Goal: Use online tool/utility: Utilize a website feature to perform a specific function

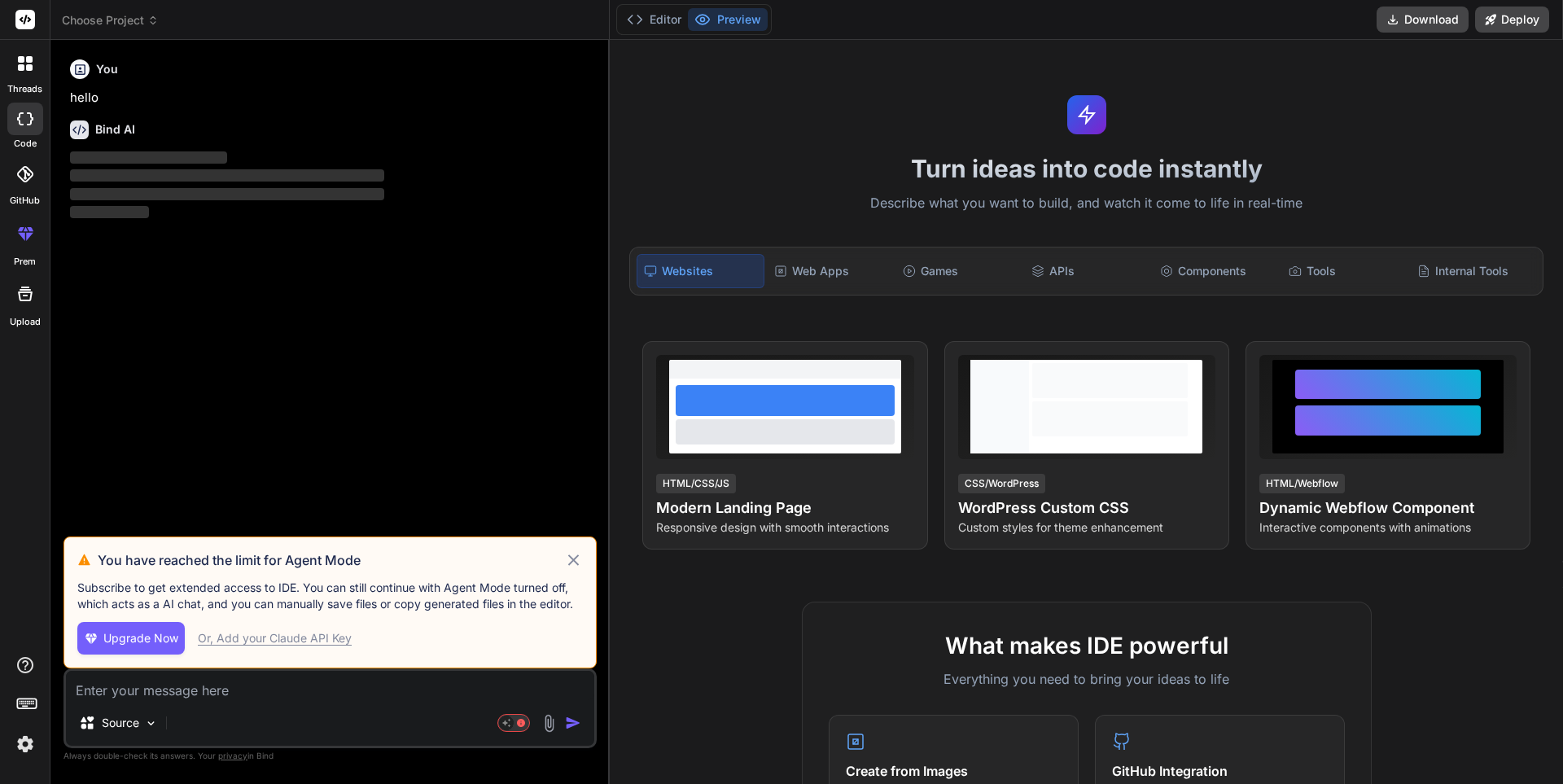
type textarea "x"
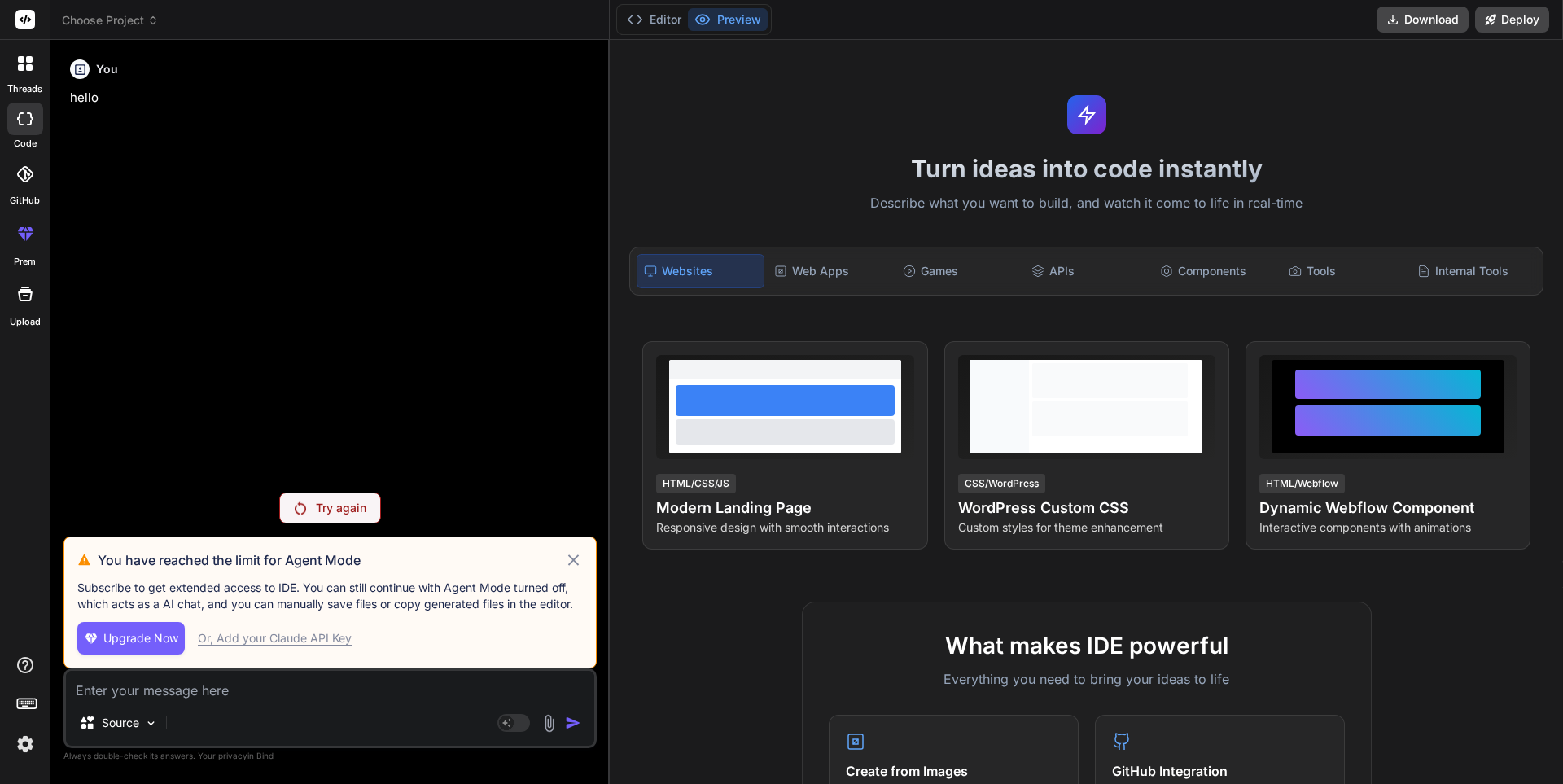
click at [109, 695] on textarea at bounding box center [330, 685] width 529 height 30
paste textarea "# Product Requirements Document (PRD) ## Nigerian Inter-State Transport Monitor…"
type textarea "# Product Requirements Document (PRD) ## Nigerian Inter-State Transport Monitor…"
type textarea "x"
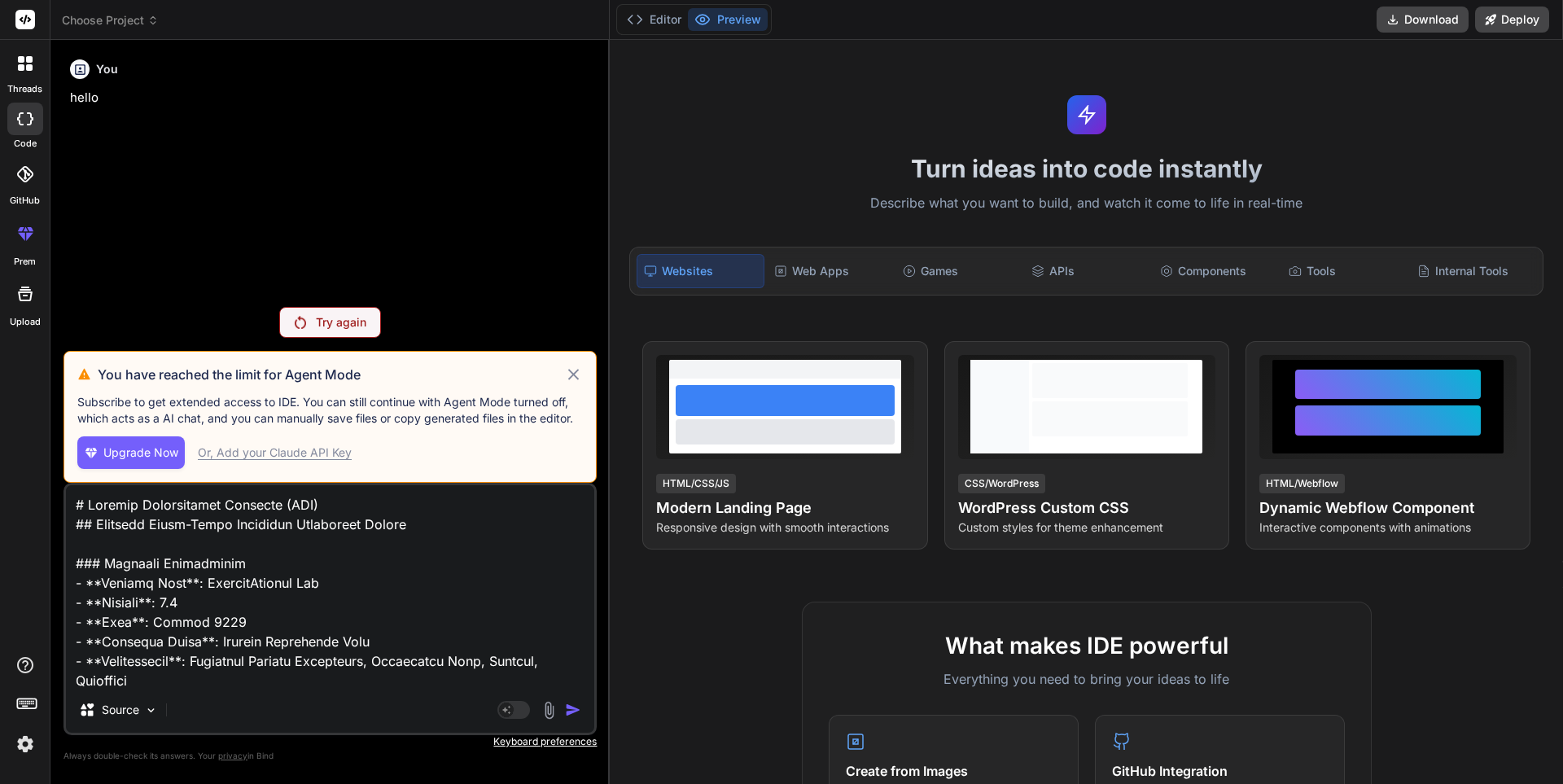
scroll to position [7346, 0]
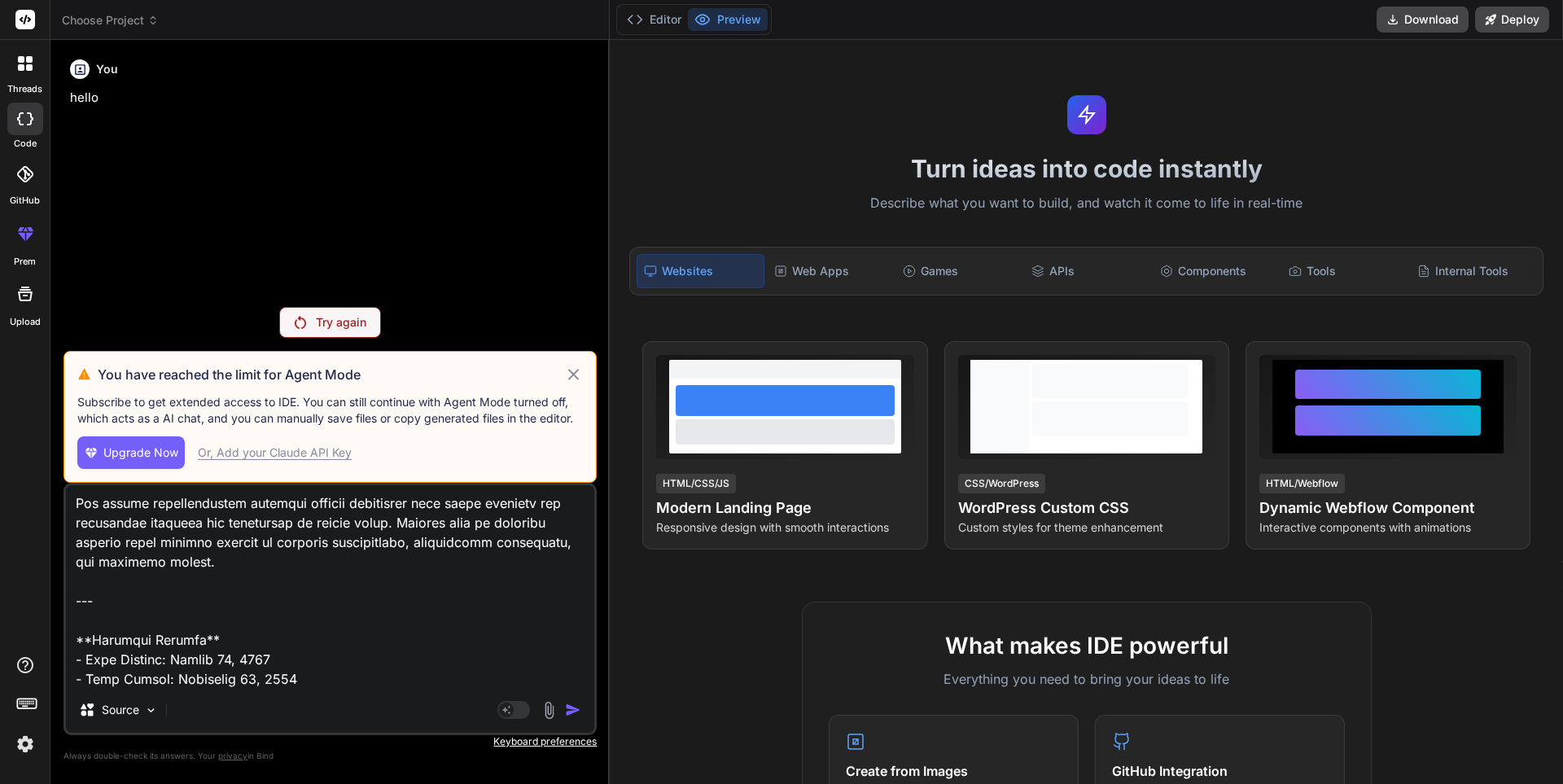
type textarea "# Product Requirements Document (PRD) ## Nigerian Inter-State Transport Monitor…"
type textarea "x"
type textarea "# Product Requirements Document (PRD) ## Nigerian Inter-State Transport Monitor…"
type textarea "x"
type textarea "# Product Requirements Document (PRD) ## Nigerian Inter-State Transport Monitor…"
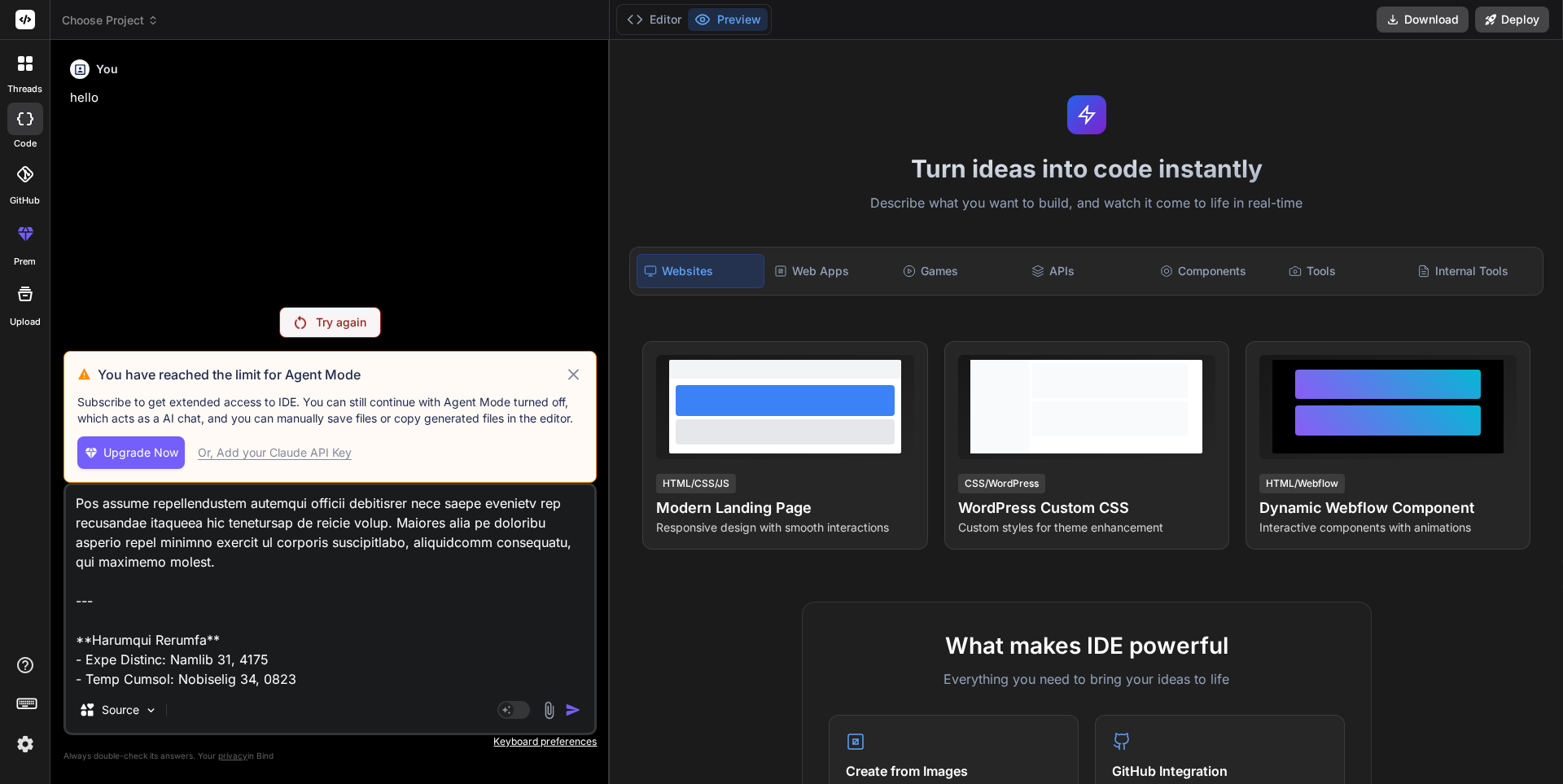
type textarea "x"
type textarea "# Product Requirements Document (PRD) ## Nigerian Inter-State Transport Monitor…"
type textarea "x"
type textarea "# Product Requirements Document (PRD) ## Nigerian Inter-State Transport Monitor…"
type textarea "x"
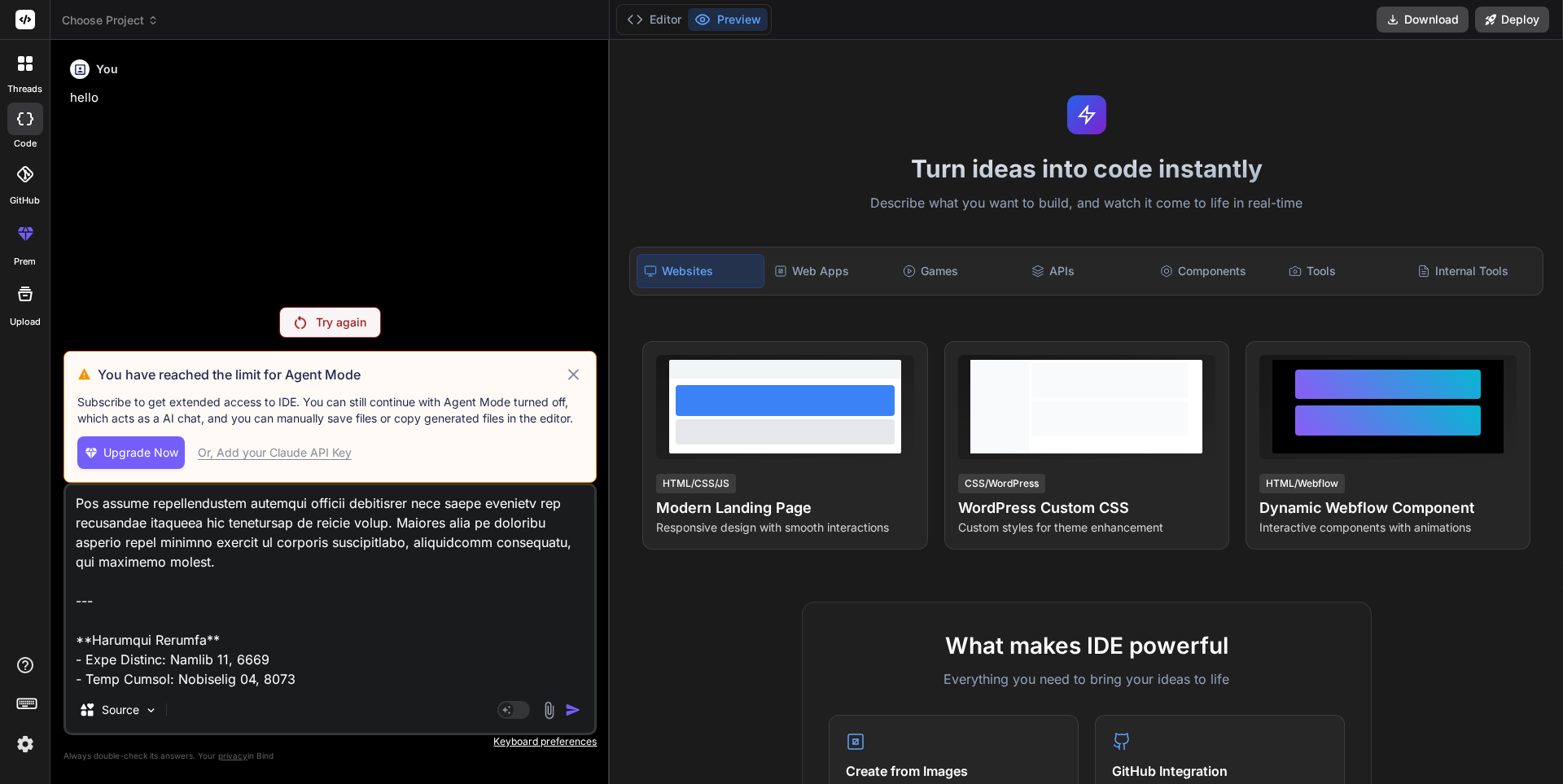
type textarea "# Product Requirements Document (PRD) ## Nigerian Inter-State Transport Monitor…"
type textarea "x"
type textarea "# Product Requirements Document (PRD) ## Nigerian Inter-State Transport Monitor…"
type textarea "x"
type textarea "# Product Requirements Document (PRD) ## Nigerian Inter-State Transport Monitor…"
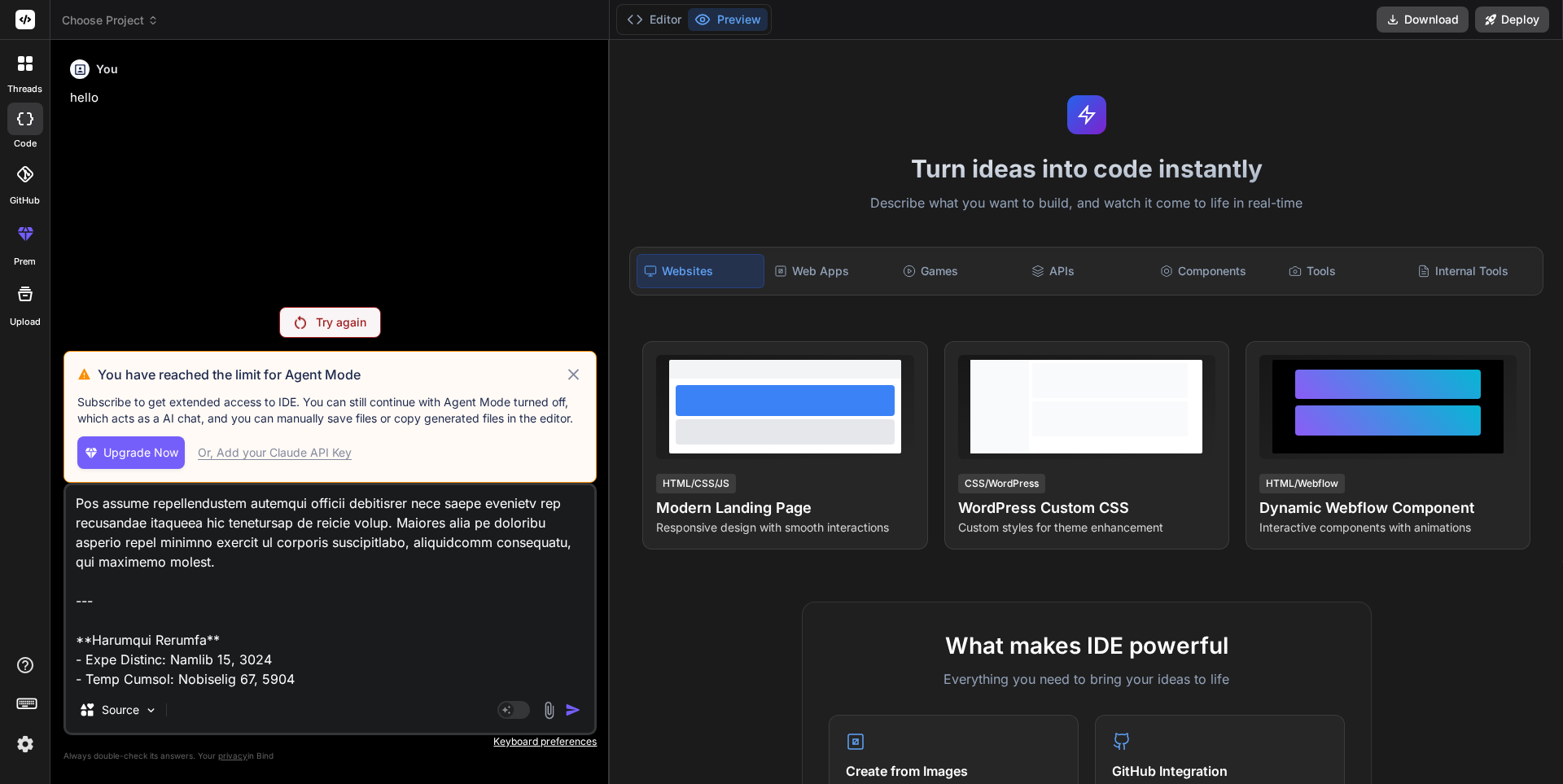
type textarea "x"
type textarea "# Product Requirements Document (PRD) ## Nigerian Inter-State Transport Monitor…"
type textarea "x"
type textarea "# Product Requirements Document (PRD) ## Nigerian Inter-State Transport Monitor…"
type textarea "x"
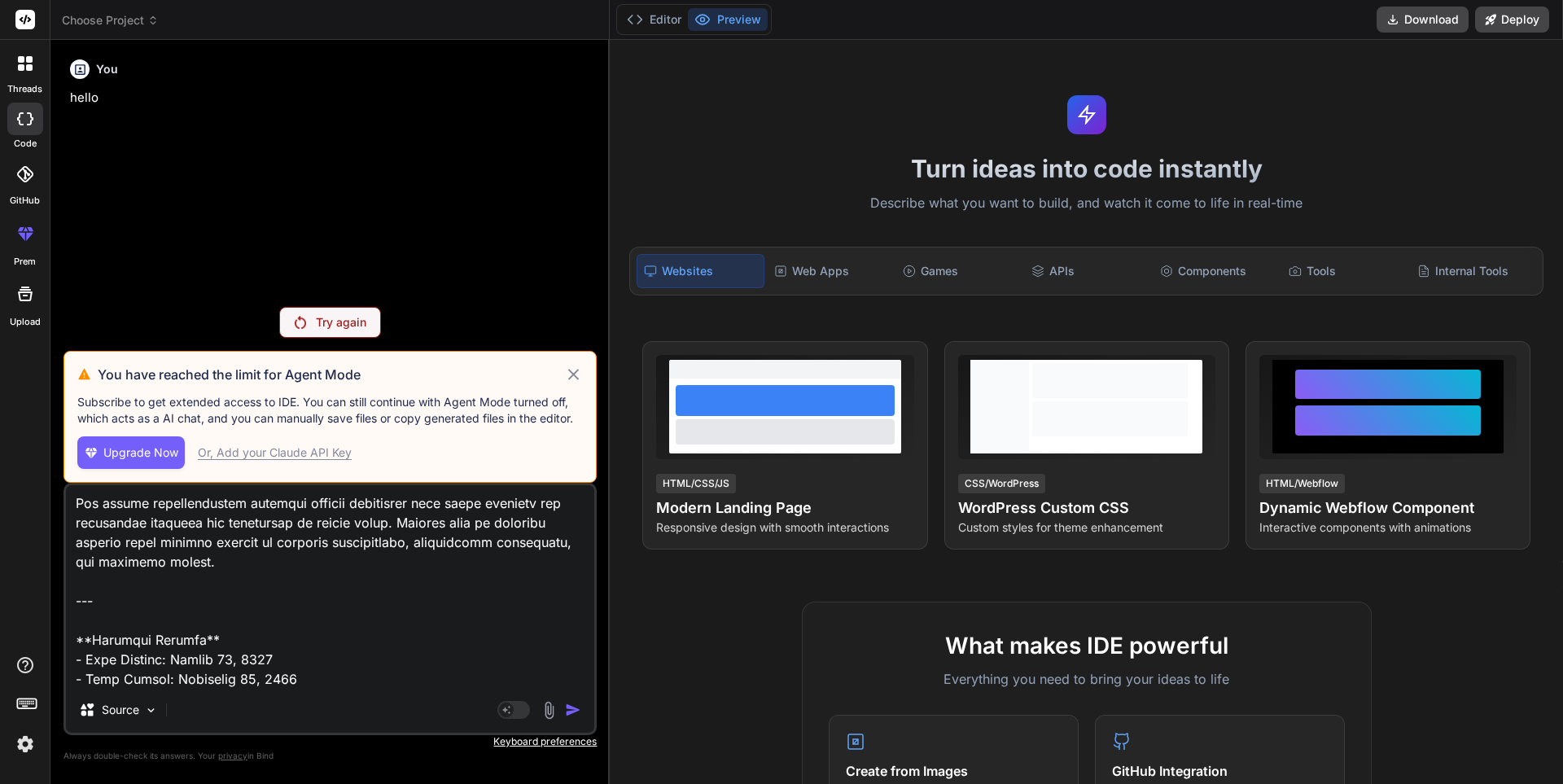
type textarea "# Product Requirements Document (PRD) ## Nigerian Inter-State Transport Monitor…"
type textarea "x"
type textarea "# Product Requirements Document (PRD) ## Nigerian Inter-State Transport Monitor…"
type textarea "x"
type textarea "# Product Requirements Document (PRD) ## Nigerian Inter-State Transport Monitor…"
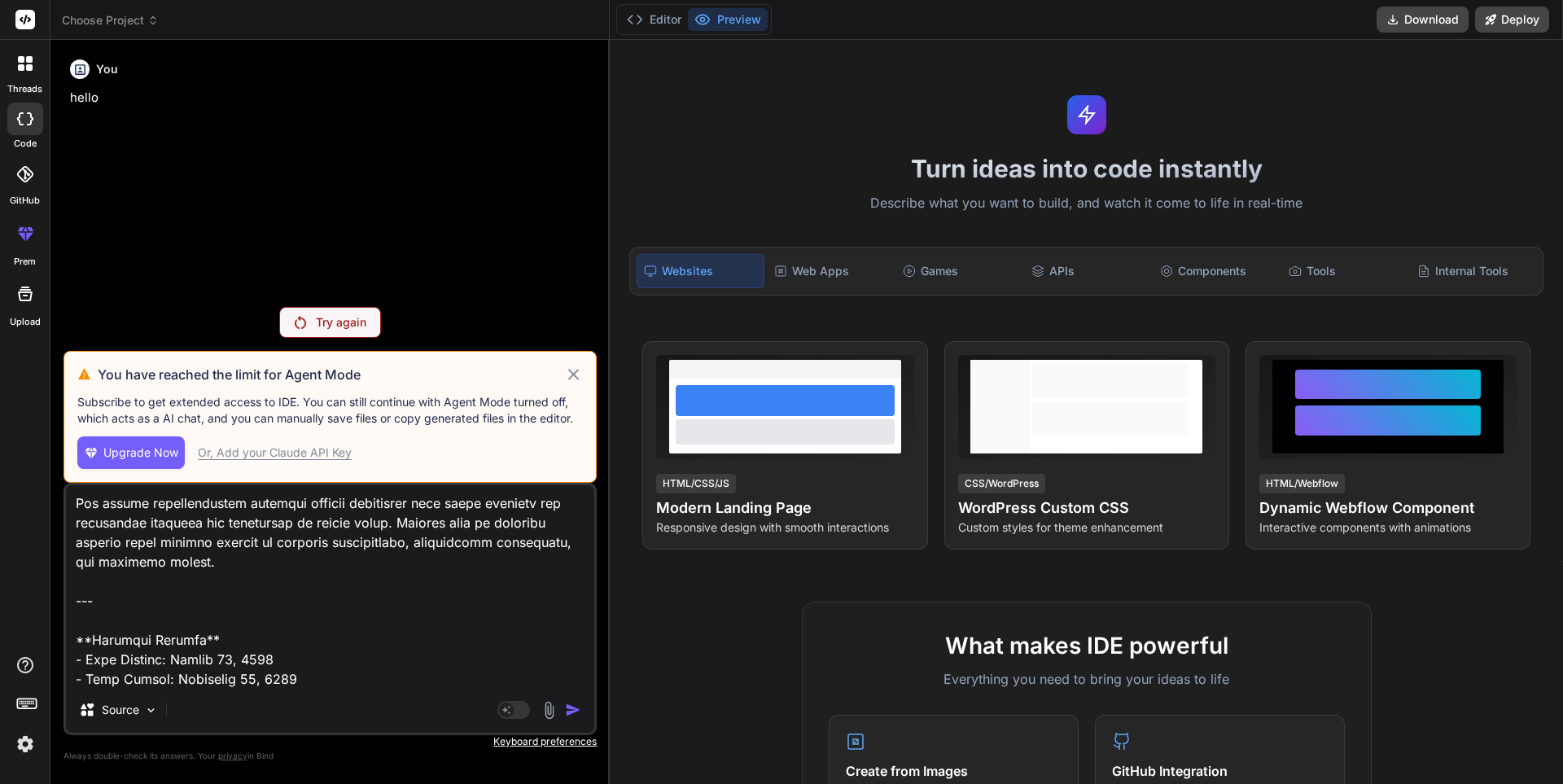
type textarea "x"
type textarea "# Product Requirements Document (PRD) ## Nigerian Inter-State Transport Monitor…"
type textarea "x"
type textarea "# Product Requirements Document (PRD) ## Nigerian Inter-State Transport Monitor…"
type textarea "x"
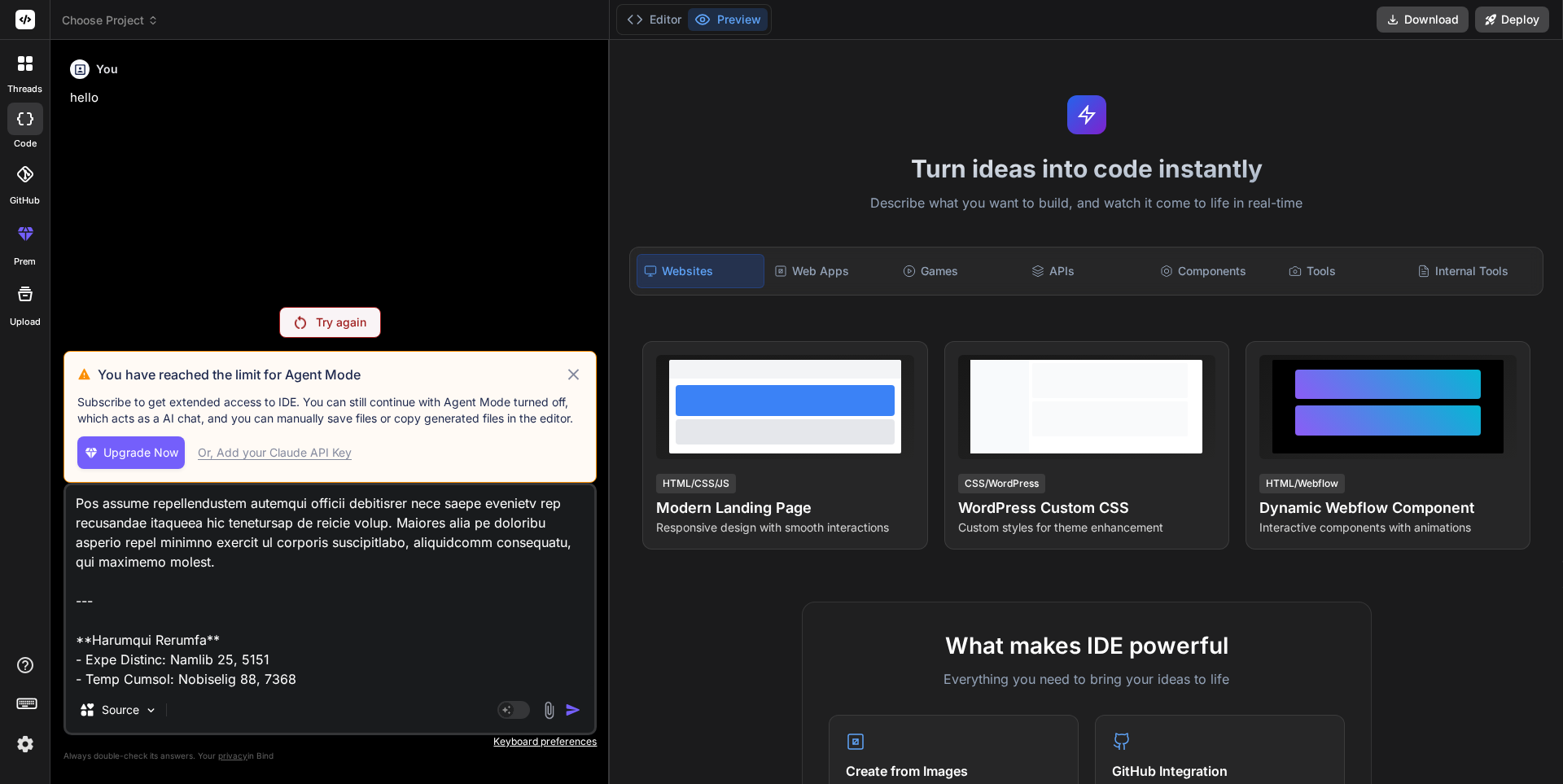
type textarea "# Product Requirements Document (PRD) ## Nigerian Inter-State Transport Monitor…"
type textarea "x"
type textarea "# Product Requirements Document (PRD) ## Nigerian Inter-State Transport Monitor…"
type textarea "x"
type textarea "# Product Requirements Document (PRD) ## Nigerian Inter-State Transport Monitor…"
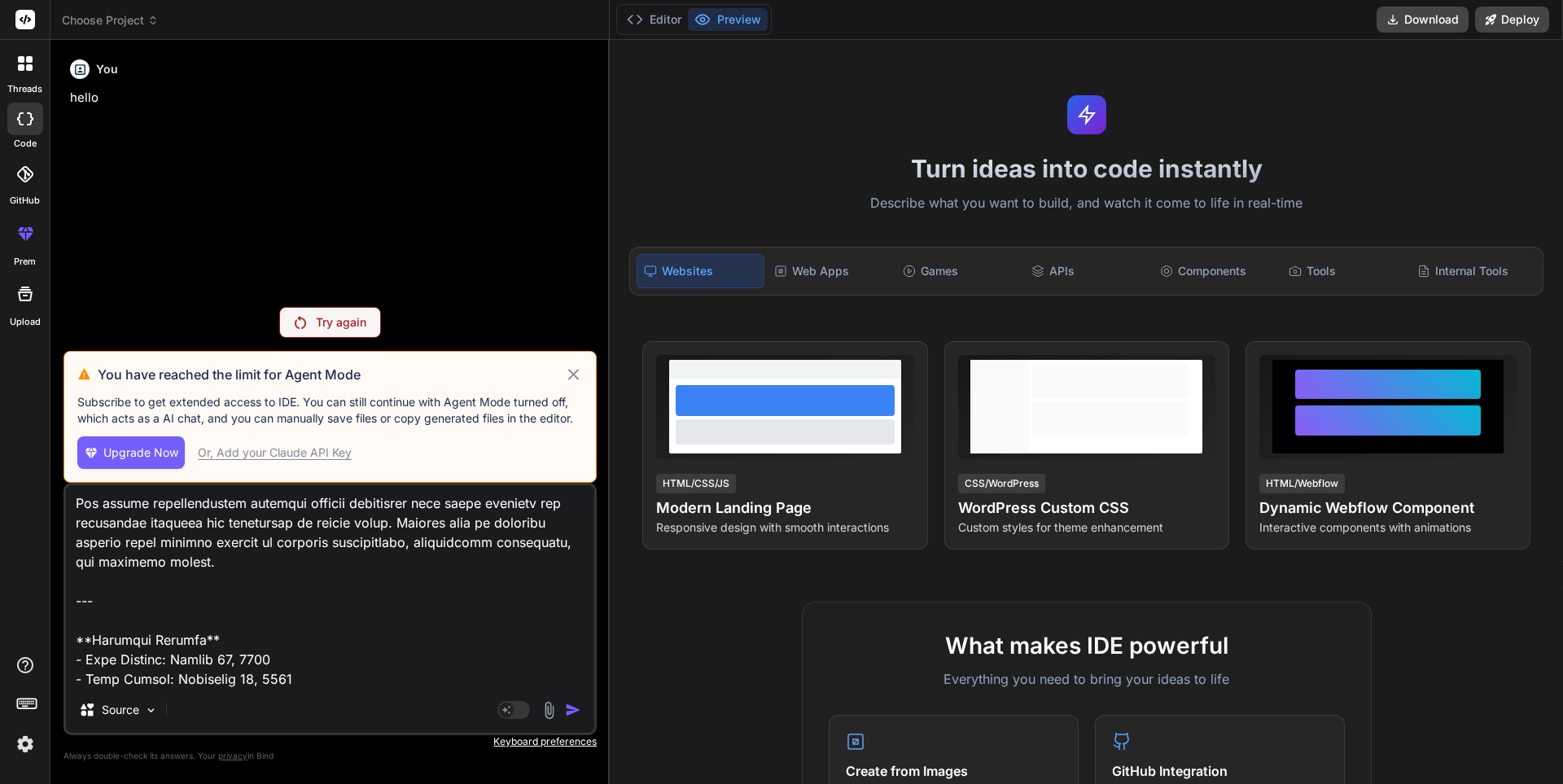
type textarea "x"
type textarea "# Product Requirements Document (PRD) ## Nigerian Inter-State Transport Monitor…"
type textarea "x"
type textarea "# Product Requirements Document (PRD) ## Nigerian Inter-State Transport Monitor…"
type textarea "x"
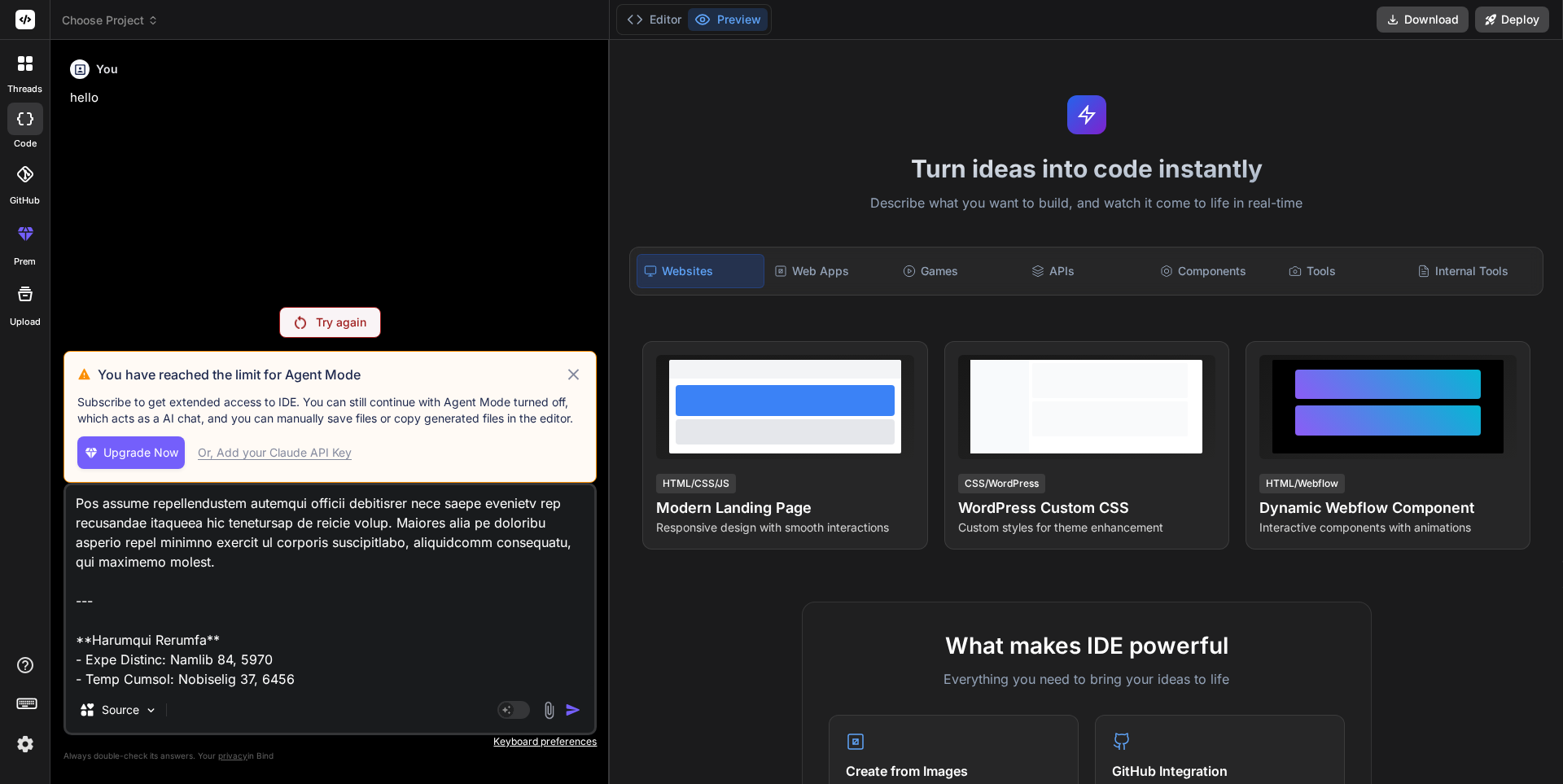
type textarea "# Product Requirements Document (PRD) ## Nigerian Inter-State Transport Monitor…"
type textarea "x"
type textarea "# Product Requirements Document (PRD) ## Nigerian Inter-State Transport Monitor…"
type textarea "x"
type textarea "# Product Requirements Document (PRD) ## Nigerian Inter-State Transport Monitor…"
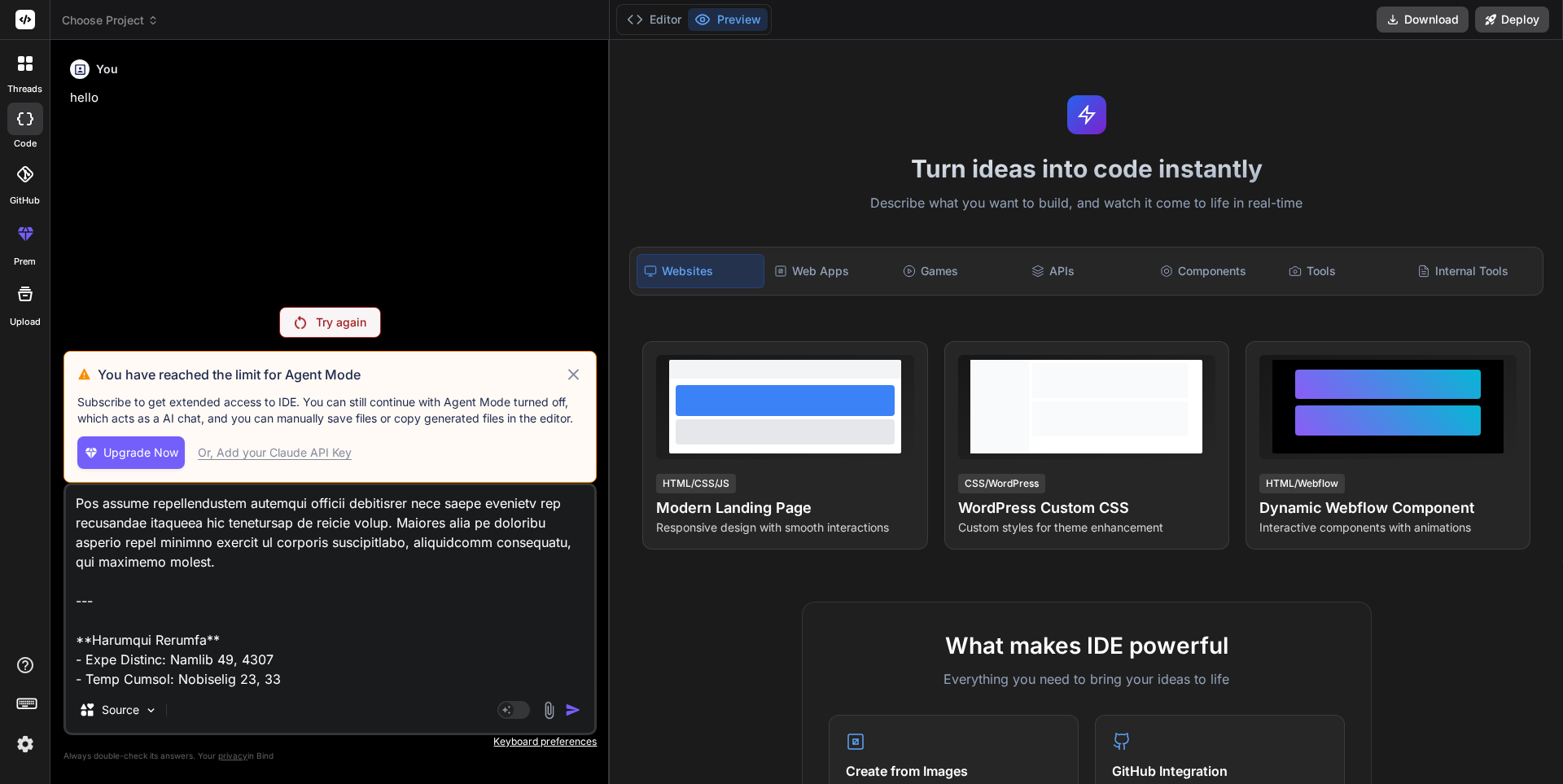
type textarea "x"
type textarea "# Product Requirements Document (PRD) ## Nigerian Inter-State Transport Monitor…"
type textarea "x"
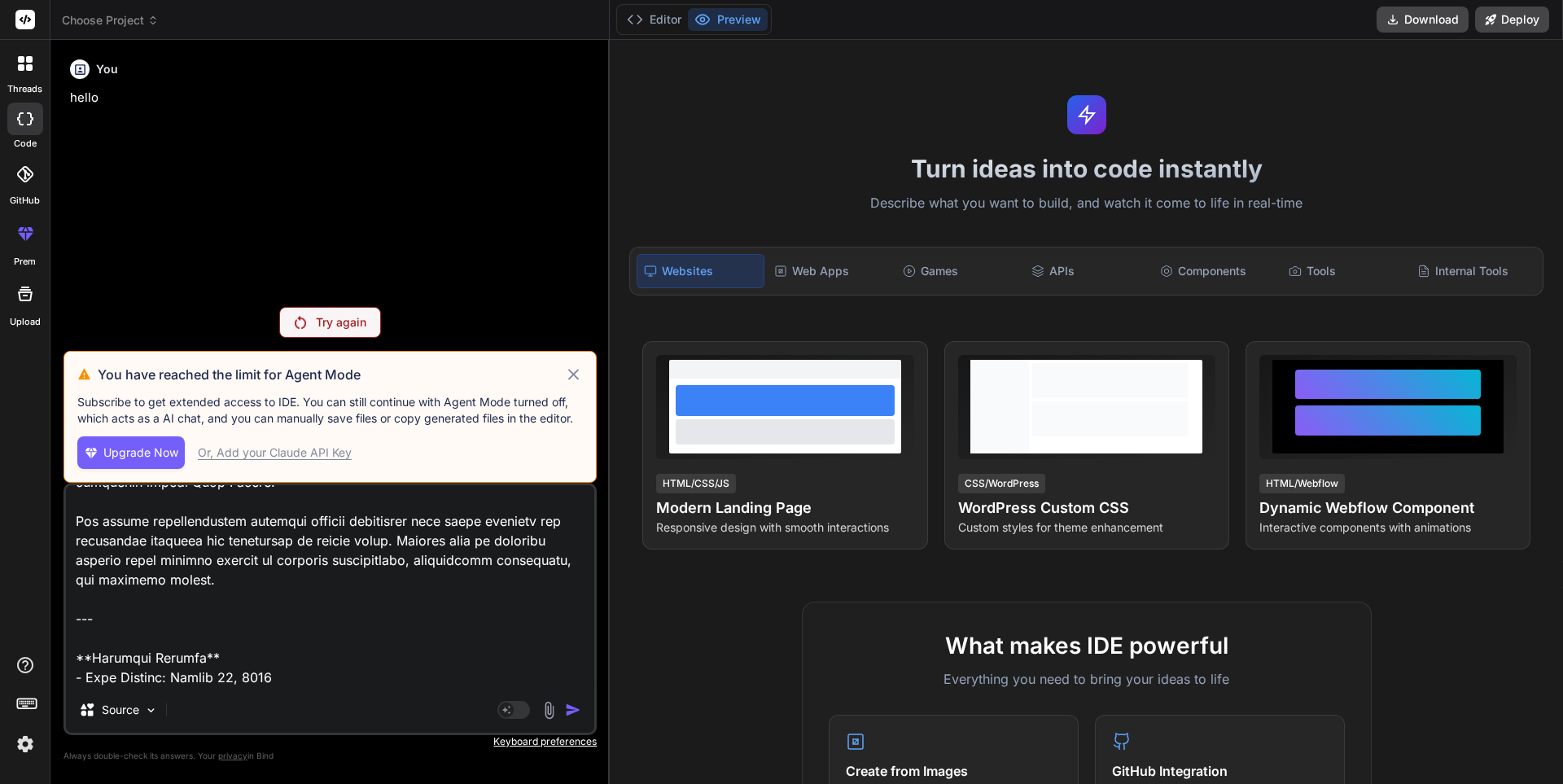
type textarea "# Product Requirements Document (PRD) ## Nigerian Inter-State Transport Monitor…"
type textarea "x"
type textarea "# Product Requirements Document (PRD) ## Nigerian Inter-State Transport Monitor…"
type textarea "x"
type textarea "# Product Requirements Document (PRD) ## Nigerian Inter-State Transport Monitor…"
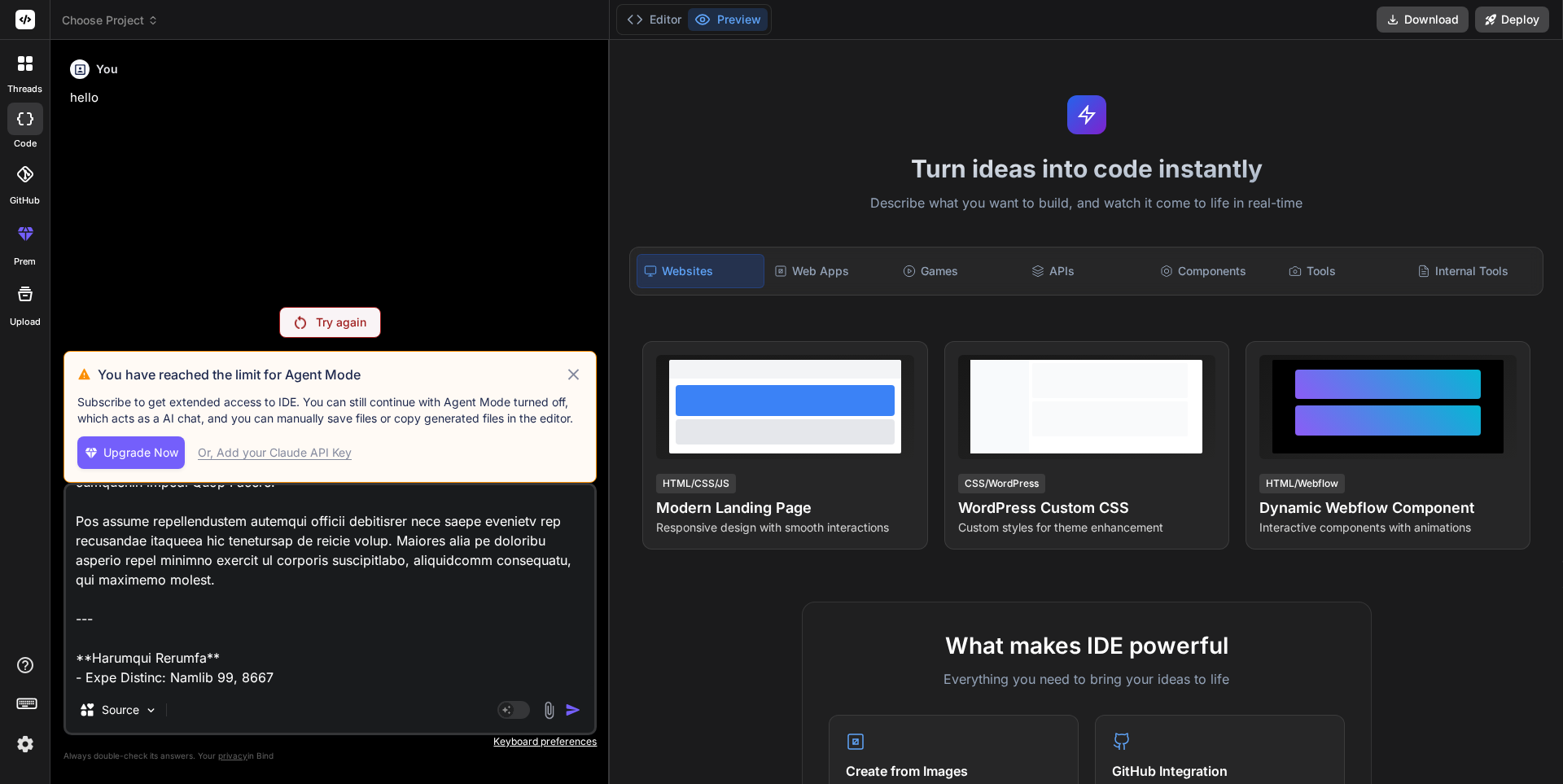
type textarea "x"
type textarea "# Product Requirements Document (PRD) ## Nigerian Inter-State Transport Monitor…"
type textarea "x"
type textarea "# Product Requirements Document (PRD) ## Nigerian Inter-State Transport Monitor…"
type textarea "x"
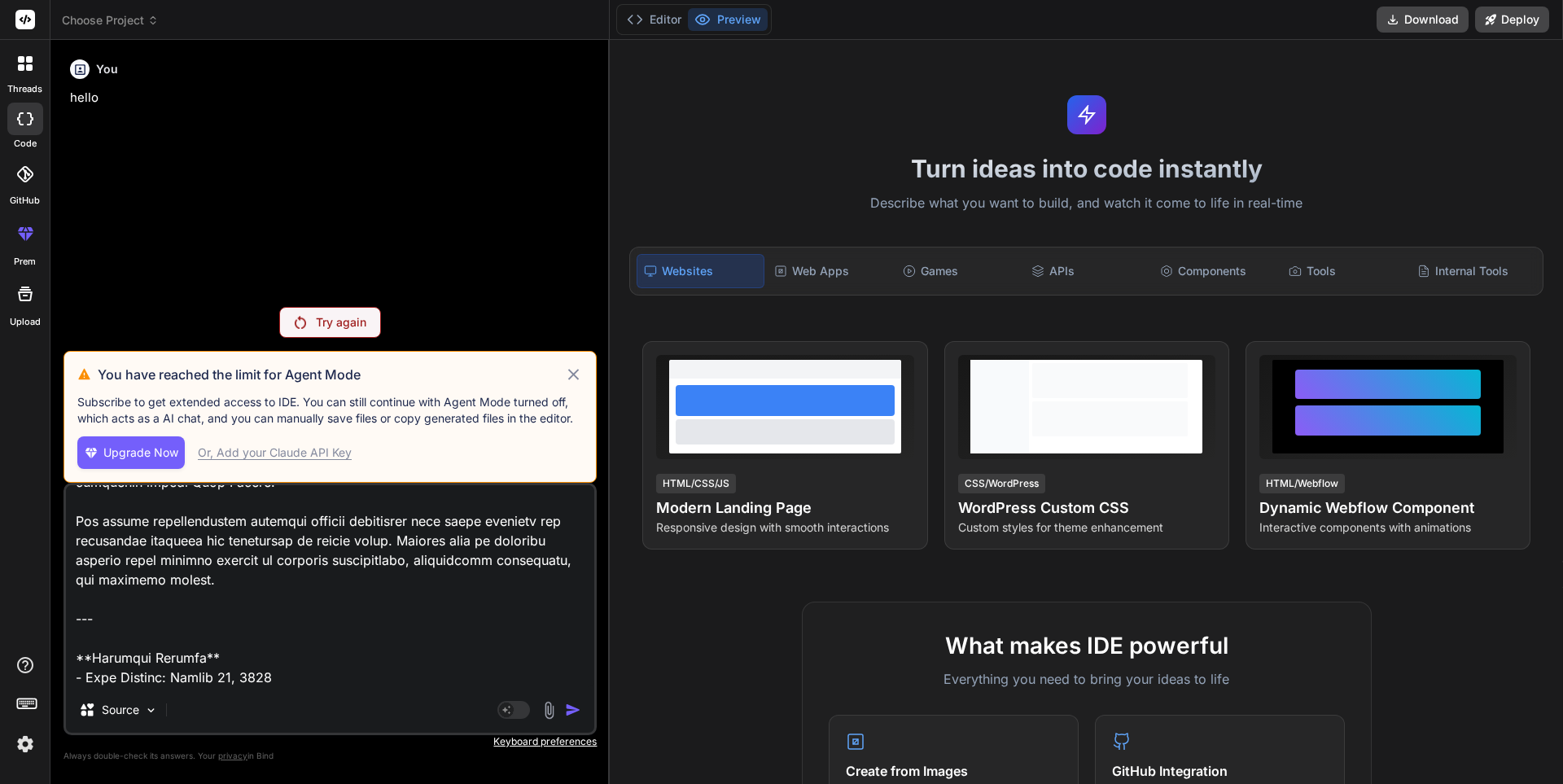
type textarea "# Product Requirements Document (PRD) ## Nigerian Inter-State Transport Monitor…"
type textarea "x"
type textarea "# Product Requirements Document (PRD) ## Nigerian Inter-State Transport Monitor…"
type textarea "x"
type textarea "# Product Requirements Document (PRD) ## Nigerian Inter-State Transport Monitor…"
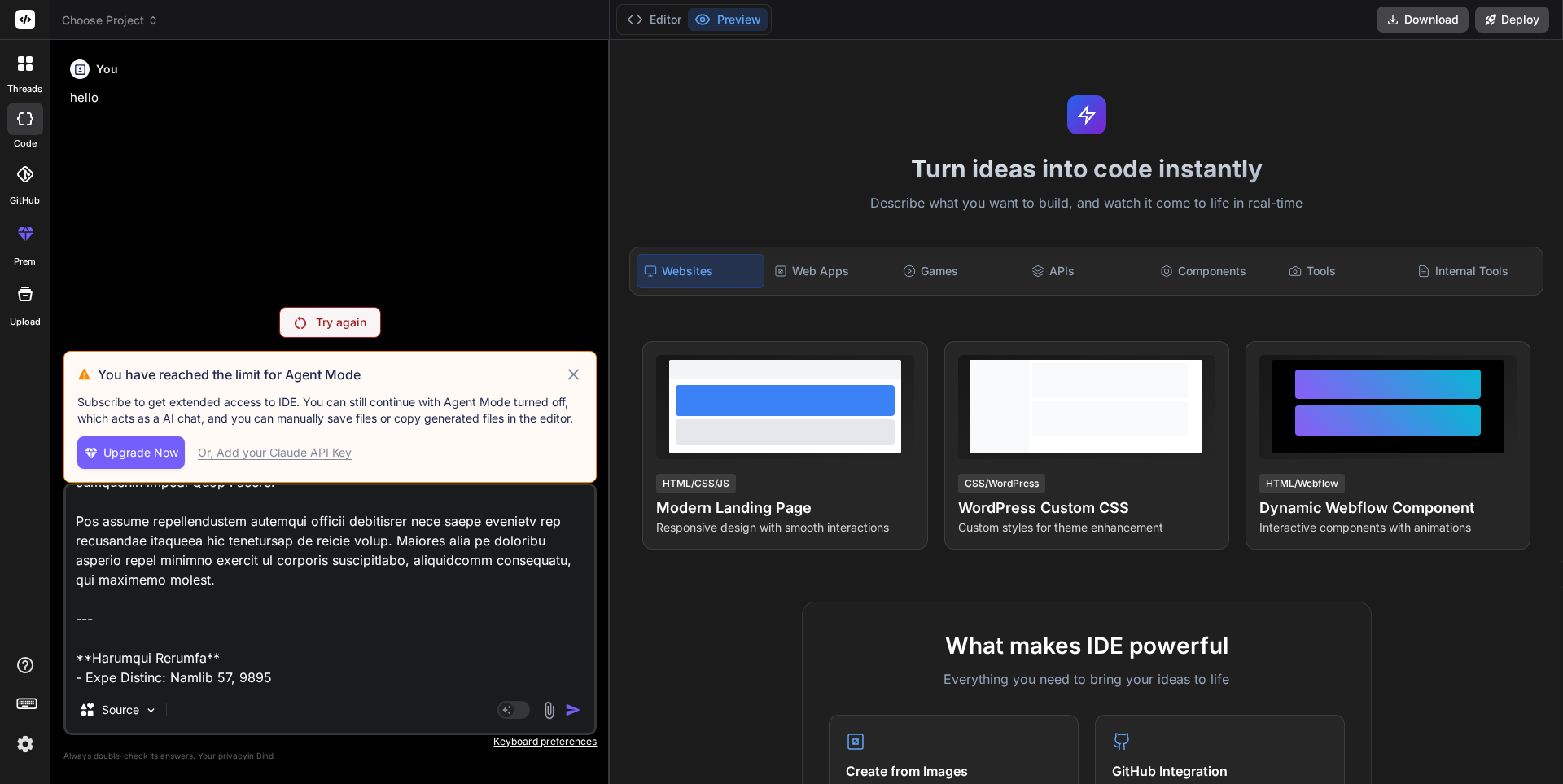
type textarea "x"
type textarea "# Product Requirements Document (PRD) ## Nigerian Inter-State Transport Monitor…"
type textarea "x"
type textarea "# Product Requirements Document (PRD) ## Nigerian Inter-State Transport Monitor…"
type textarea "x"
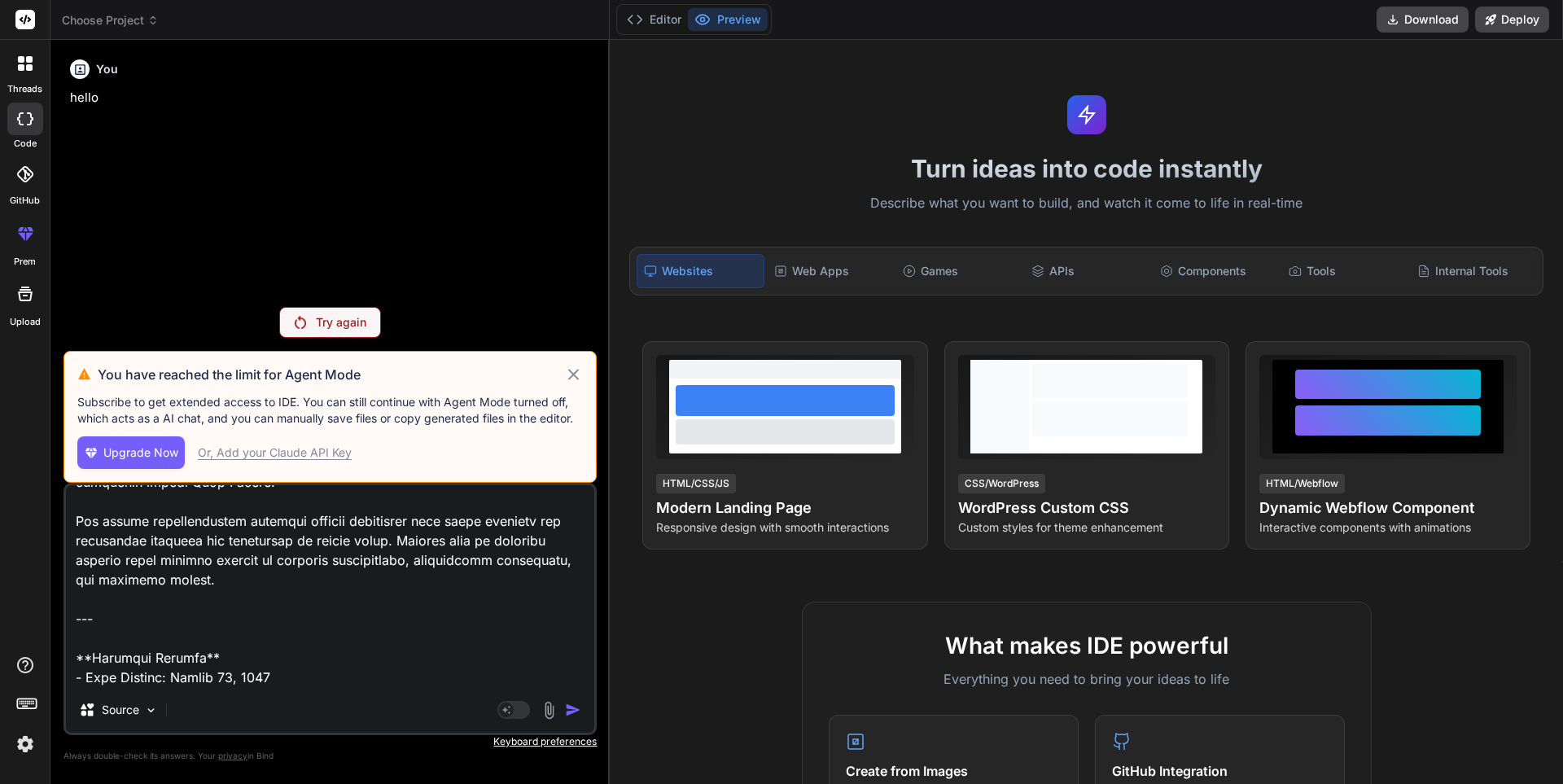
type textarea "# Product Requirements Document (PRD) ## Nigerian Inter-State Transport Monitor…"
type textarea "x"
type textarea "# Product Requirements Document (PRD) ## Nigerian Inter-State Transport Monitor…"
type textarea "x"
type textarea "# Product Requirements Document (PRD) ## Nigerian Inter-State Transport Monitor…"
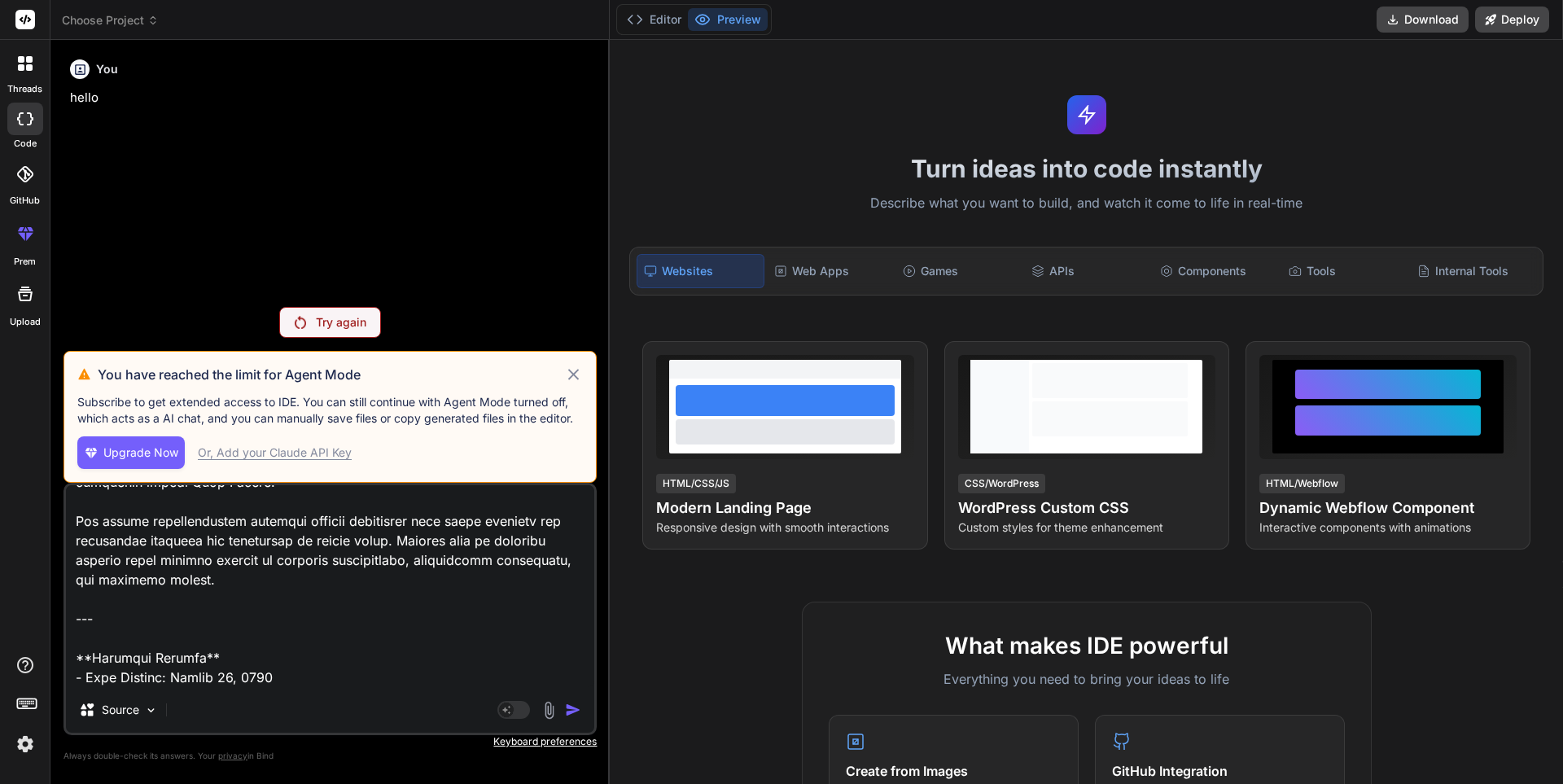
type textarea "x"
type textarea "# Product Requirements Document (PRD) ## Nigerian Inter-State Transport Monitor…"
type textarea "x"
type textarea "# Product Requirements Document (PRD) ## Nigerian Inter-State Transport Monitor…"
type textarea "x"
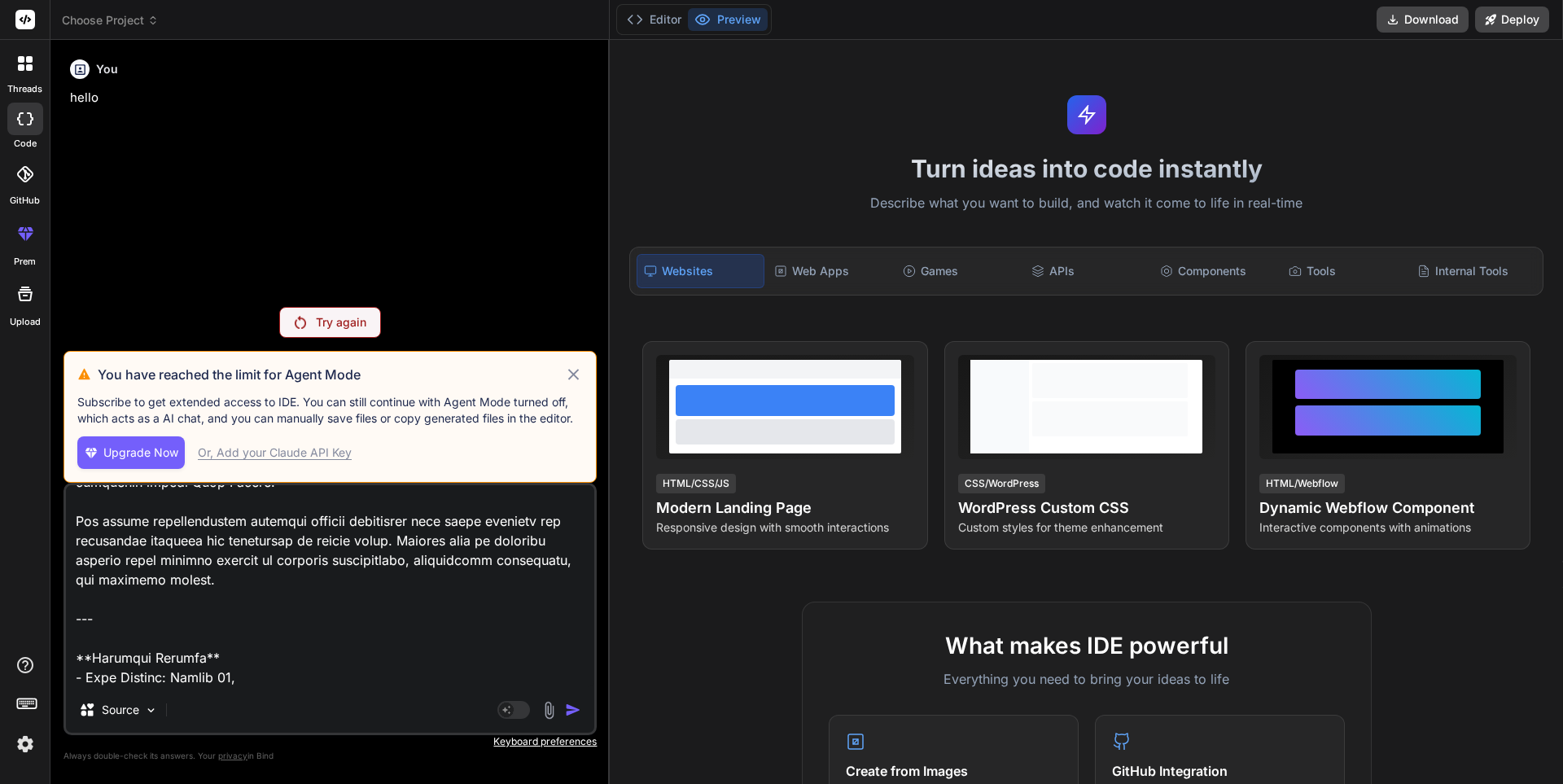
type textarea "# Product Requirements Document (PRD) ## Nigerian Inter-State Transport Monitor…"
type textarea "x"
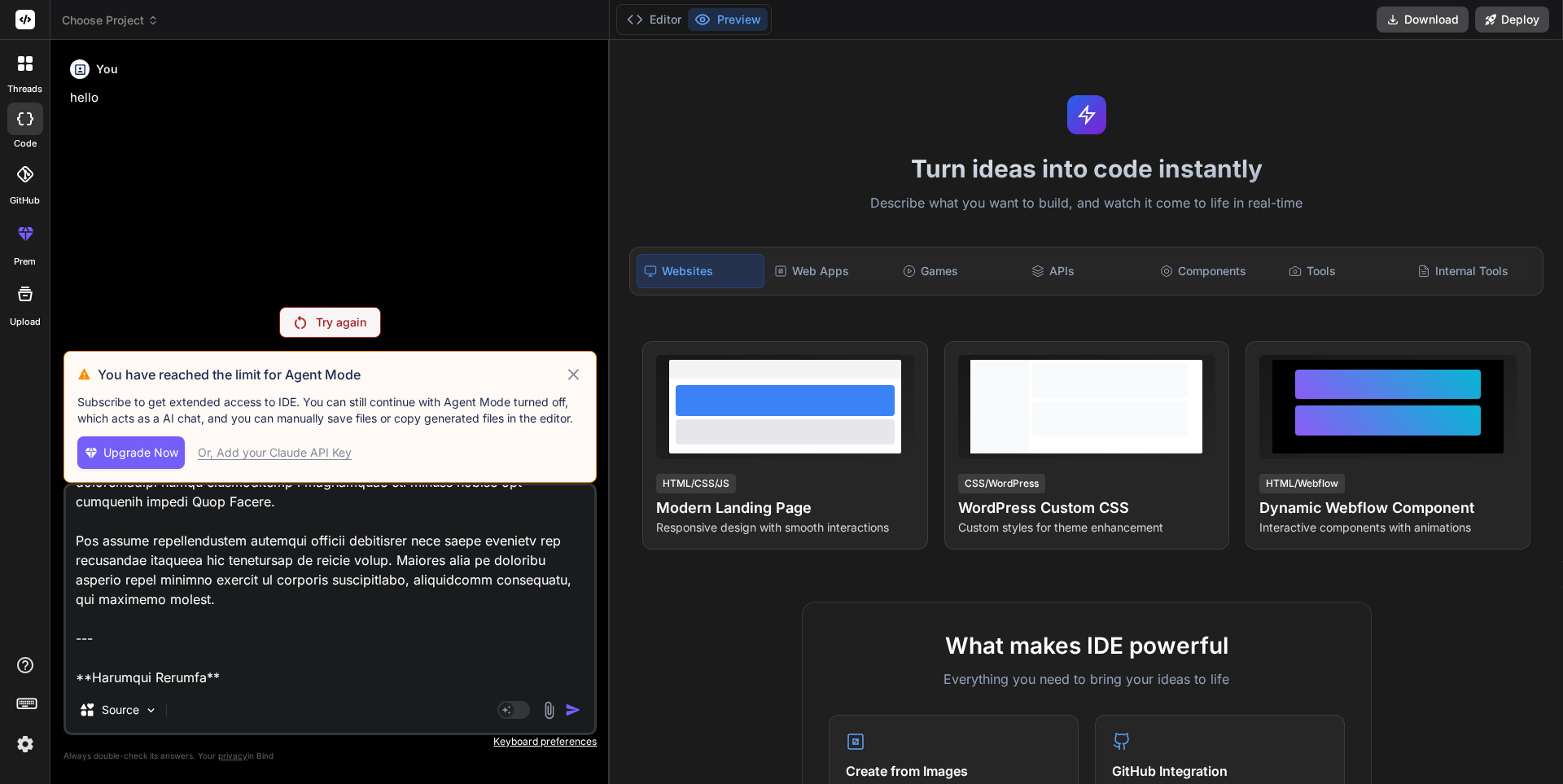
type textarea "# Product Requirements Document (PRD) ## Nigerian Inter-State Transport Monitor…"
type textarea "x"
type textarea "# Product Requirements Document (PRD) ## Nigerian Inter-State Transport Monitor…"
type textarea "x"
type textarea "# Product Requirements Document (PRD) ## Nigerian Inter-State Transport Monitor…"
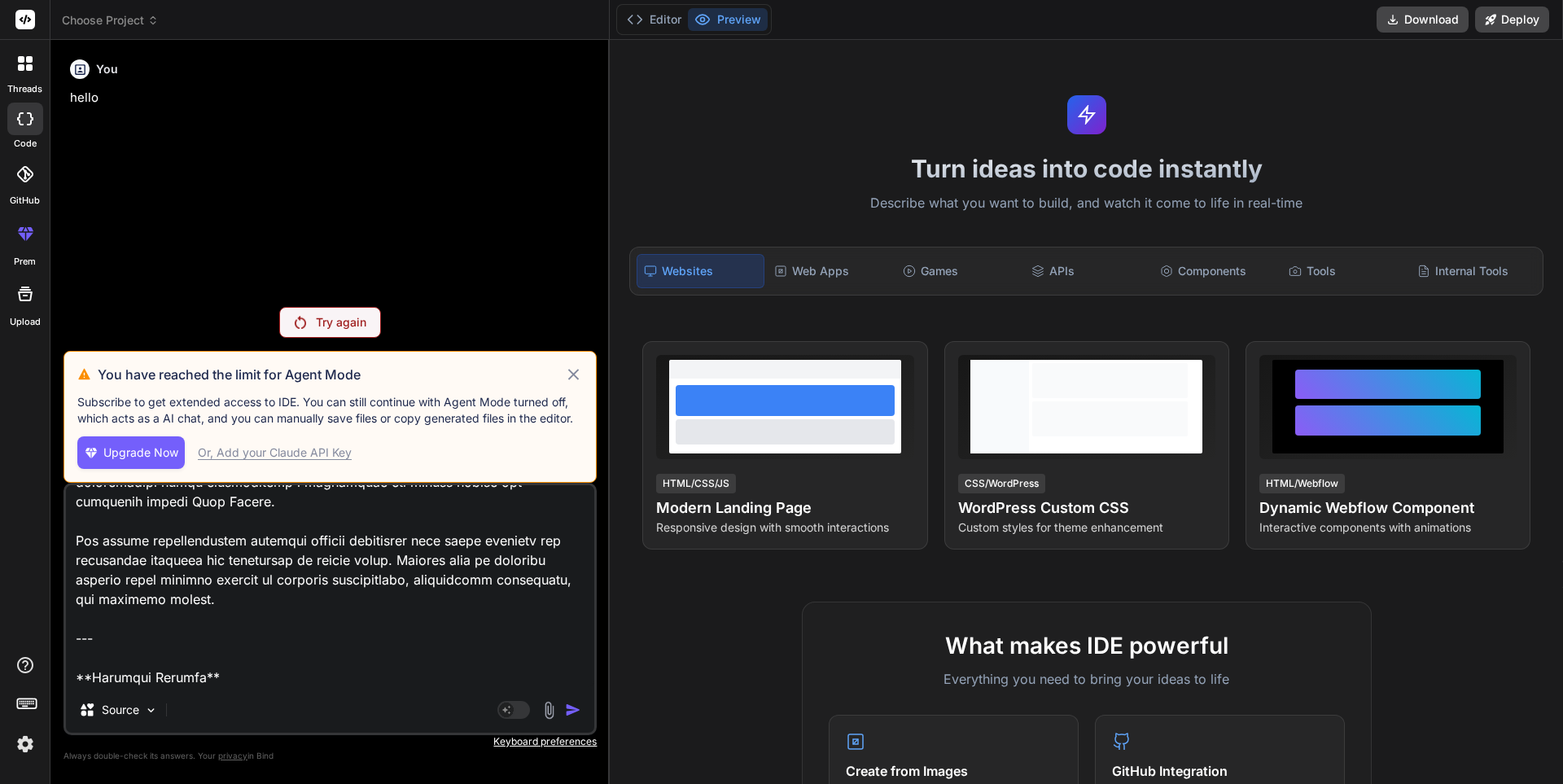
type textarea "x"
type textarea "# Product Requirements Document (PRD) ## Nigerian Inter-State Transport Monitor…"
type textarea "x"
type textarea "# Product Requirements Document (PRD) ## Nigerian Inter-State Transport Monitor…"
type textarea "x"
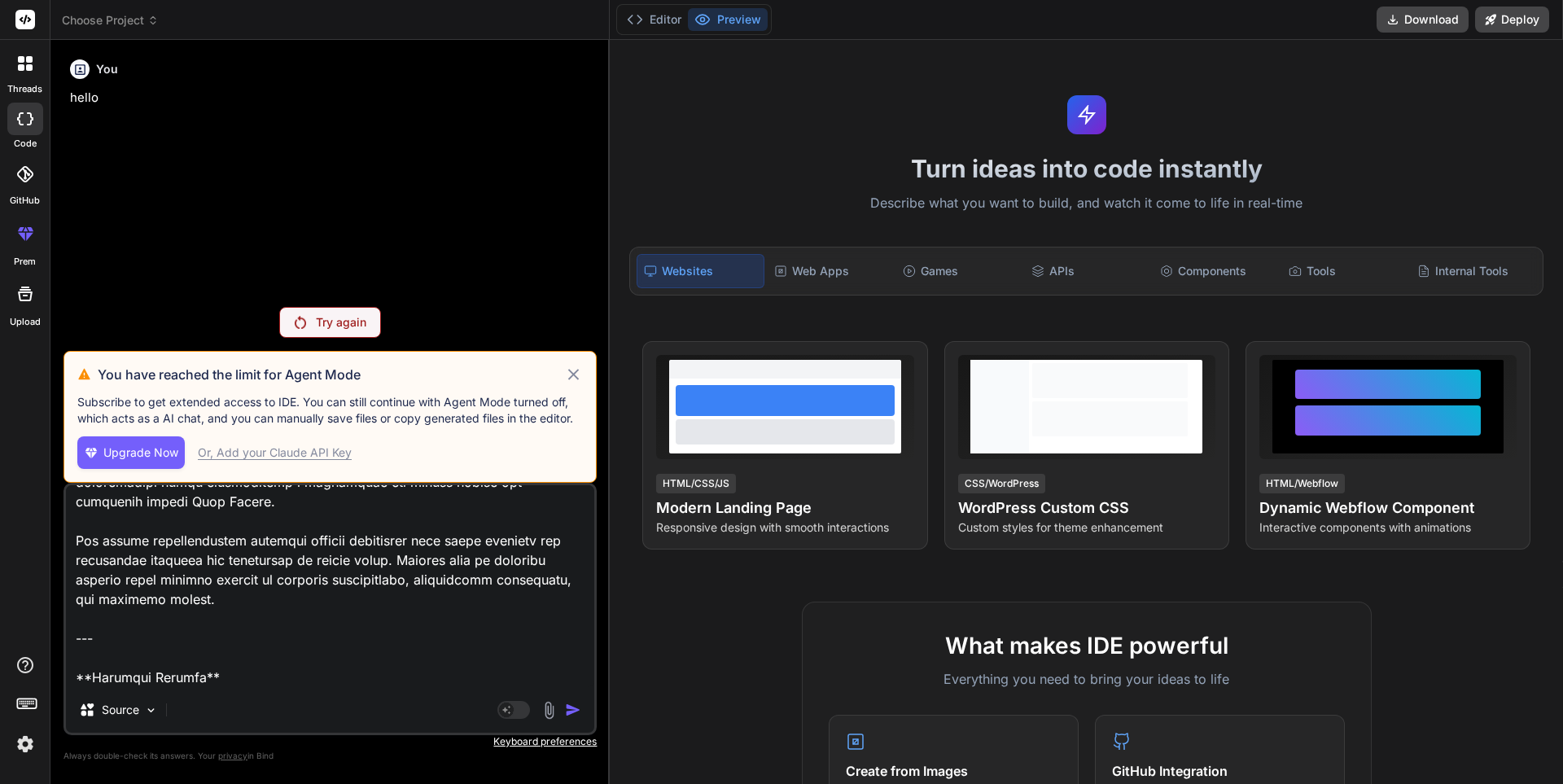
type textarea "# Product Requirements Document (PRD) ## Nigerian Inter-State Transport Monitor…"
type textarea "x"
type textarea "# Product Requirements Document (PRD) ## Nigerian Inter-State Transport Monitor…"
type textarea "x"
type textarea "# Product Requirements Document (PRD) ## Nigerian Inter-State Transport Monitor…"
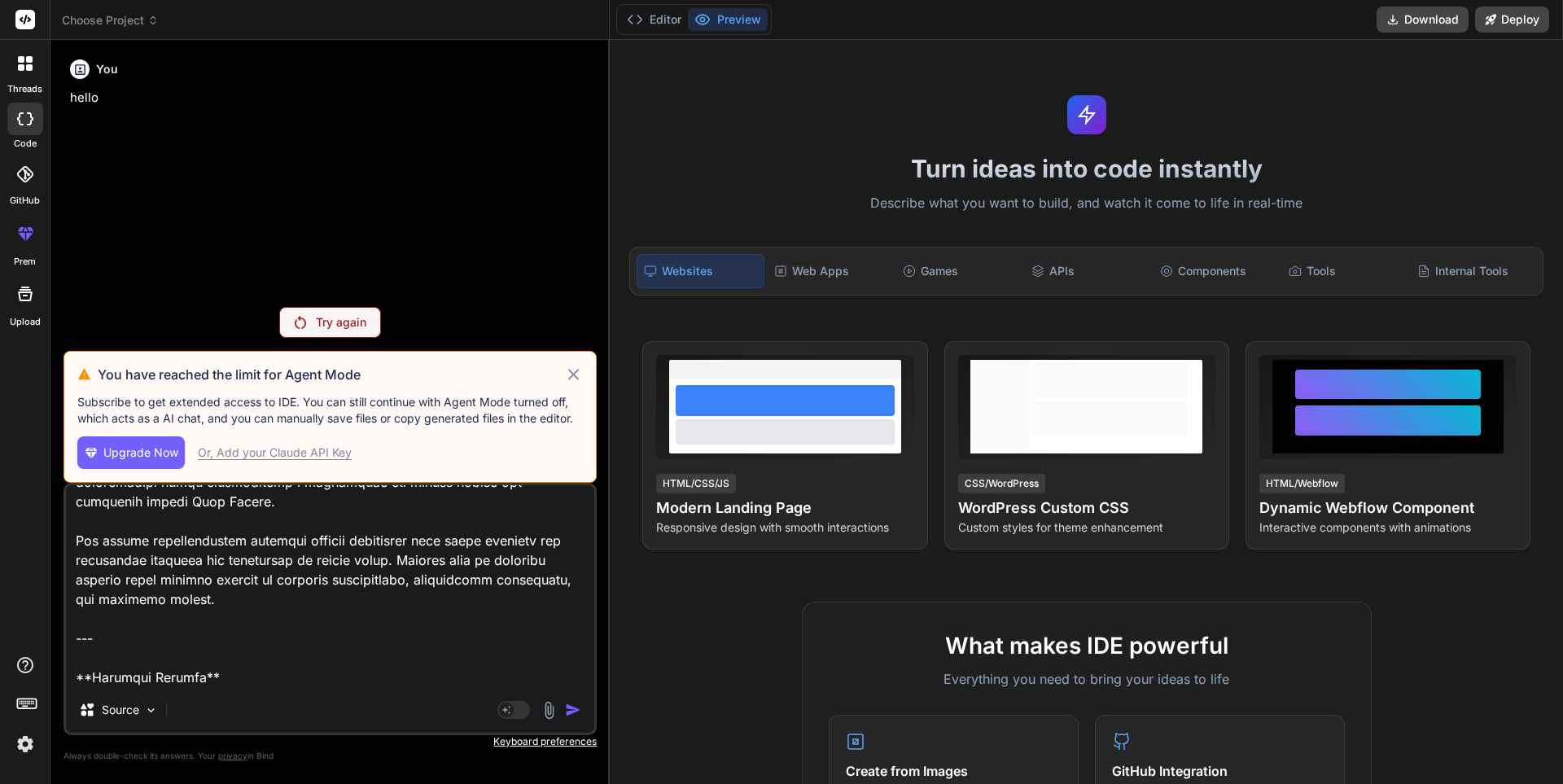
type textarea "x"
type textarea "# Product Requirements Document (PRD) ## Nigerian Inter-State Transport Monitor…"
type textarea "x"
type textarea "# Product Requirements Document (PRD) ## Nigerian Inter-State Transport Monitor…"
type textarea "x"
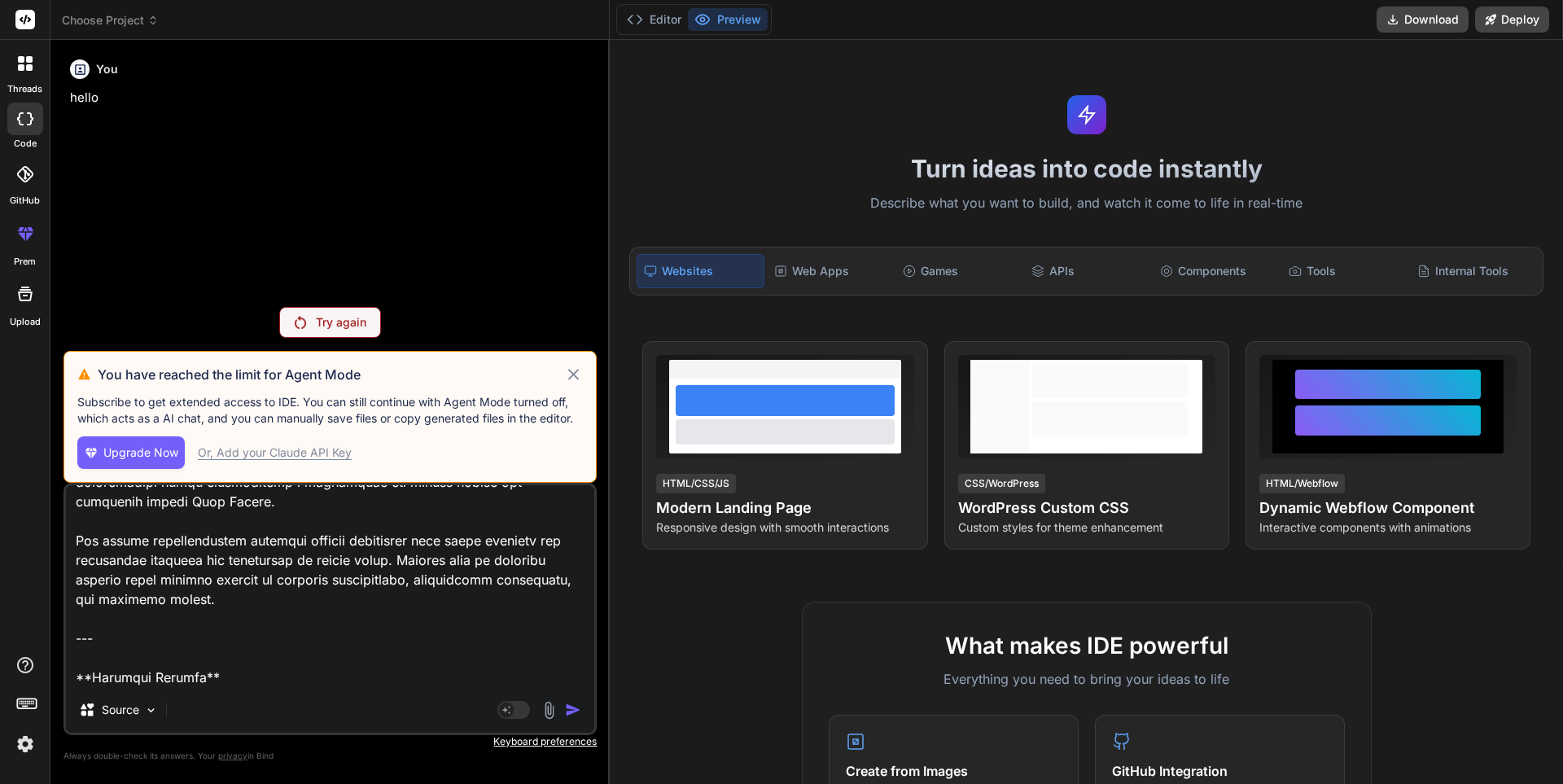
type textarea "# Product Requirements Document (PRD) ## Nigerian Inter-State Transport Monitor…"
type textarea "x"
type textarea "# Product Requirements Document (PRD) ## Nigerian Inter-State Transport Monitor…"
type textarea "x"
type textarea "# Product Requirements Document (PRD) ## Nigerian Inter-State Transport Monitor…"
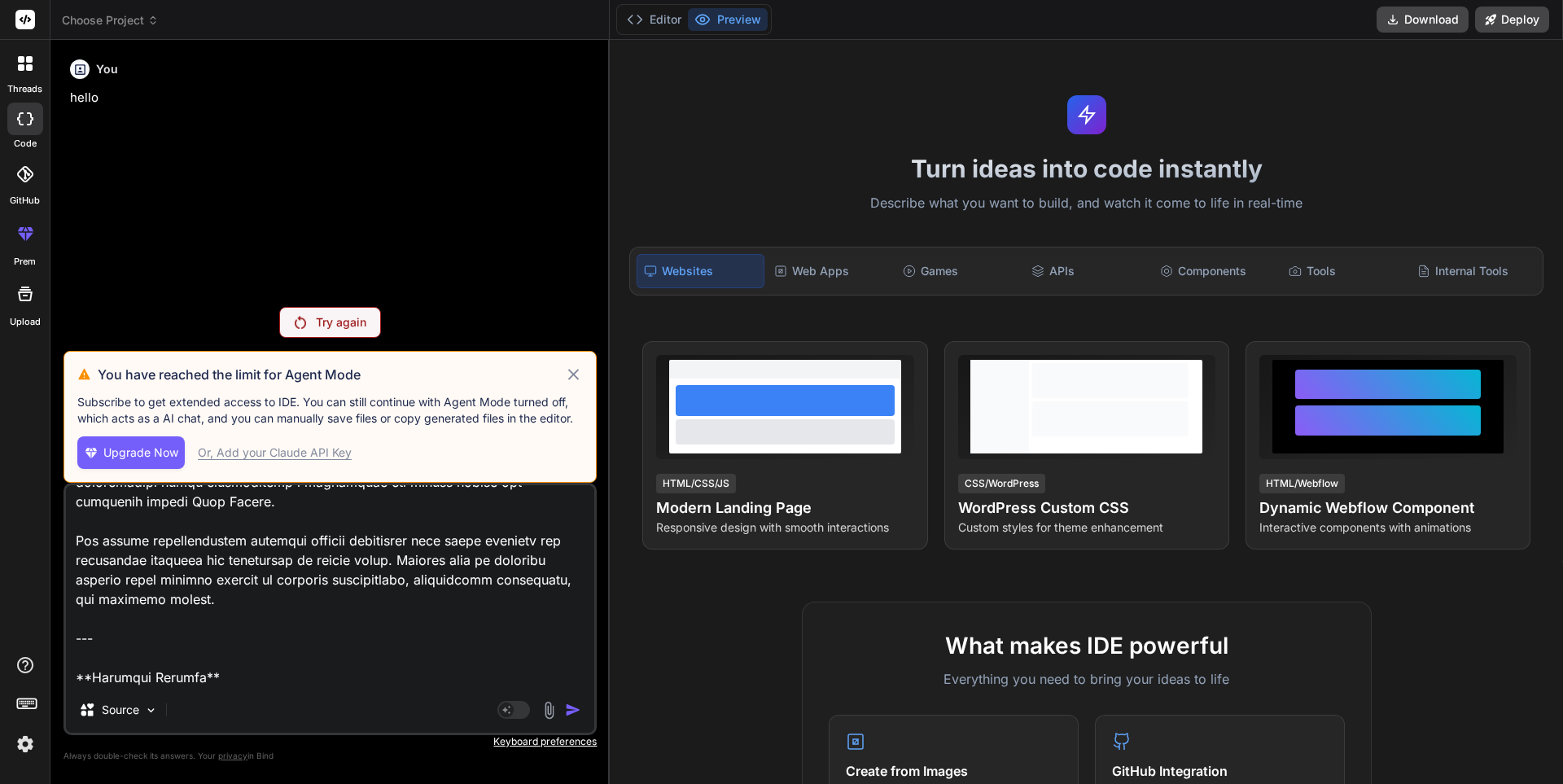
type textarea "x"
type textarea "# Product Requirements Document (PRD) ## Nigerian Inter-State Transport Monitor…"
type textarea "x"
type textarea "# Product Requirements Document (PRD) ## Nigerian Inter-State Transport Monitor…"
type textarea "x"
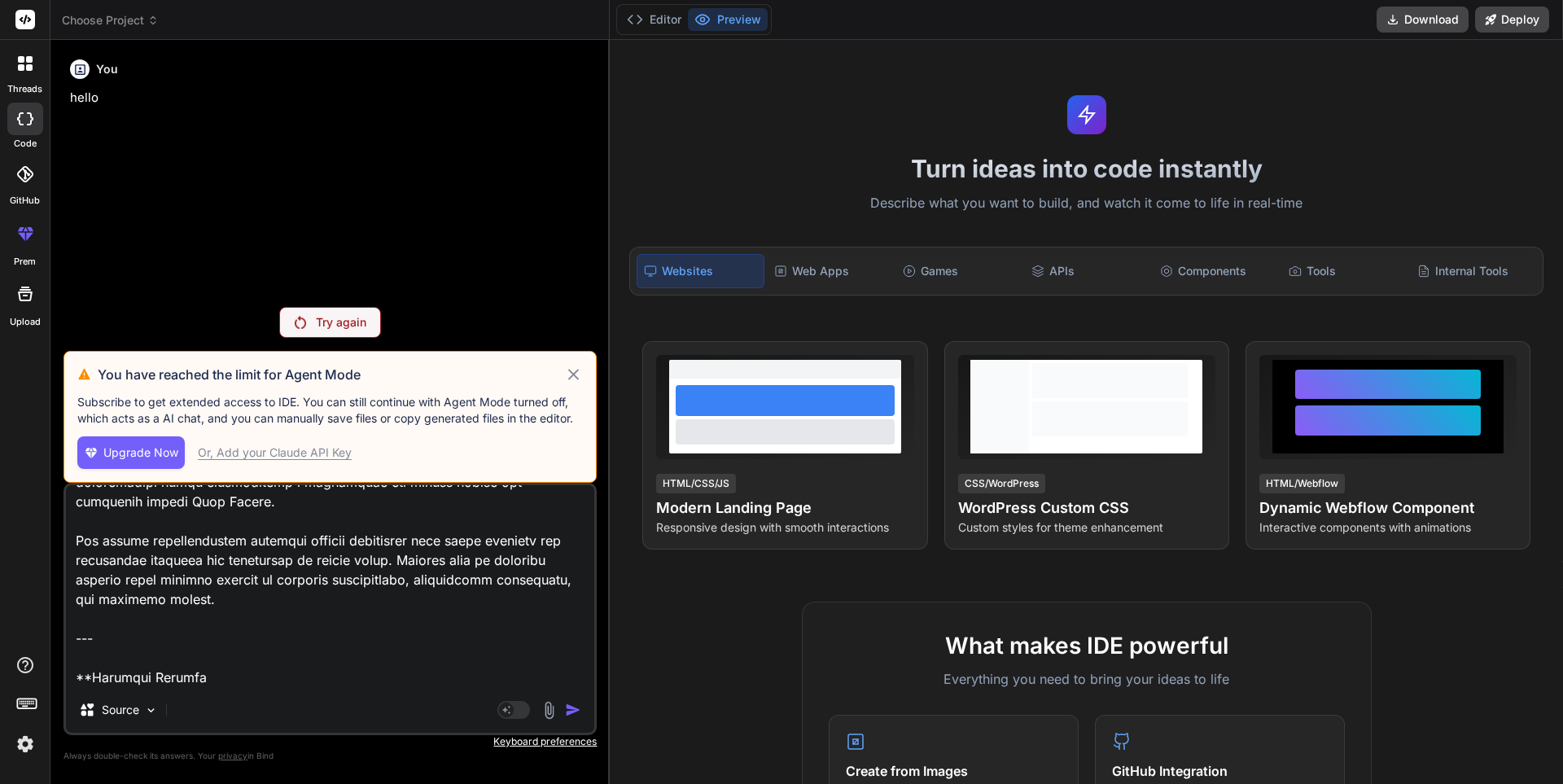
type textarea "# Product Requirements Document (PRD) ## Nigerian Inter-State Transport Monitor…"
type textarea "x"
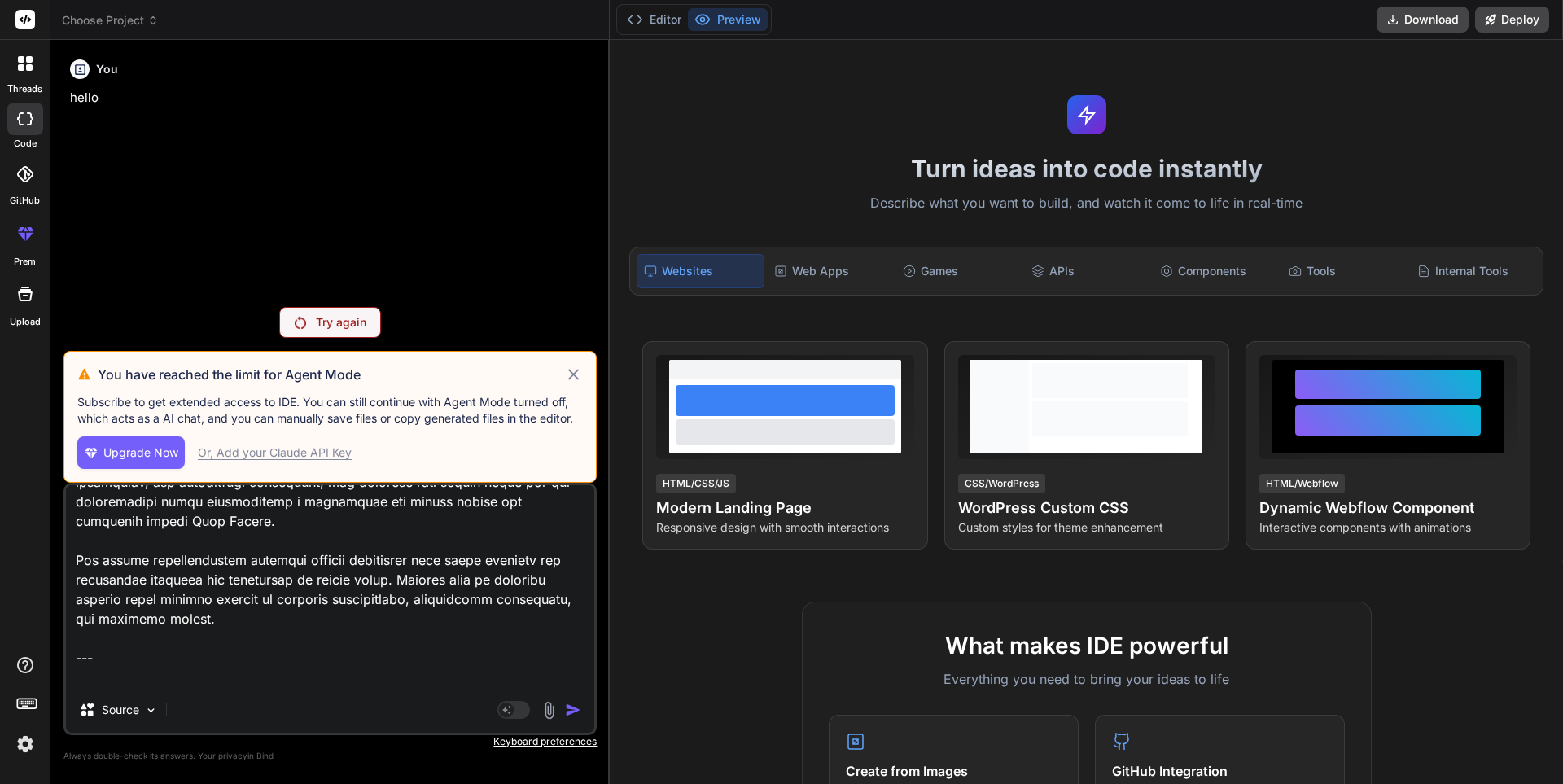
type textarea "# Product Requirements Document (PRD) ## Nigerian Inter-State Transport Monitor…"
type textarea "x"
type textarea "# Product Requirements Document (PRD) ## Nigerian Inter-State Transport Monitor…"
type textarea "x"
type textarea "# Product Requirements Document (PRD) ## Nigerian Inter-State Transport Monitor…"
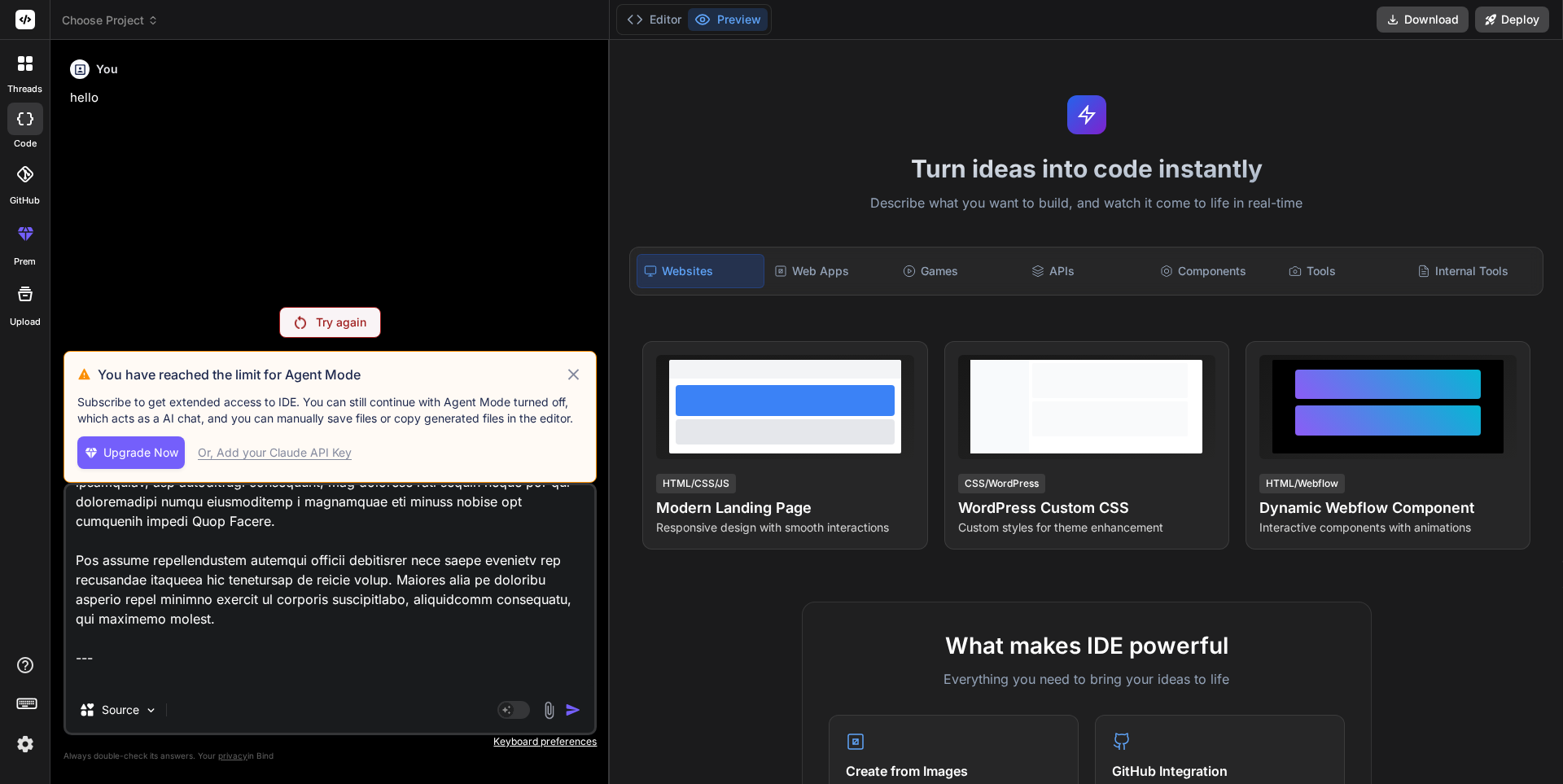
type textarea "x"
type textarea "# Product Requirements Document (PRD) ## Nigerian Inter-State Transport Monitor…"
type textarea "x"
type textarea "# Product Requirements Document (PRD) ## Nigerian Inter-State Transport Monitor…"
type textarea "x"
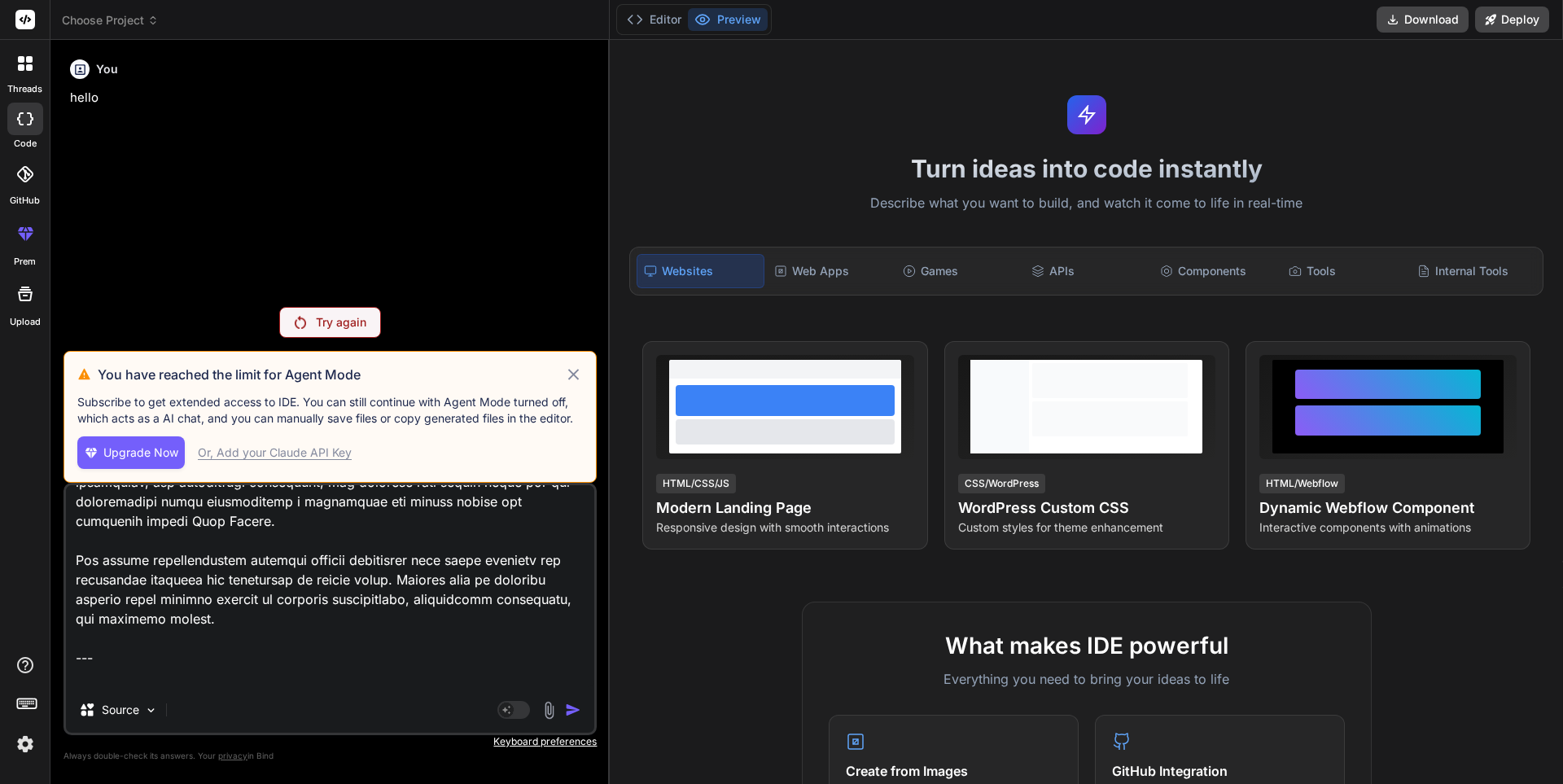
type textarea "# Product Requirements Document (PRD) ## Nigerian Inter-State Transport Monitor…"
type textarea "x"
type textarea "# Product Requirements Document (PRD) ## Nigerian Inter-State Transport Monitor…"
type textarea "x"
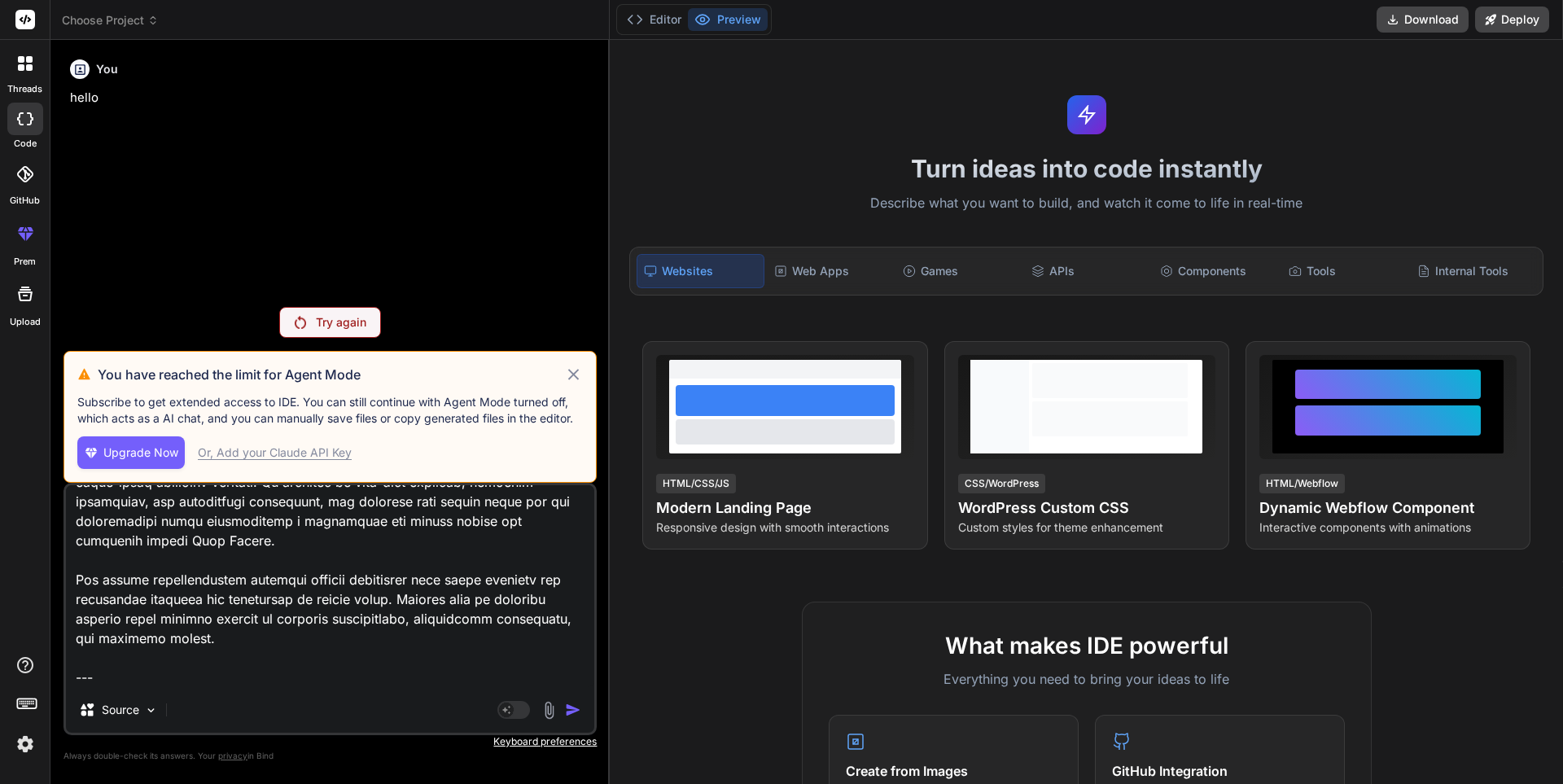
type textarea "# Product Requirements Document (PRD) ## Nigerian Inter-State Transport Monitor…"
type textarea "x"
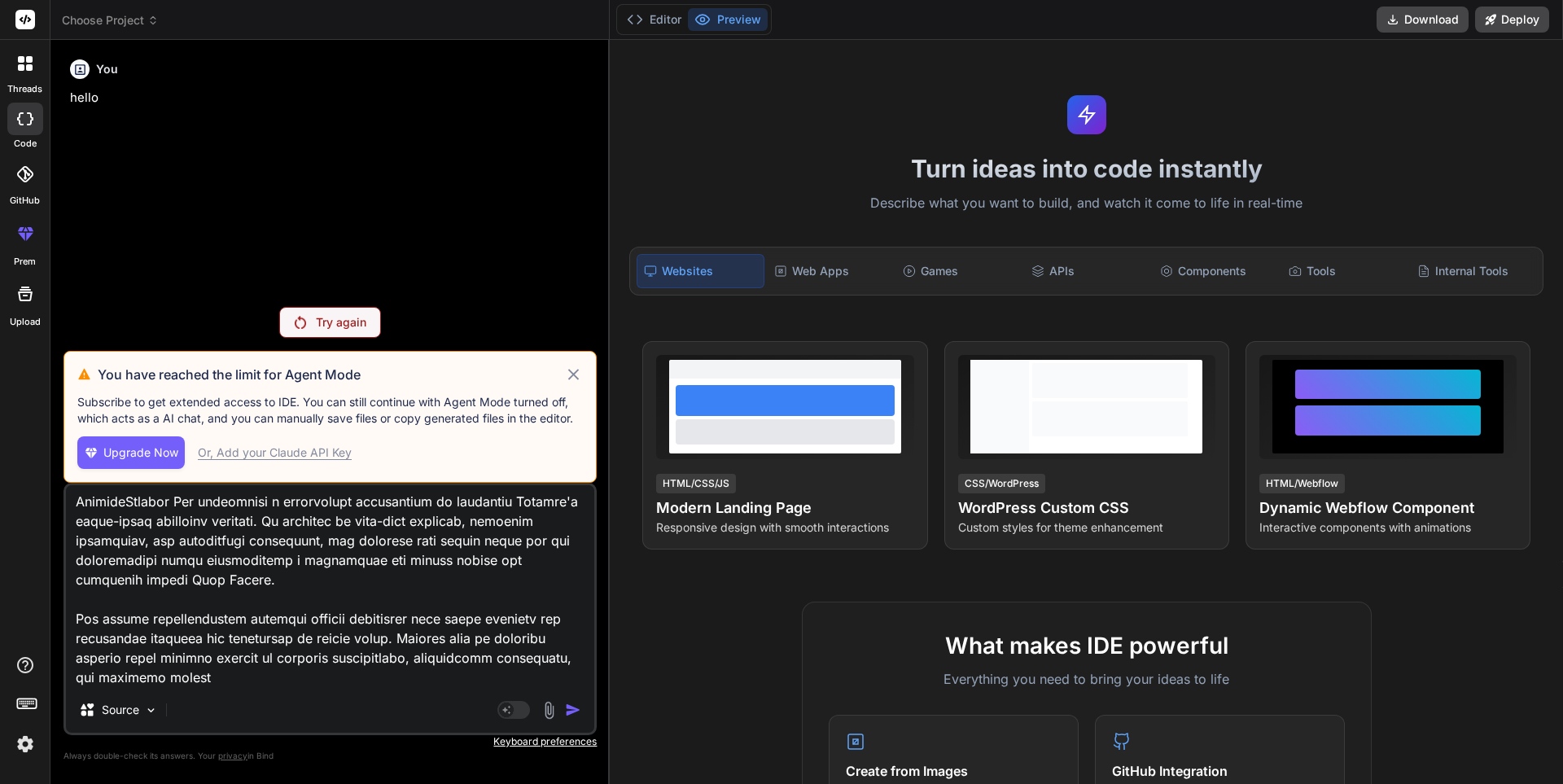
type textarea "# Product Requirements Document (PRD) ## Nigerian Inter-State Transport Monitor…"
type textarea "x"
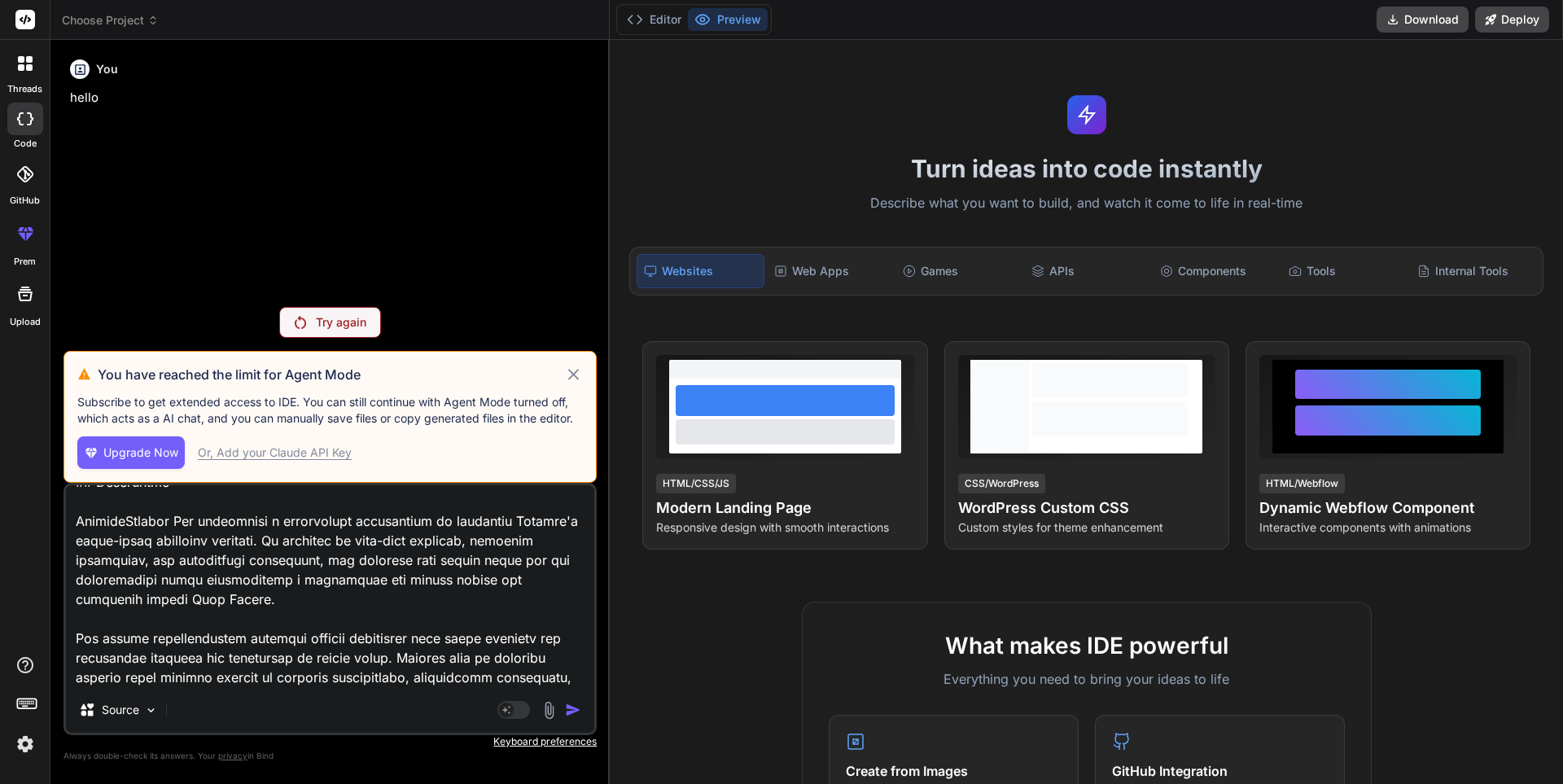
type textarea "# Product Requirements Document (PRD) ## Nigerian Inter-State Transport Monitor…"
type textarea "x"
type textarea "# Product Requirements Document (PRD) ## Nigerian Inter-State Transport Monitor…"
type textarea "x"
type textarea "# Product Requirements Document (PRD) ## Nigerian Inter-State Transport Monitor…"
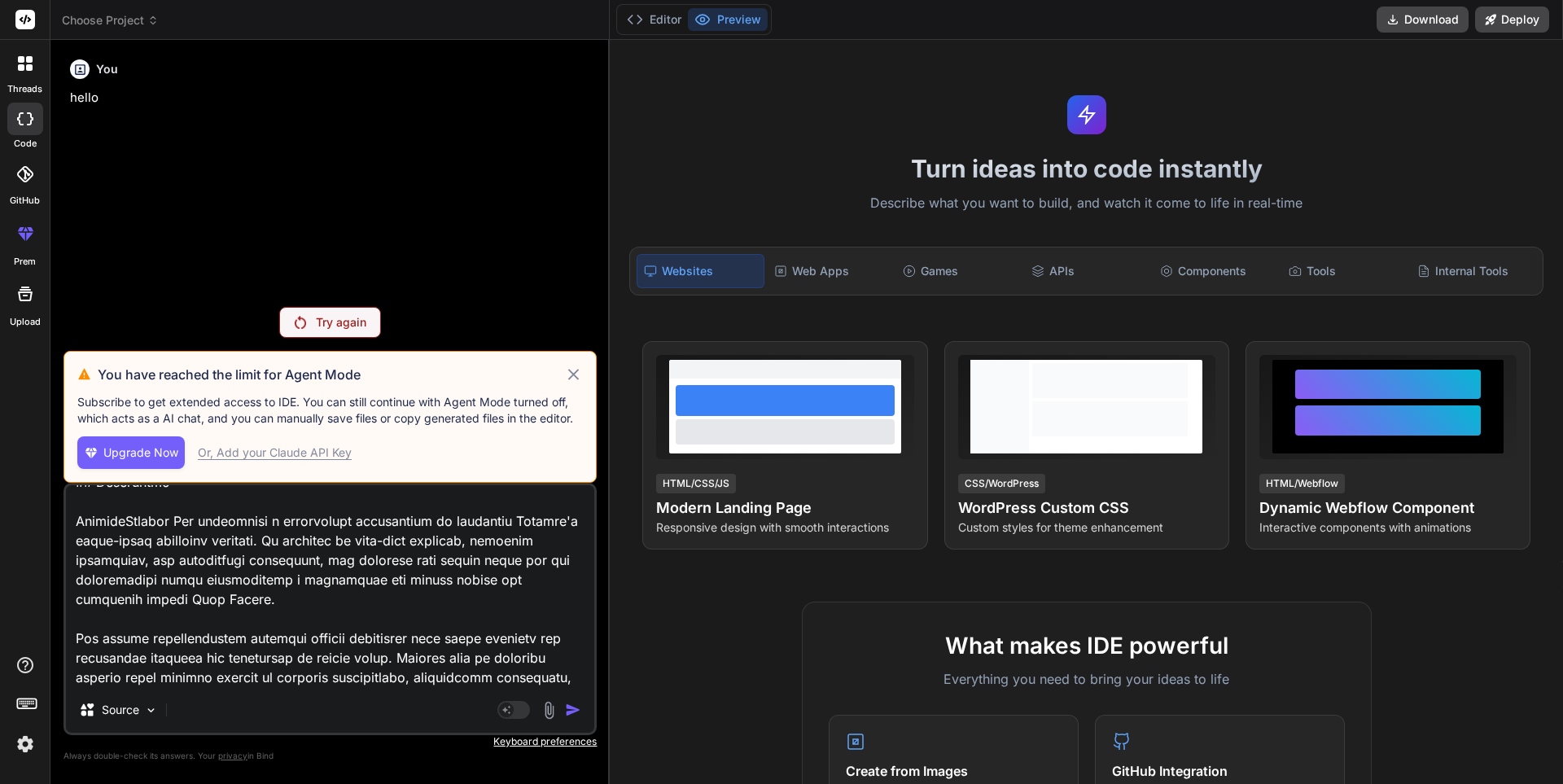
type textarea "x"
type textarea "# Product Requirements Document (PRD) ## Nigerian Inter-State Transport Monitor…"
type textarea "x"
type textarea "# Product Requirements Document (PRD) ## Nigerian Inter-State Transport Monitor…"
type textarea "x"
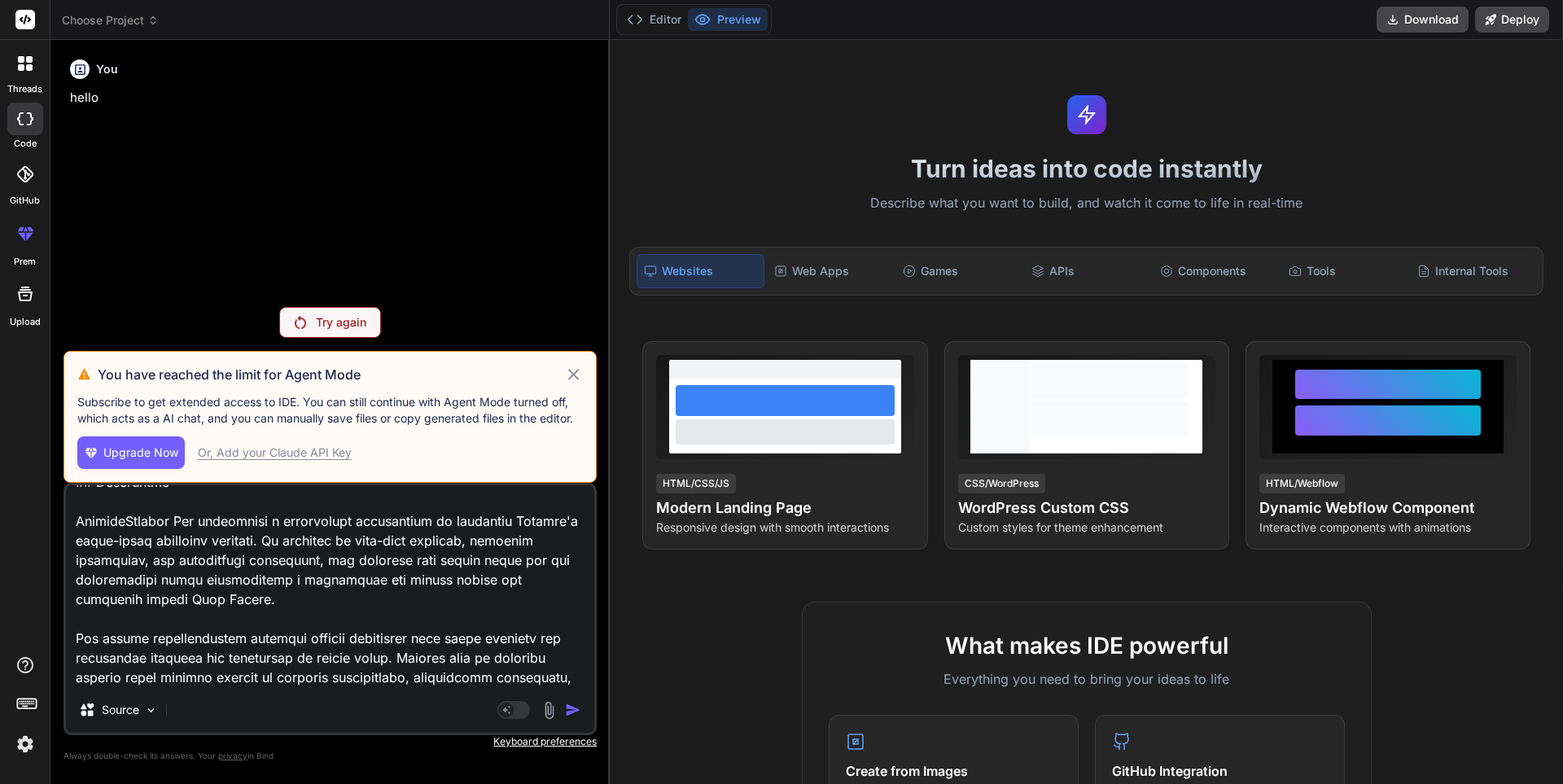
type textarea "# Product Requirements Document (PRD) ## Nigerian Inter-State Transport Monitor…"
type textarea "x"
type textarea "# Product Requirements Document (PRD) ## Nigerian Inter-State Transport Monitor…"
type textarea "x"
type textarea "# Product Requirements Document (PRD) ## Nigerian Inter-State Transport Monitor…"
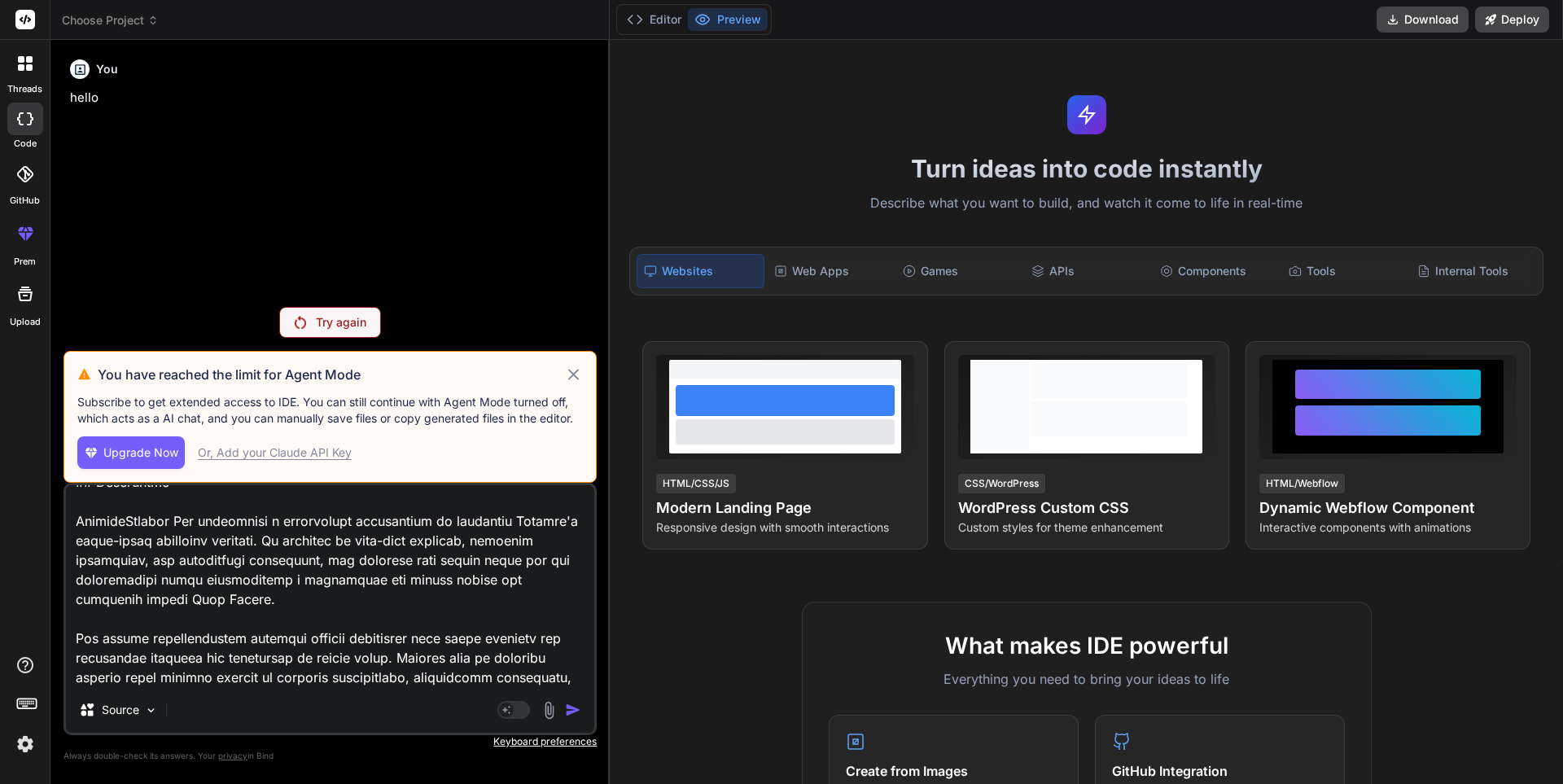
type textarea "x"
type textarea "# Product Requirements Document (PRD) ## Nigerian Inter-State Transport Monitor…"
type textarea "x"
type textarea "# Product Requirements Document (PRD) ## Nigerian Inter-State Transport Monitor…"
type textarea "x"
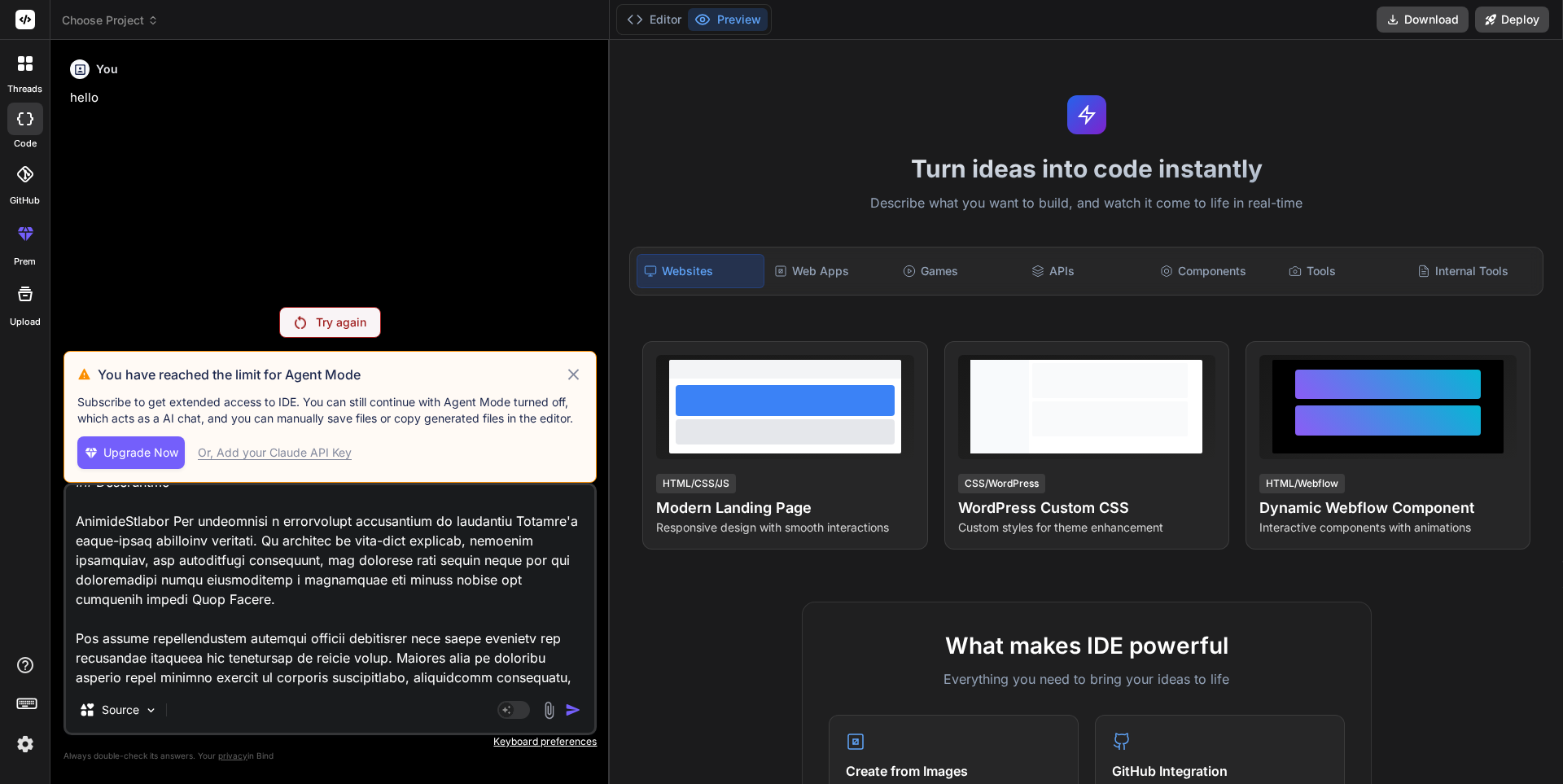
type textarea "# Product Requirements Document (PRD) ## Nigerian Inter-State Transport Monitor…"
type textarea "x"
type textarea "# Product Requirements Document (PRD) ## Nigerian Inter-State Transport Monitor…"
type textarea "x"
type textarea "# Product Requirements Document (PRD) ## Nigerian Inter-State Transport Monitor…"
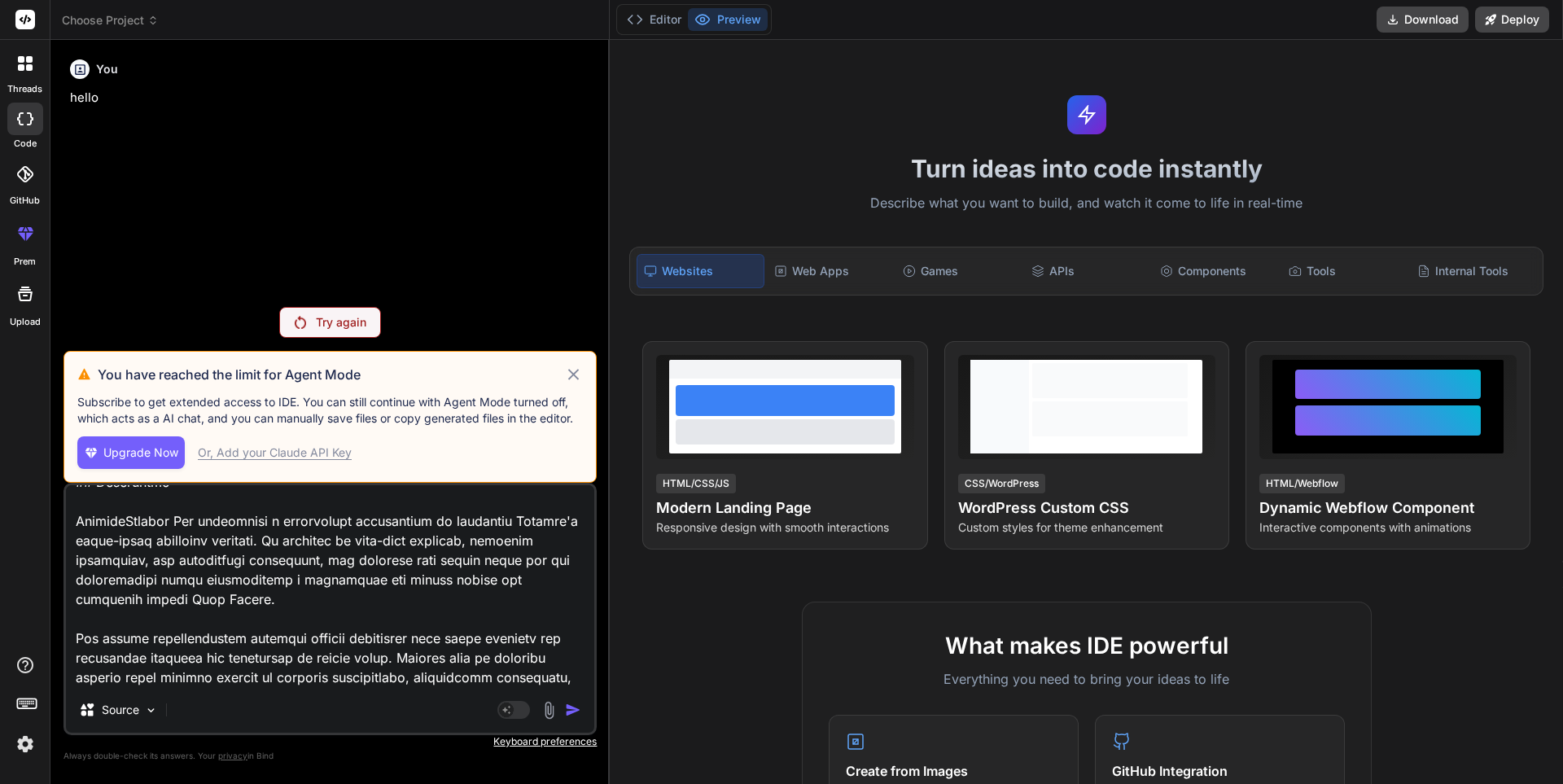
type textarea "x"
type textarea "# Product Requirements Document (PRD) ## Nigerian Inter-State Transport Monitor…"
type textarea "x"
type textarea "# Product Requirements Document (PRD) ## Nigerian Inter-State Transport Monitor…"
type textarea "x"
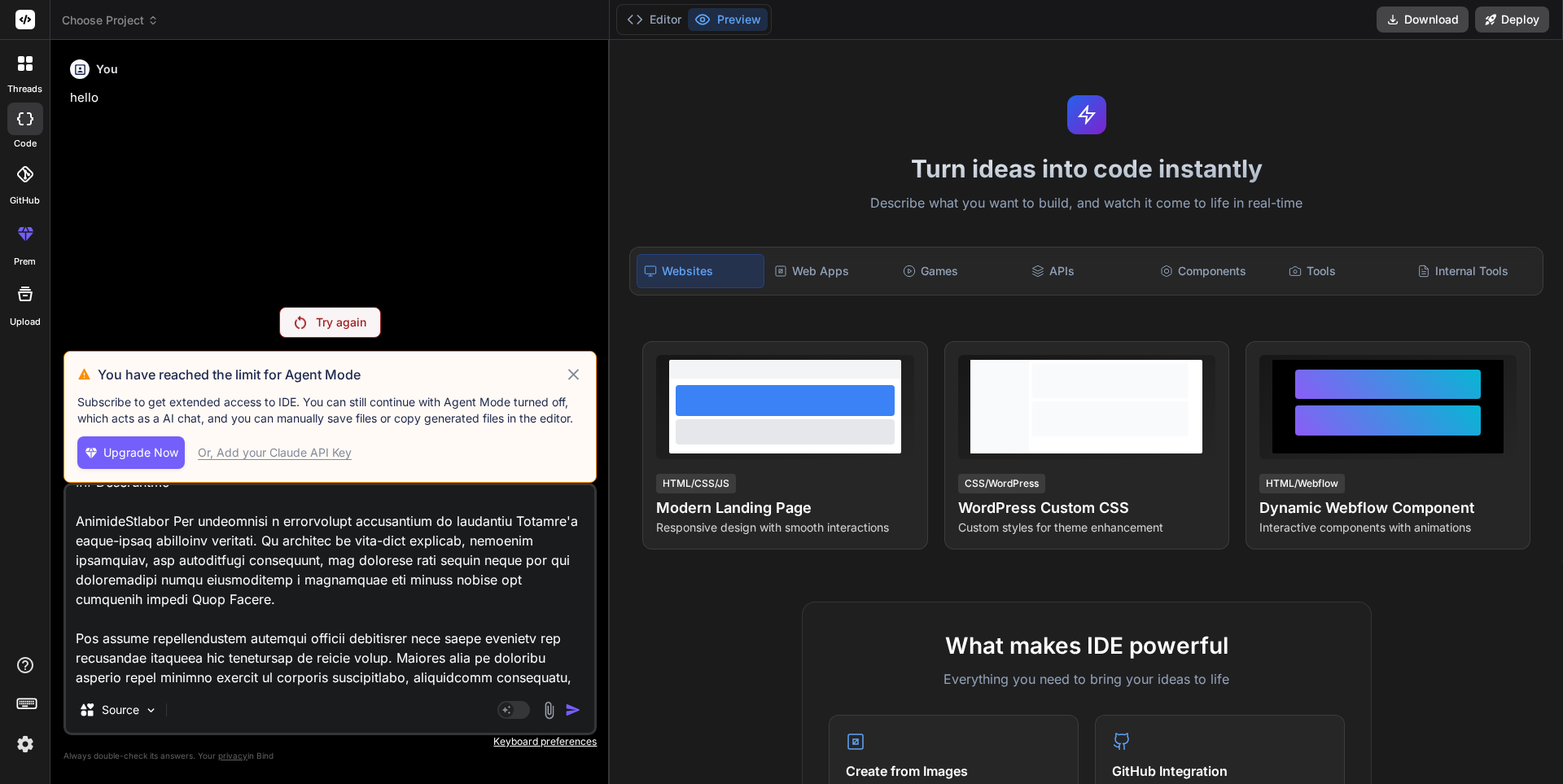
type textarea "# Product Requirements Document (PRD) ## Nigerian Inter-State Transport Monitor…"
type textarea "x"
type textarea "# Product Requirements Document (PRD) ## Nigerian Inter-State Transport Monitor…"
type textarea "x"
type textarea "# Product Requirements Document (PRD) ## Nigerian Inter-State Transport Monitor…"
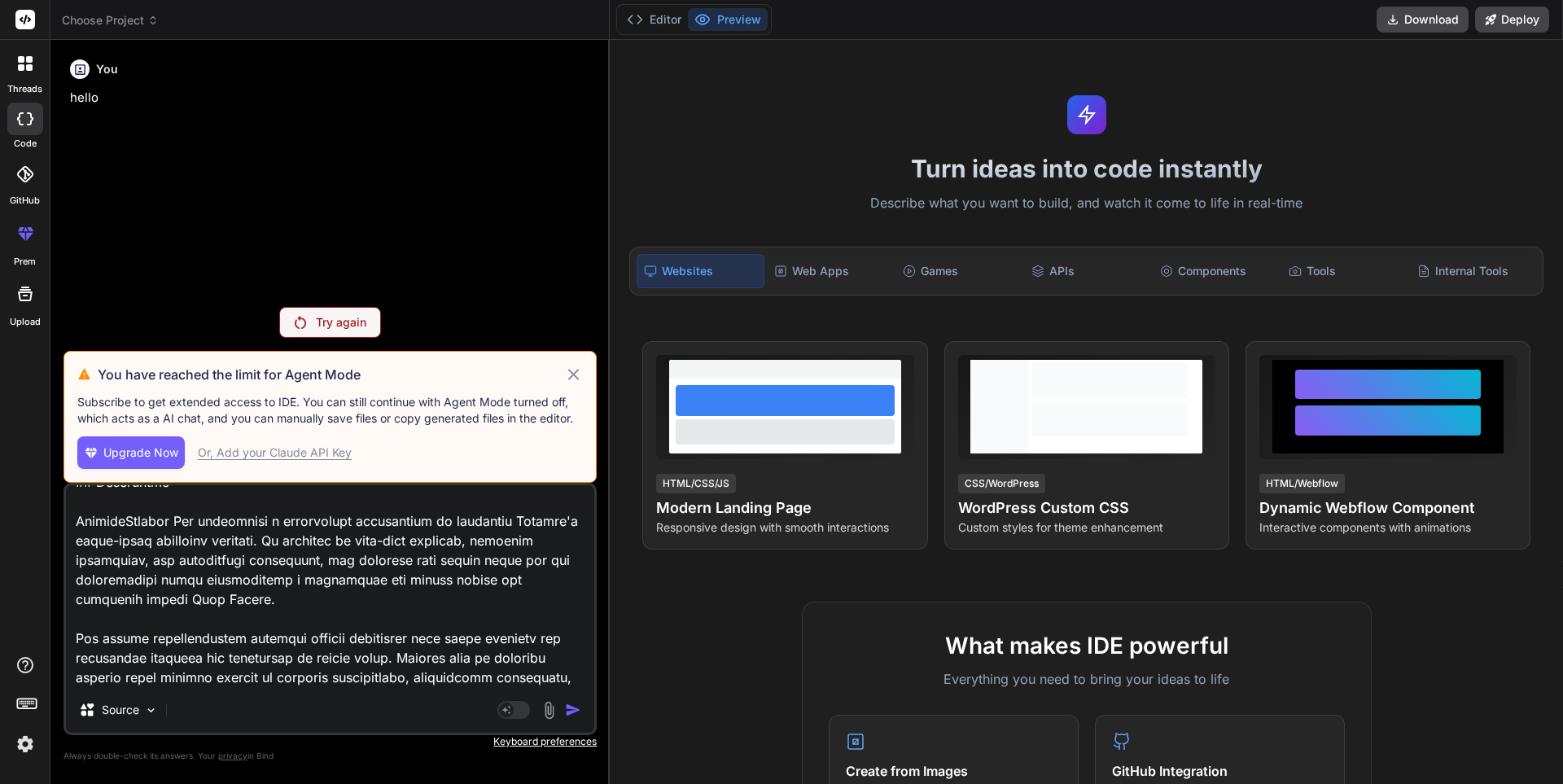
type textarea "x"
type textarea "# Product Requirements Document (PRD) ## Nigerian Inter-State Transport Monitor…"
type textarea "x"
type textarea "# Product Requirements Document (PRD) ## Nigerian Inter-State Transport Monitor…"
type textarea "x"
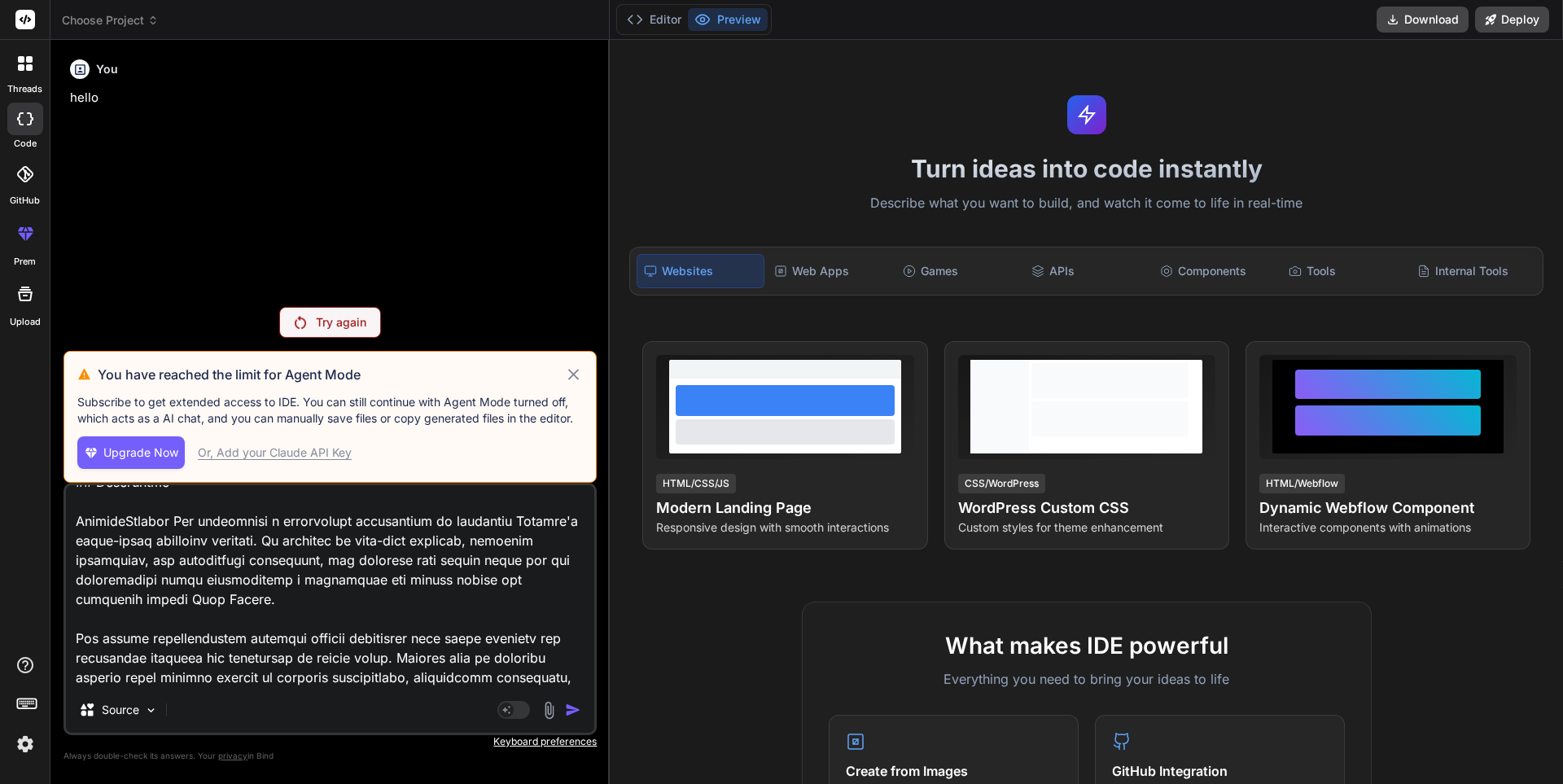
type textarea "# Product Requirements Document (PRD) ## Nigerian Inter-State Transport Monitor…"
type textarea "x"
type textarea "# Product Requirements Document (PRD) ## Nigerian Inter-State Transport Monitor…"
type textarea "x"
type textarea "# Product Requirements Document (PRD) ## Nigerian Inter-State Transport Monitor…"
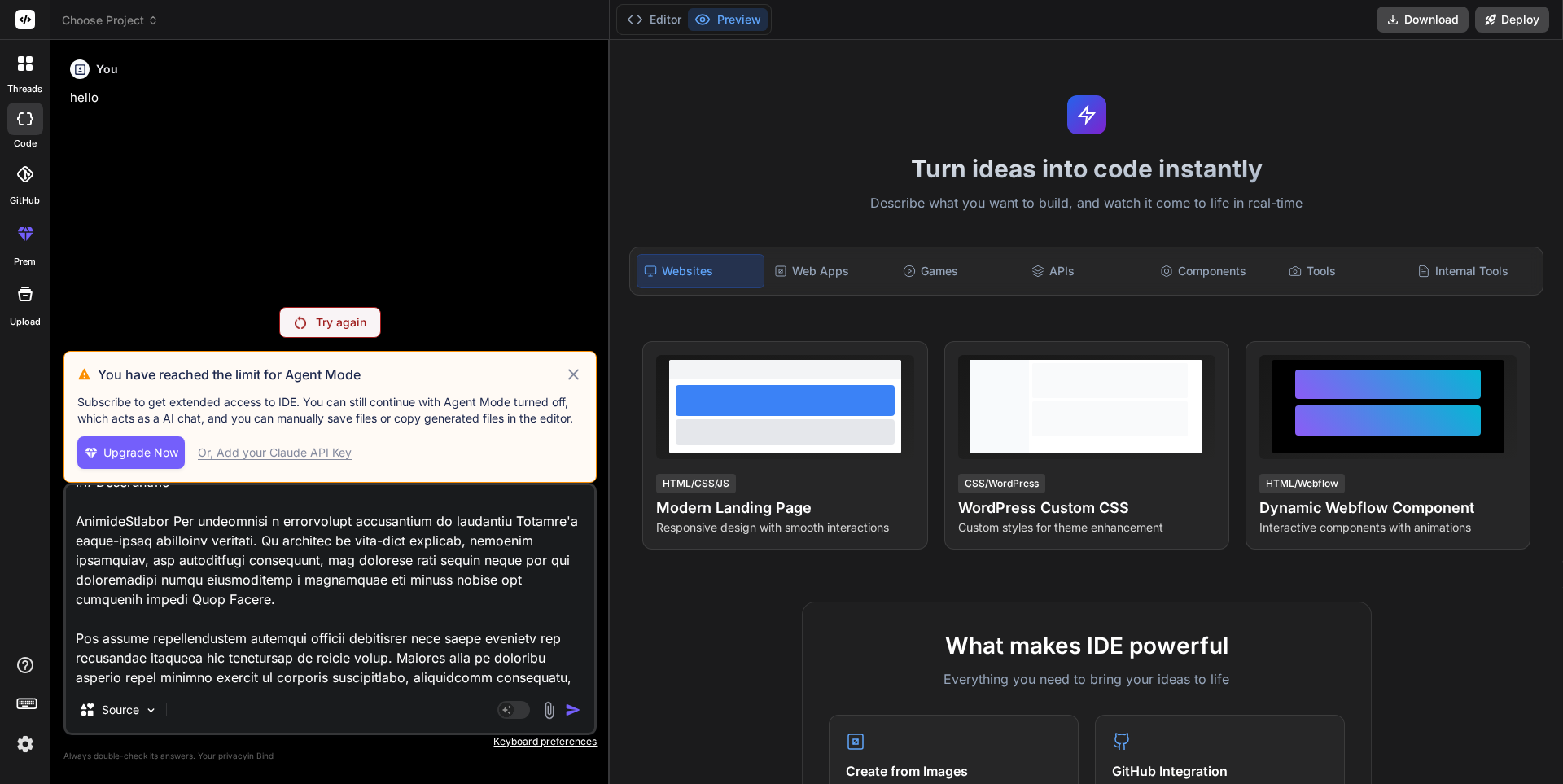
type textarea "x"
type textarea "# Product Requirements Document (PRD) ## Nigerian Inter-State Transport Monitor…"
type textarea "x"
type textarea "# Product Requirements Document (PRD) ## Nigerian Inter-State Transport Monitor…"
type textarea "x"
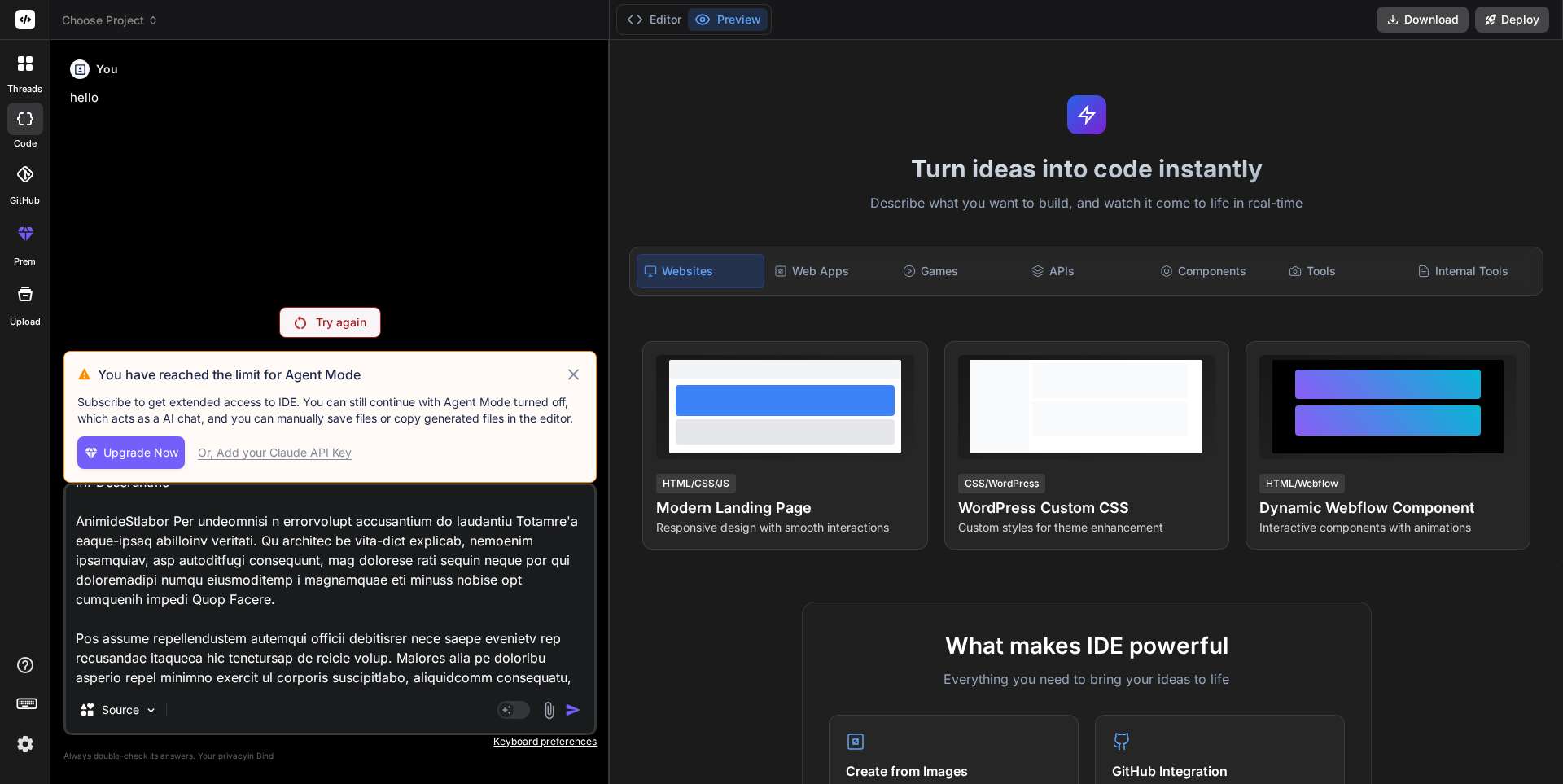
type textarea "# Product Requirements Document (PRD) ## Nigerian Inter-State Transport Monitor…"
type textarea "x"
type textarea "# Product Requirements Document (PRD) ## Nigerian Inter-State Transport Monitor…"
type textarea "x"
type textarea "# Product Requirements Document (PRD) ## Nigerian Inter-State Transport Monitor…"
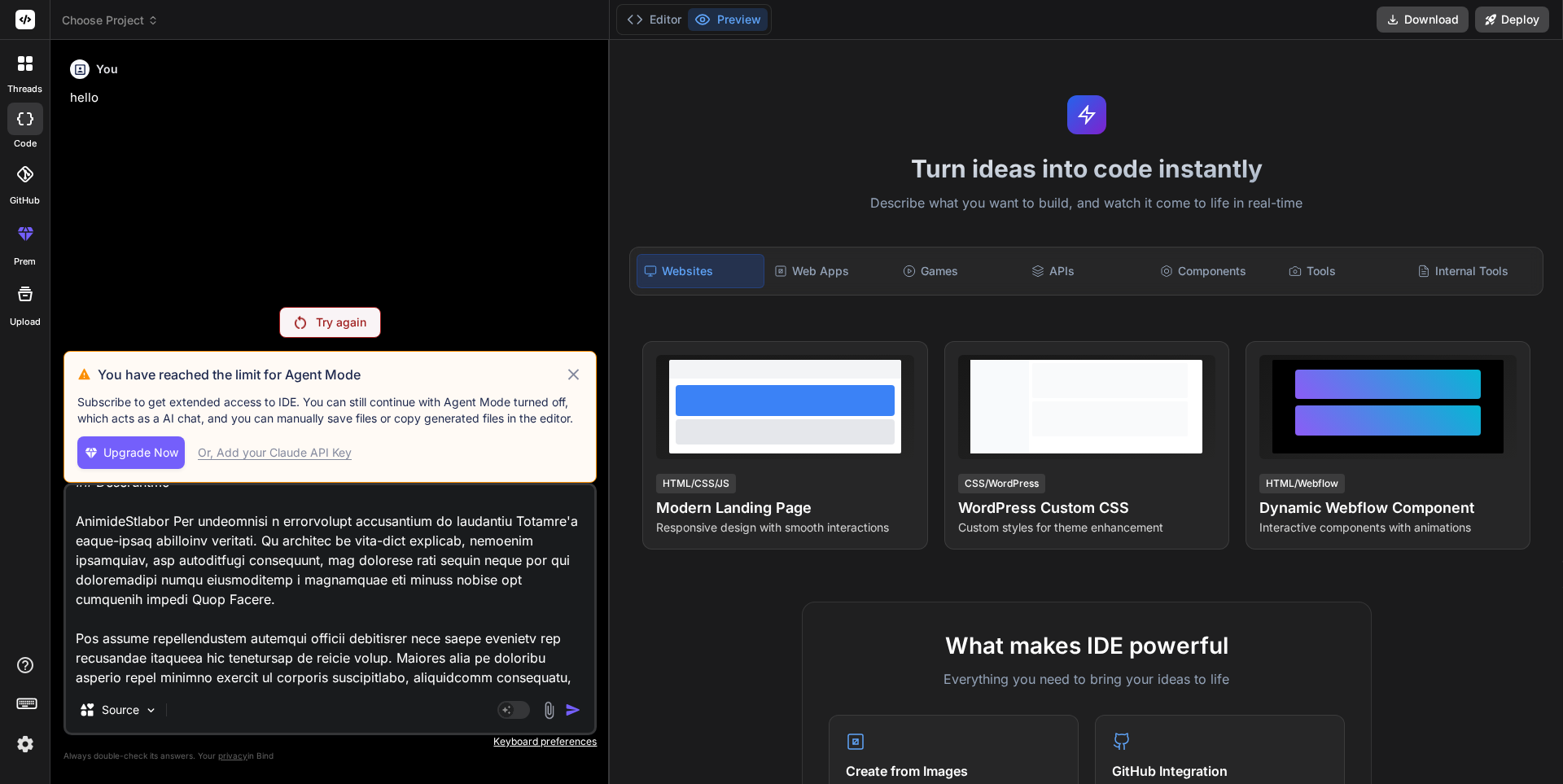
type textarea "x"
type textarea "# Product Requirements Document (PRD) ## Nigerian Inter-State Transport Monitor…"
type textarea "x"
type textarea "# Product Requirements Document (PRD) ## Nigerian Inter-State Transport Monitor…"
type textarea "x"
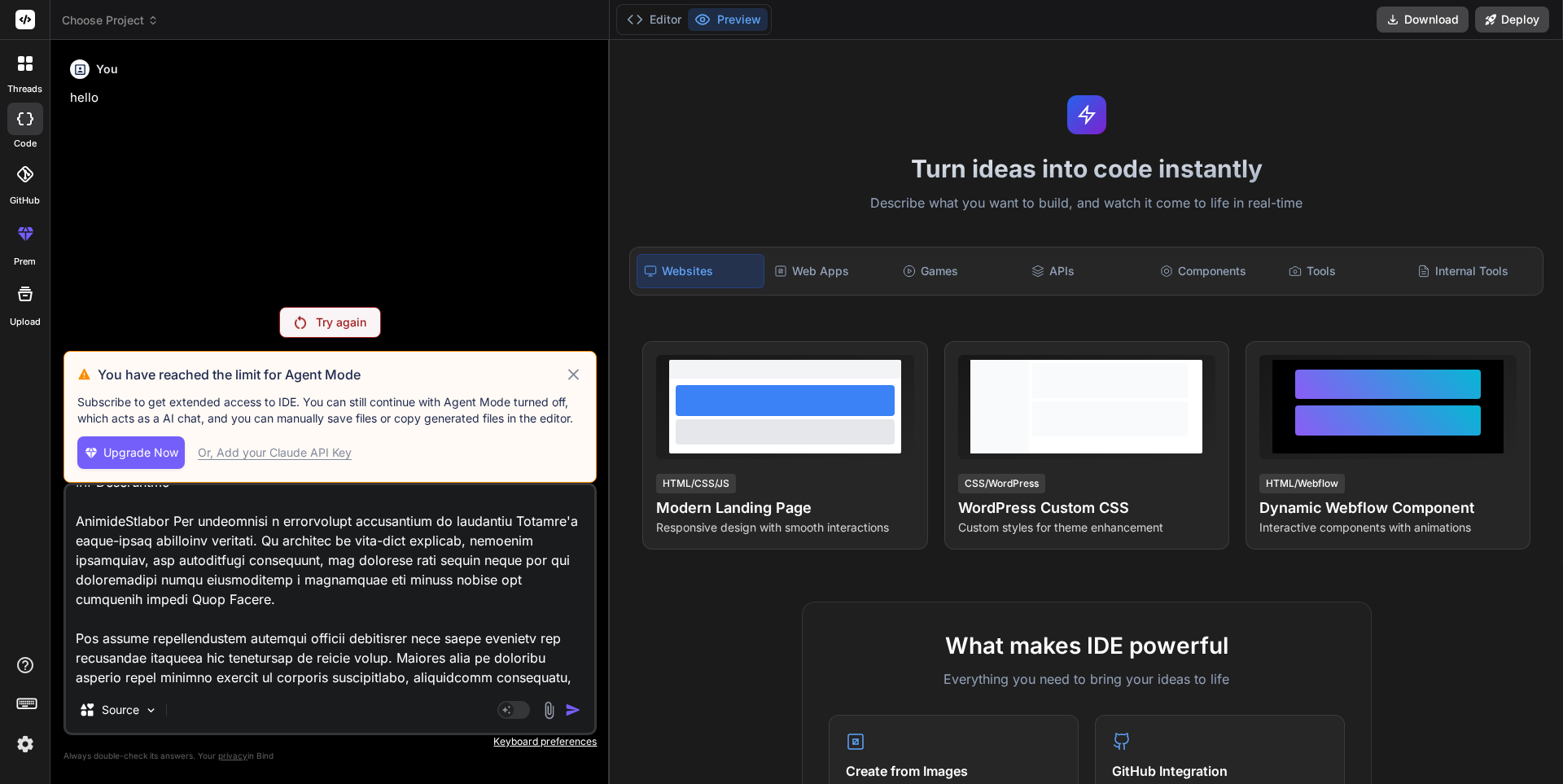
type textarea "# Product Requirements Document (PRD) ## Nigerian Inter-State Transport Monitor…"
type textarea "x"
type textarea "# Product Requirements Document (PRD) ## Nigerian Inter-State Transport Monitor…"
type textarea "x"
type textarea "# Product Requirements Document (PRD) ## Nigerian Inter-State Transport Monitor…"
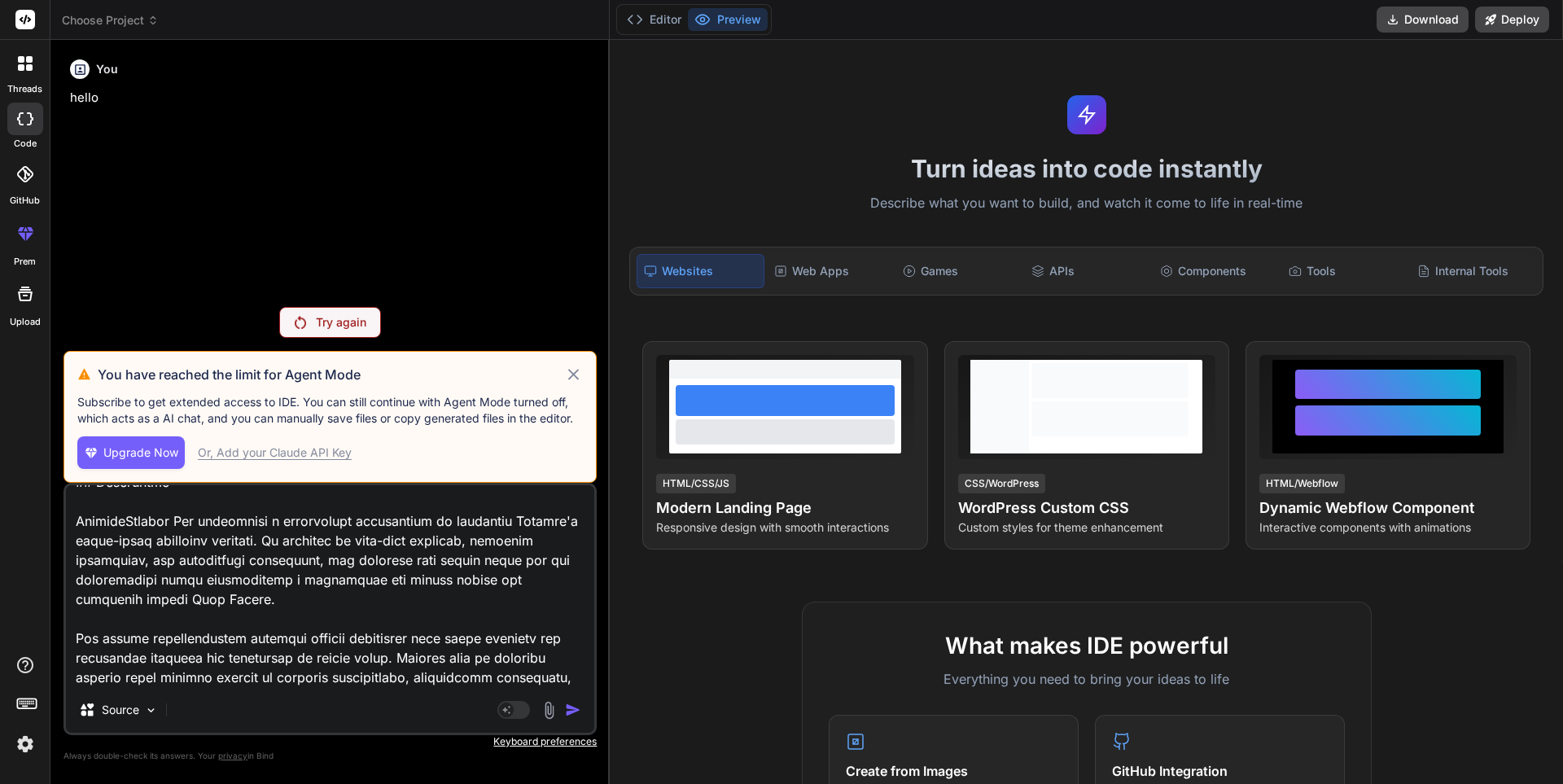
type textarea "x"
type textarea "# Product Requirements Document (PRD) ## Nigerian Inter-State Transport Monitor…"
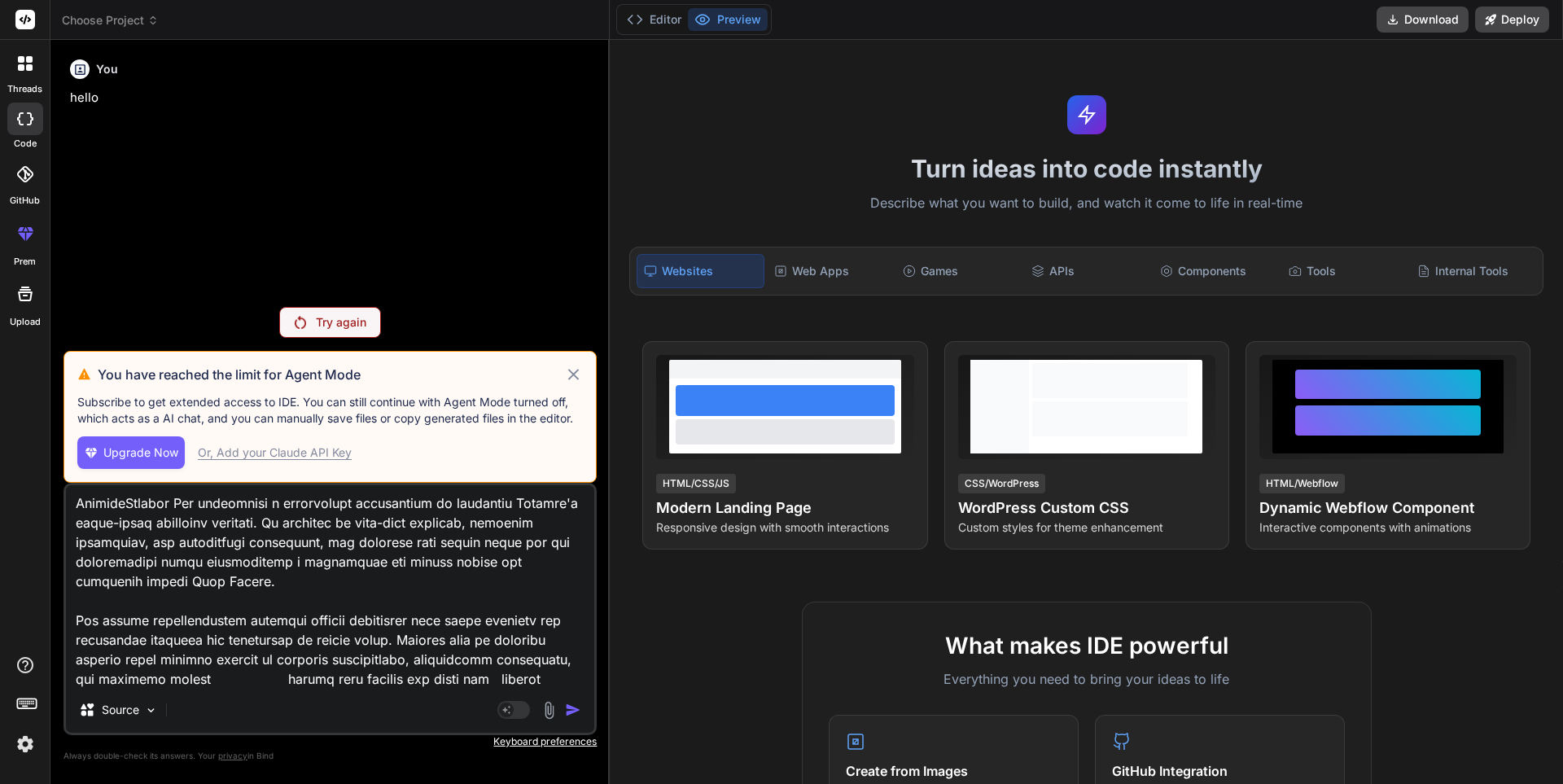
scroll to position [7248, 0]
click at [141, 664] on textarea at bounding box center [330, 586] width 529 height 202
click at [572, 374] on icon at bounding box center [573, 373] width 10 height 10
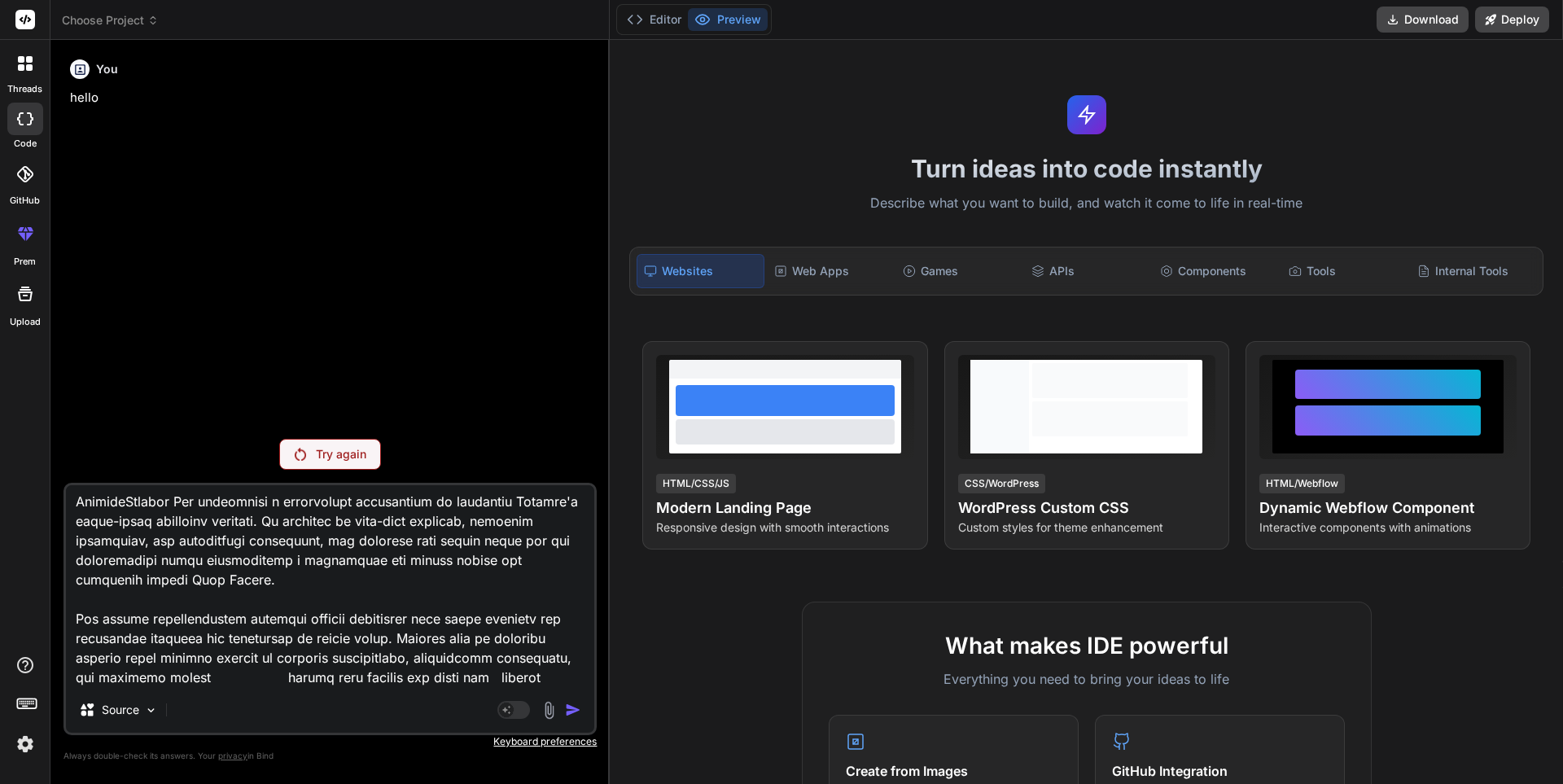
click at [126, 654] on textarea at bounding box center [330, 586] width 529 height 202
click at [125, 654] on textarea at bounding box center [330, 586] width 529 height 202
click at [345, 453] on p "Try again" at bounding box center [341, 454] width 51 height 17
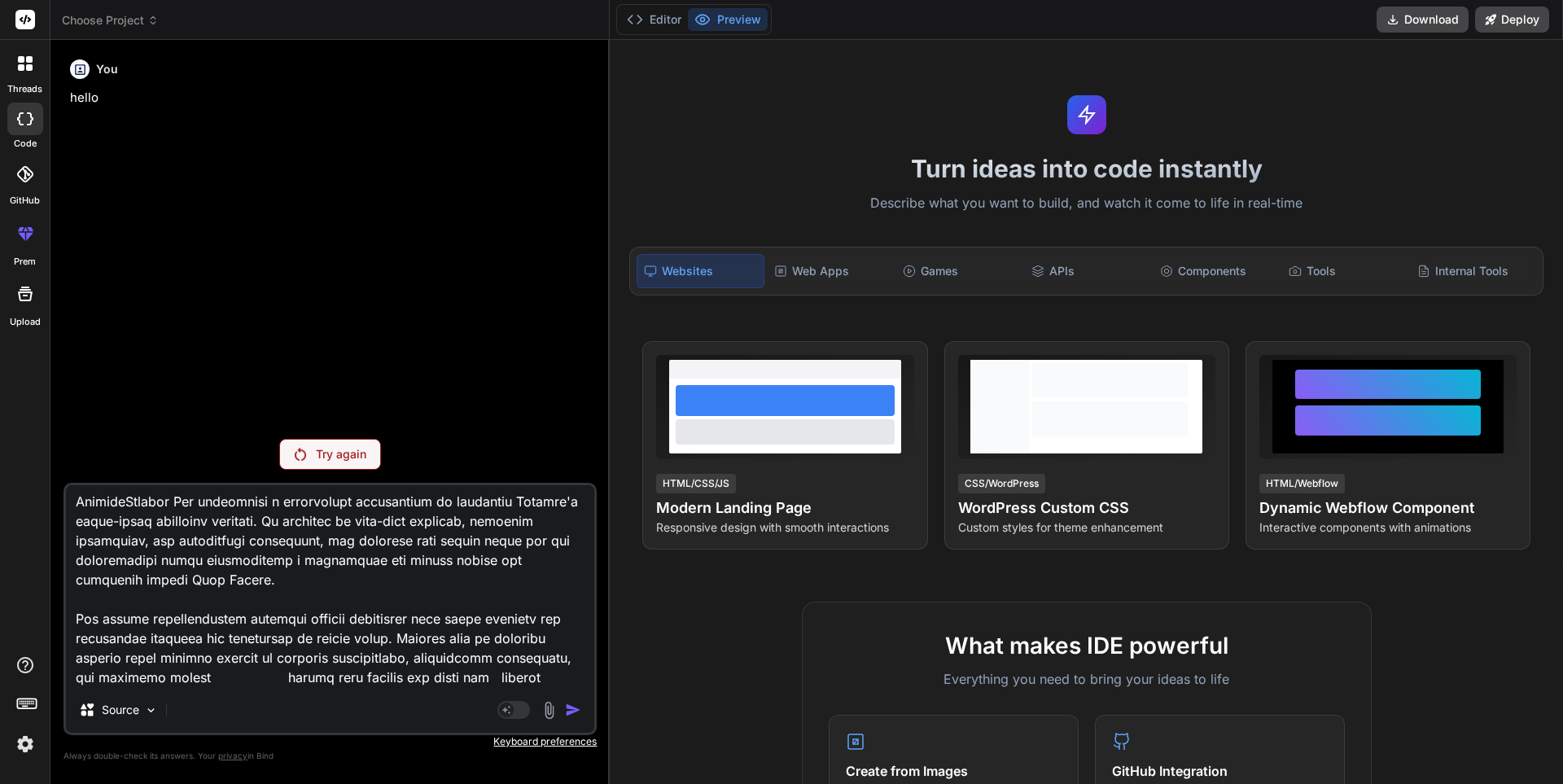
click at [345, 426] on div "You hello" at bounding box center [331, 239] width 530 height 373
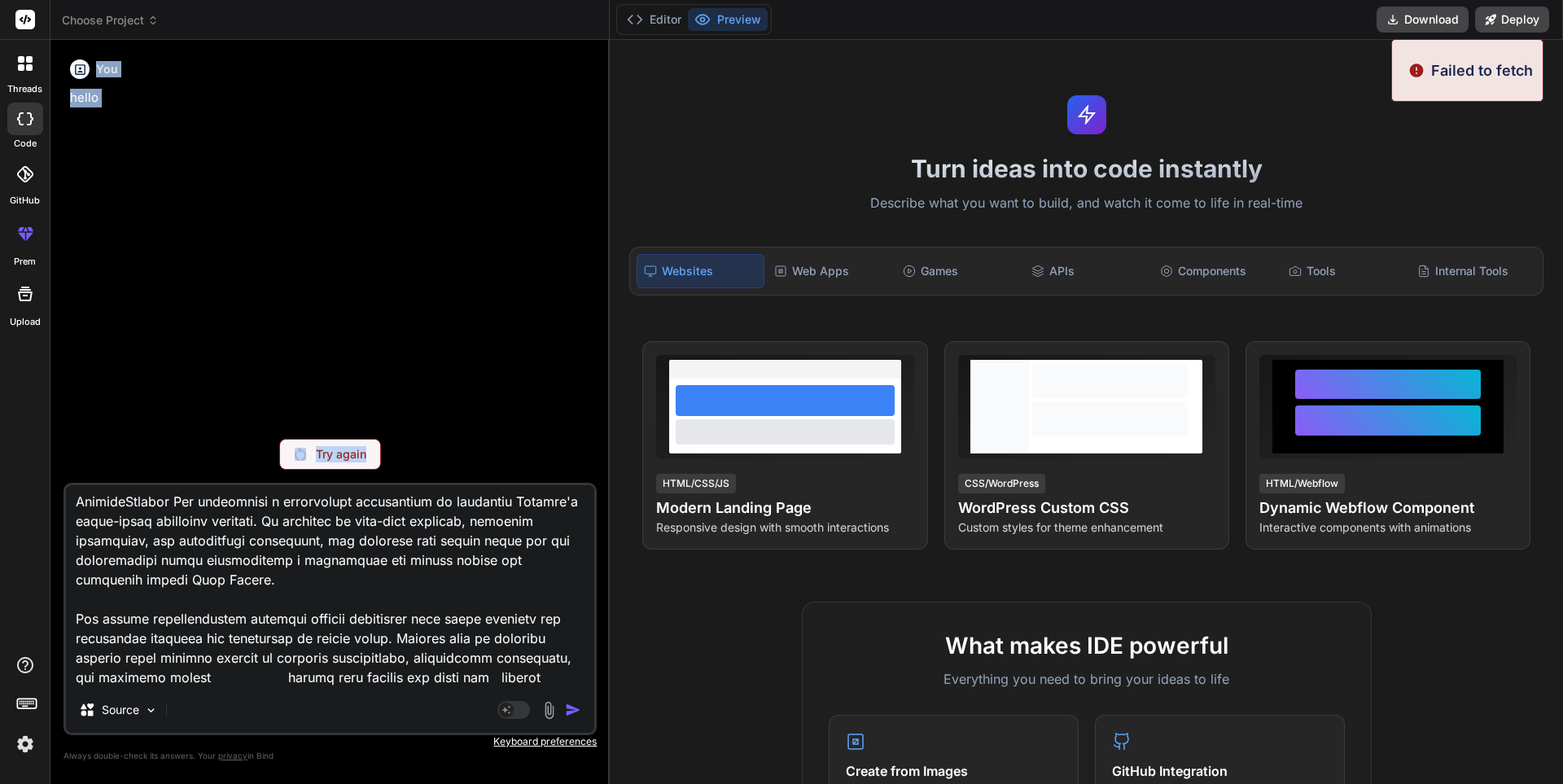
click at [328, 452] on p "Try again" at bounding box center [341, 454] width 51 height 17
click at [328, 426] on div "You hello" at bounding box center [331, 239] width 530 height 373
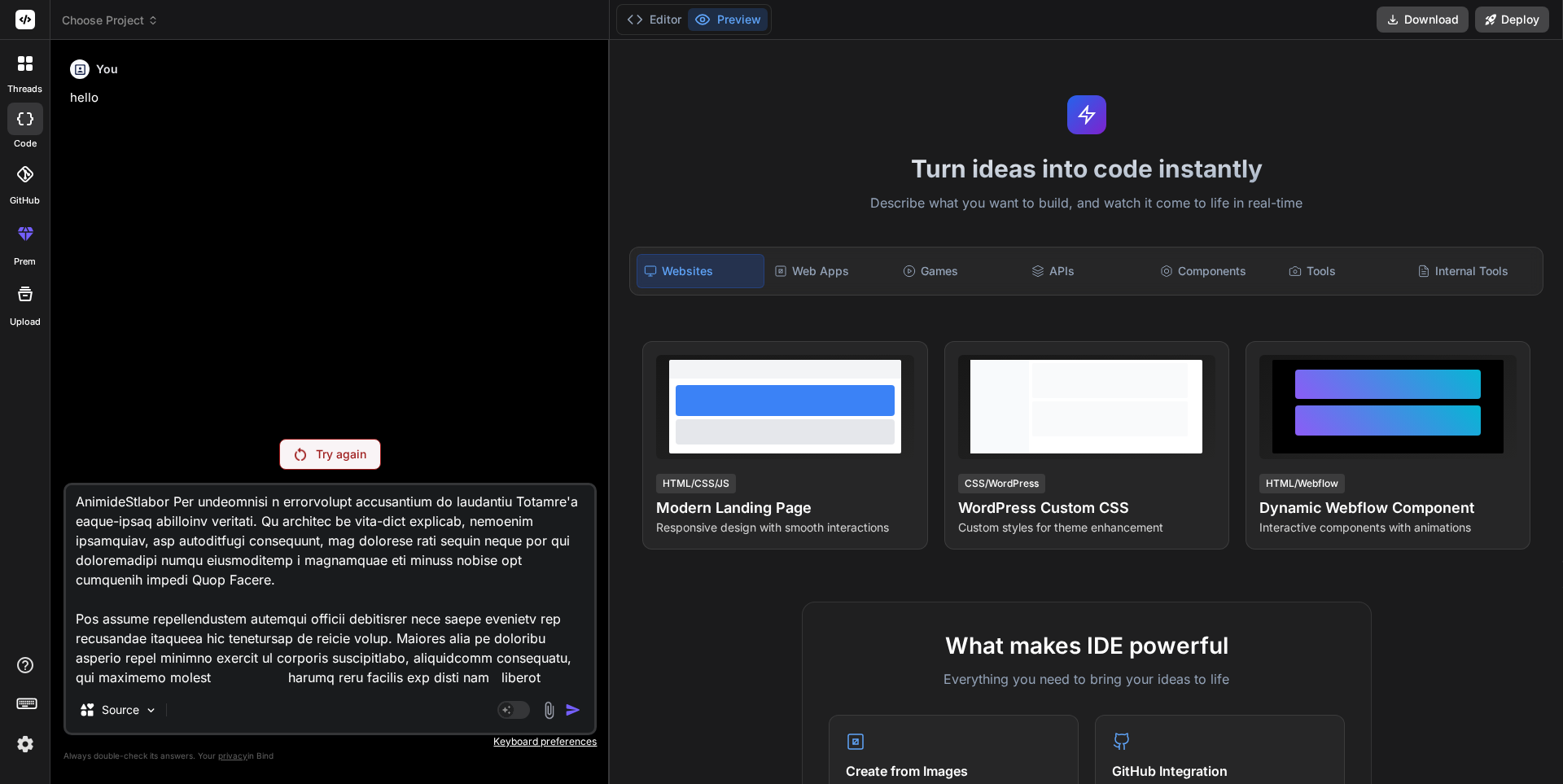
click at [494, 294] on div "You hello" at bounding box center [331, 239] width 530 height 373
click at [302, 458] on img at bounding box center [300, 454] width 11 height 13
click at [302, 426] on div "You hello" at bounding box center [331, 239] width 530 height 373
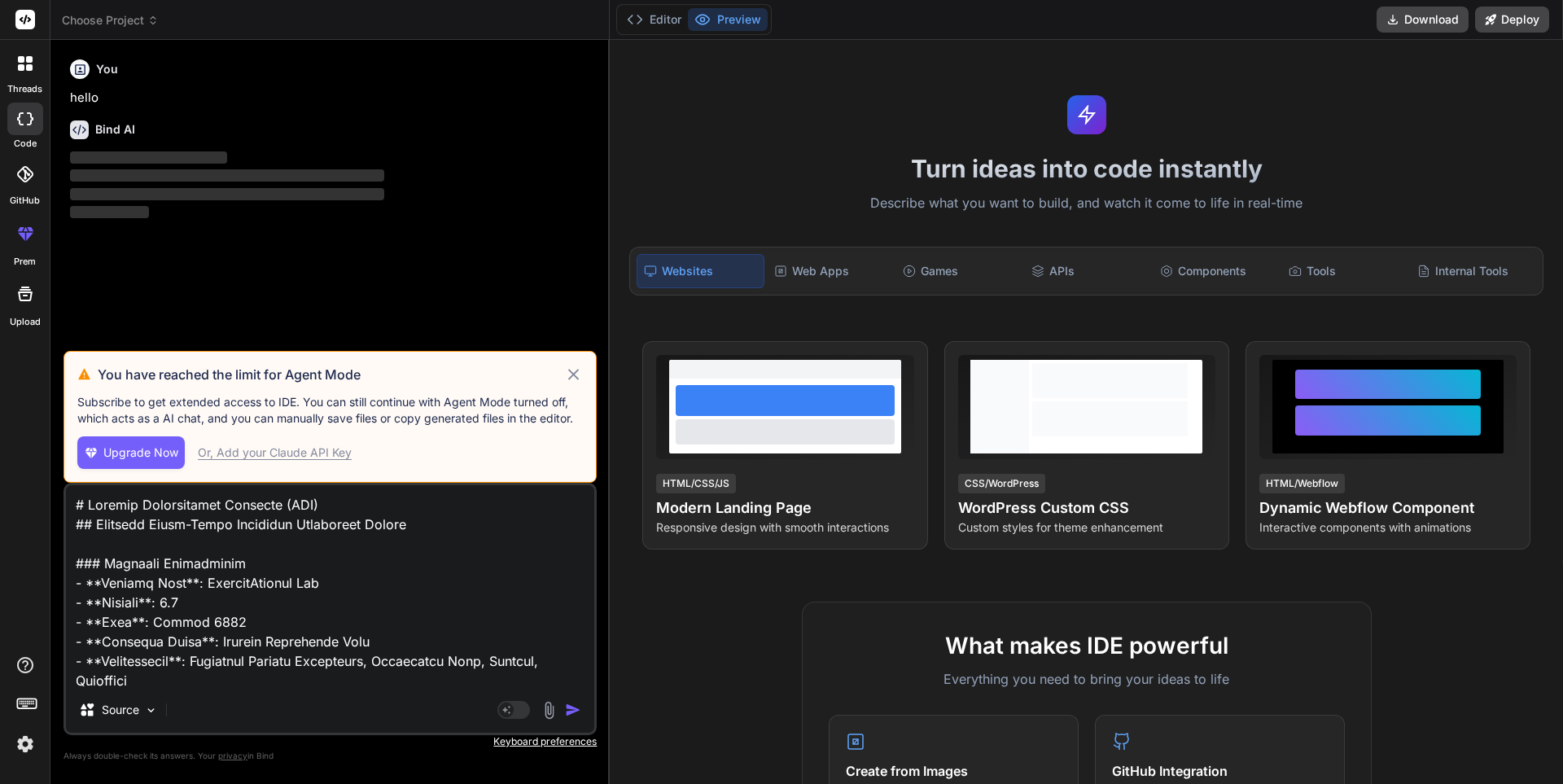
click at [575, 378] on icon at bounding box center [573, 374] width 19 height 19
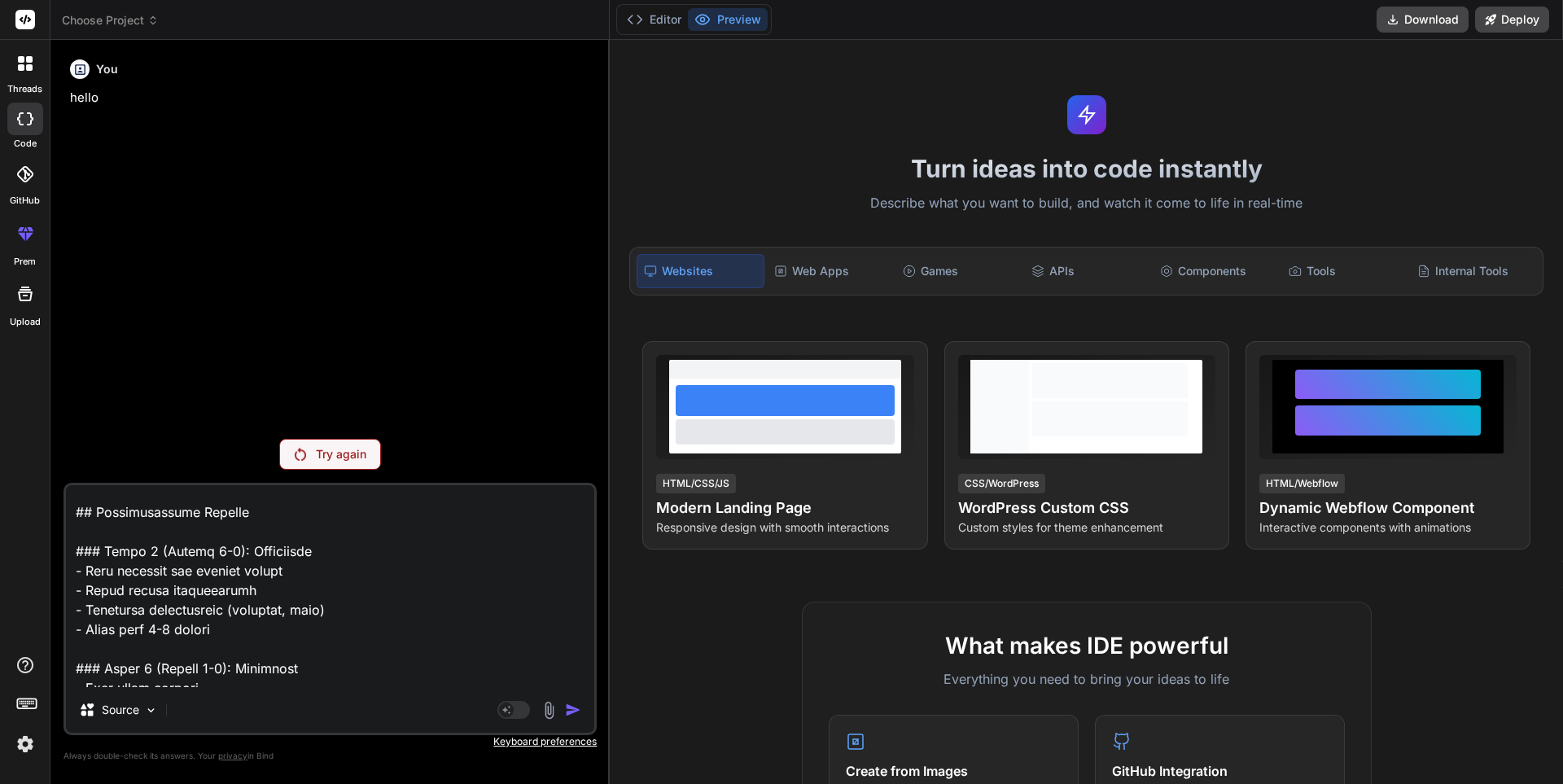
scroll to position [7308, 0]
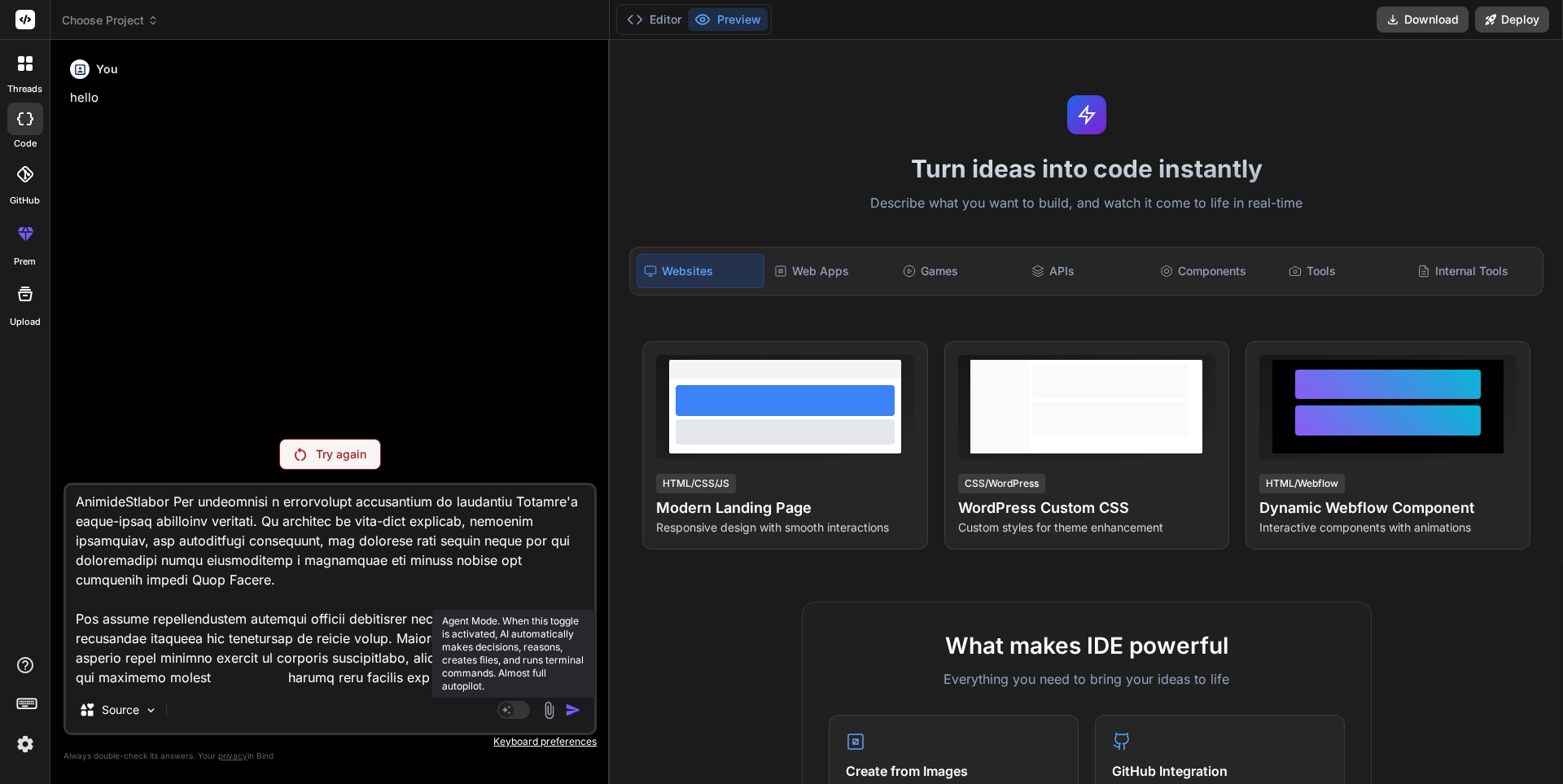
click at [516, 713] on rect at bounding box center [513, 709] width 32 height 18
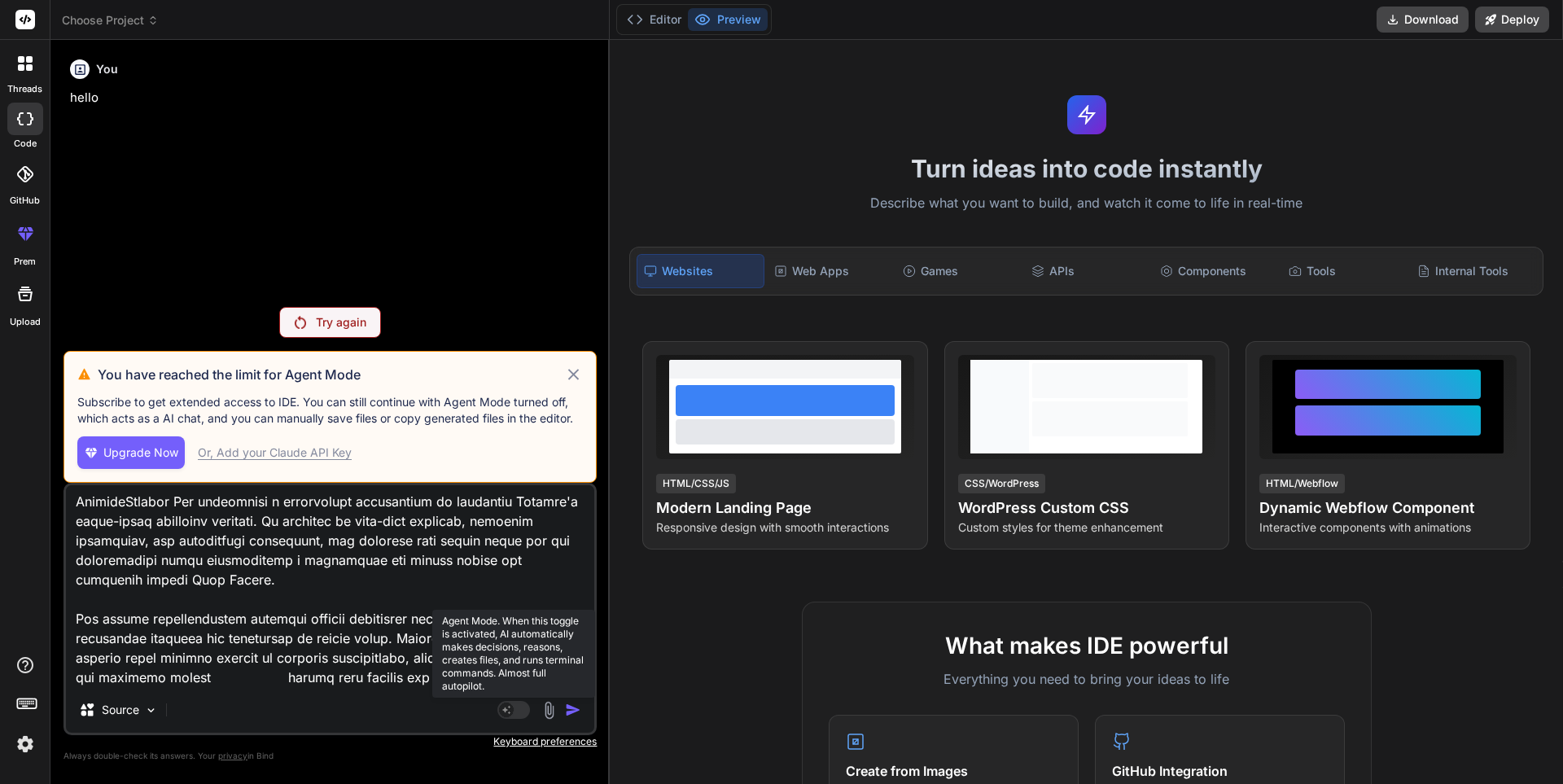
click at [516, 712] on rect at bounding box center [513, 709] width 32 height 18
click at [575, 384] on div "You have reached the limit for Agent Mode Subscribe to get extended access to I…" at bounding box center [331, 417] width 533 height 131
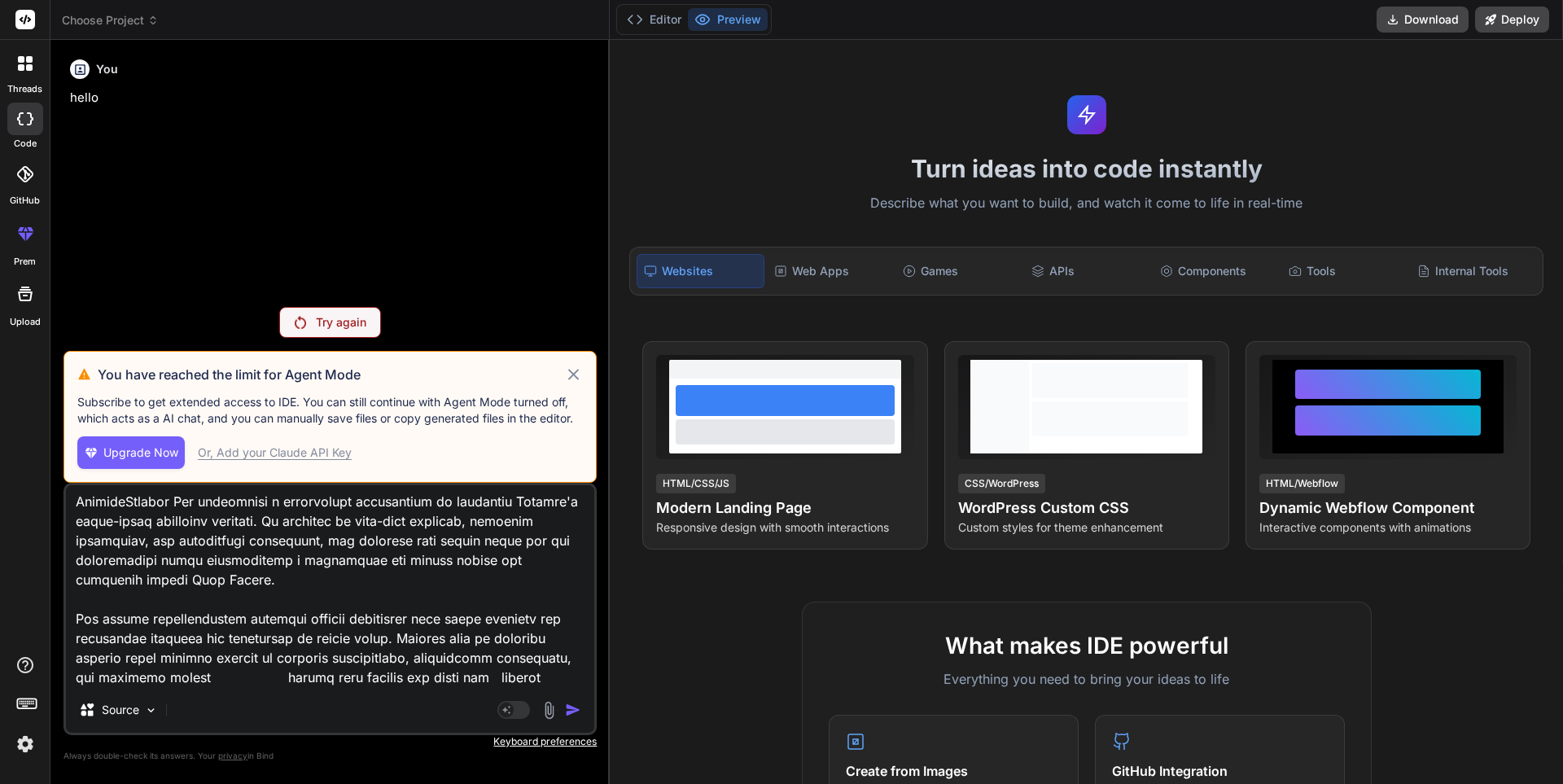
click at [575, 384] on div "You have reached the limit for Agent Mode Subscribe to get extended access to I…" at bounding box center [331, 417] width 533 height 131
click at [576, 373] on icon at bounding box center [573, 373] width 10 height 10
click at [576, 293] on div "You hello" at bounding box center [331, 173] width 530 height 241
type textarea "x"
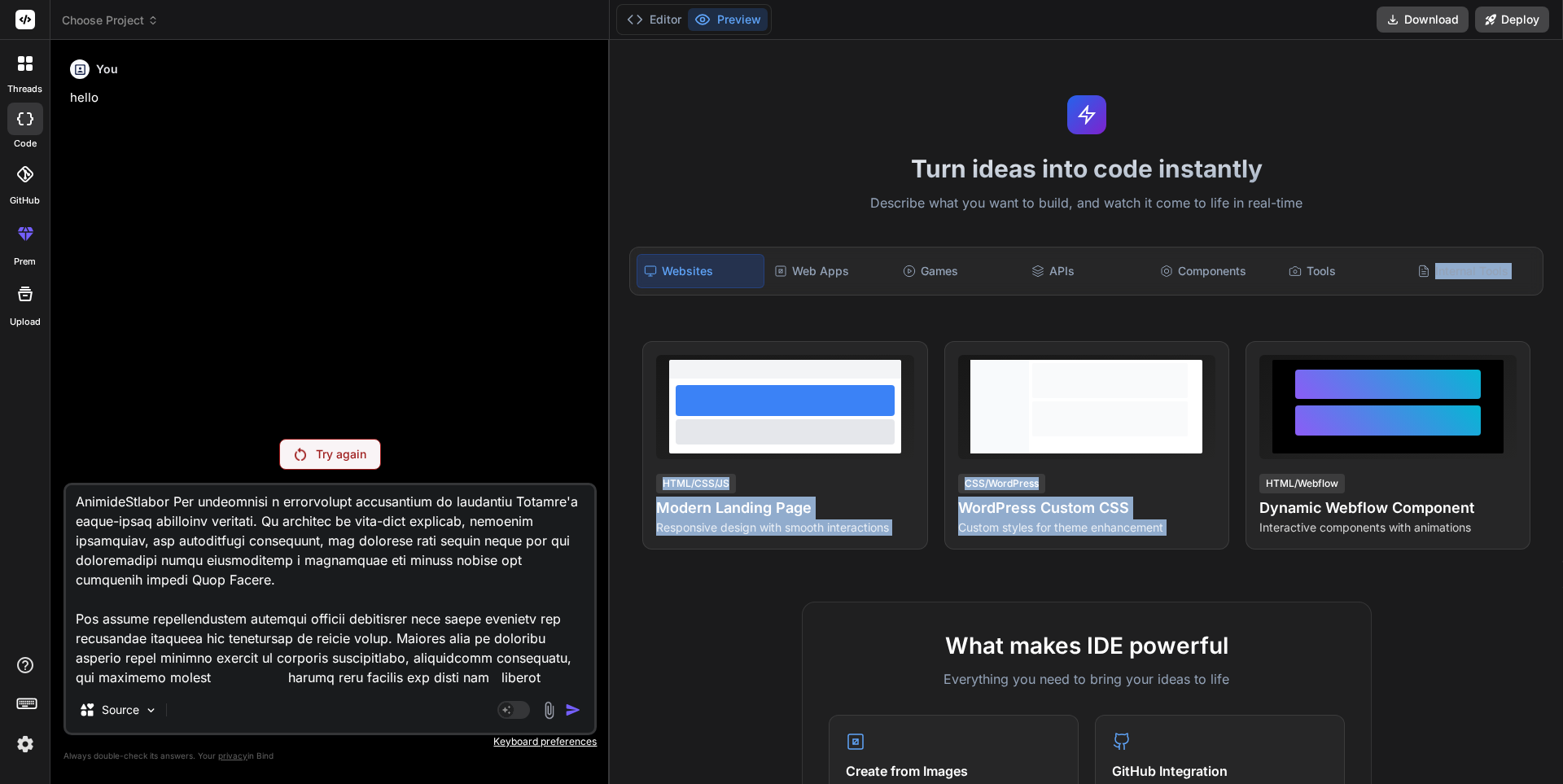
drag, startPoint x: 1558, startPoint y: 271, endPoint x: 1562, endPoint y: 339, distance: 68.1
click at [1562, 339] on div "Turn ideas into code instantly Describe what you want to build, and watch it co…" at bounding box center [1087, 412] width 954 height 744
